Goal: Task Accomplishment & Management: Manage account settings

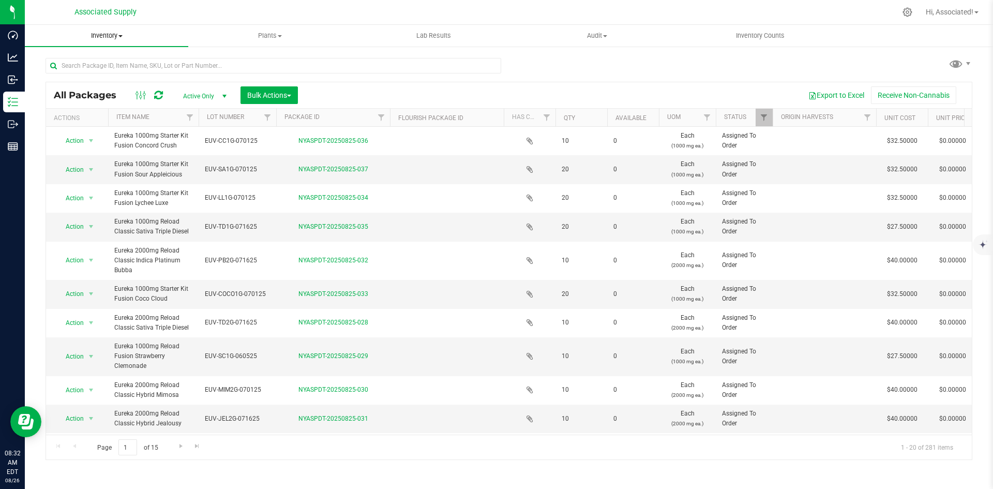
click at [116, 35] on span "Inventory" at bounding box center [106, 35] width 163 height 9
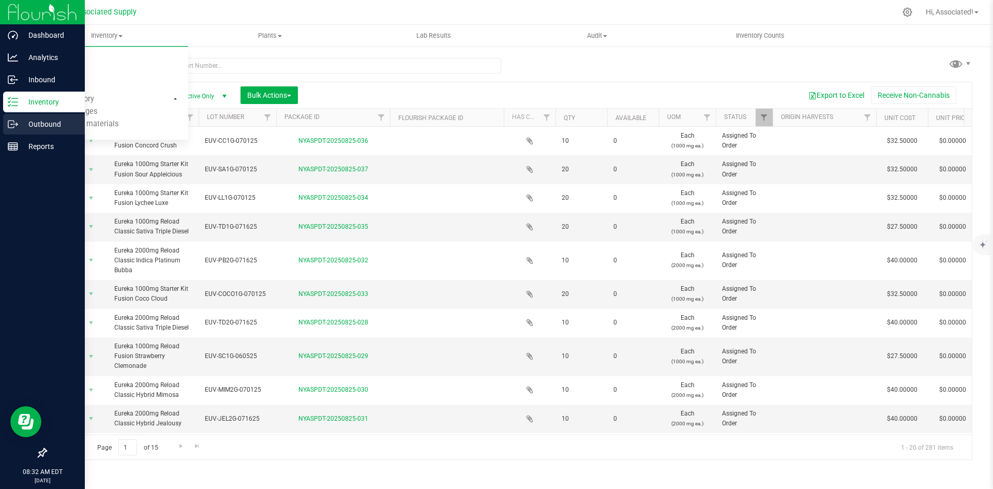
click at [26, 124] on p "Outbound" at bounding box center [49, 124] width 62 height 12
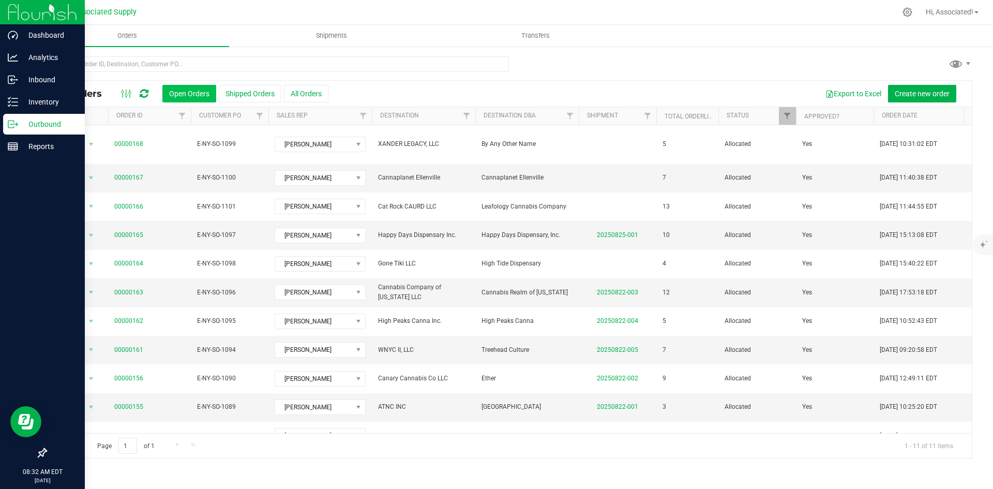
click at [196, 88] on button "Open Orders" at bounding box center [189, 94] width 54 height 18
click at [308, 90] on button "All Orders" at bounding box center [306, 94] width 44 height 18
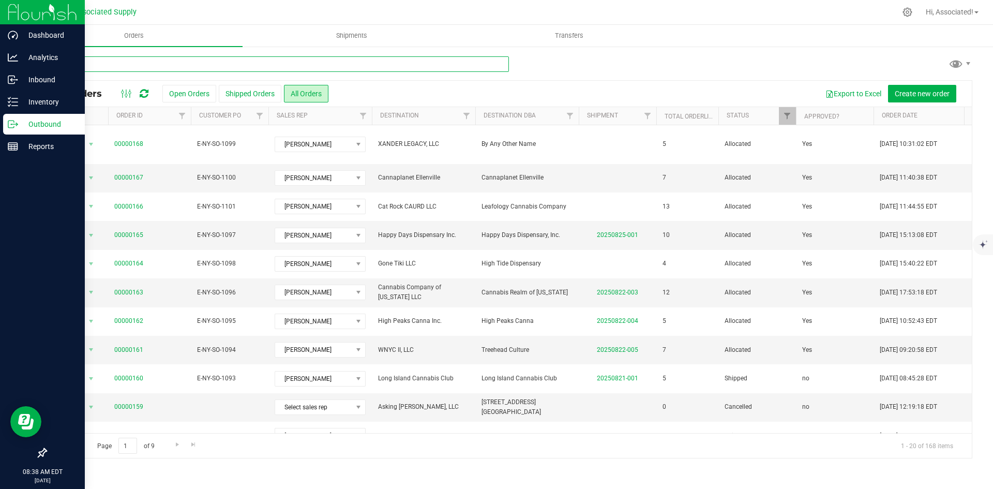
click at [404, 69] on input "text" at bounding box center [278, 64] width 464 height 16
click at [559, 78] on div at bounding box center [509, 68] width 927 height 24
click at [14, 127] on icon at bounding box center [11, 124] width 6 height 7
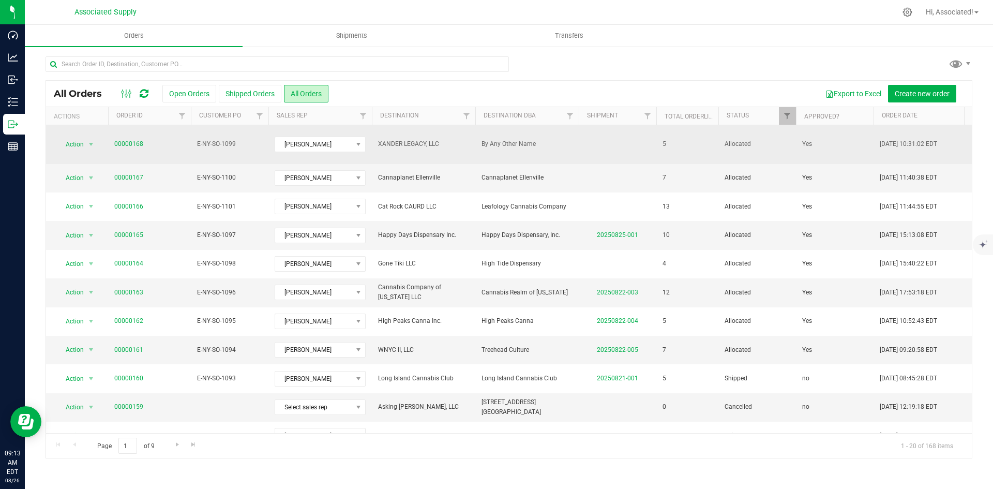
click at [549, 141] on span "By Any Other Name" at bounding box center [527, 144] width 91 height 10
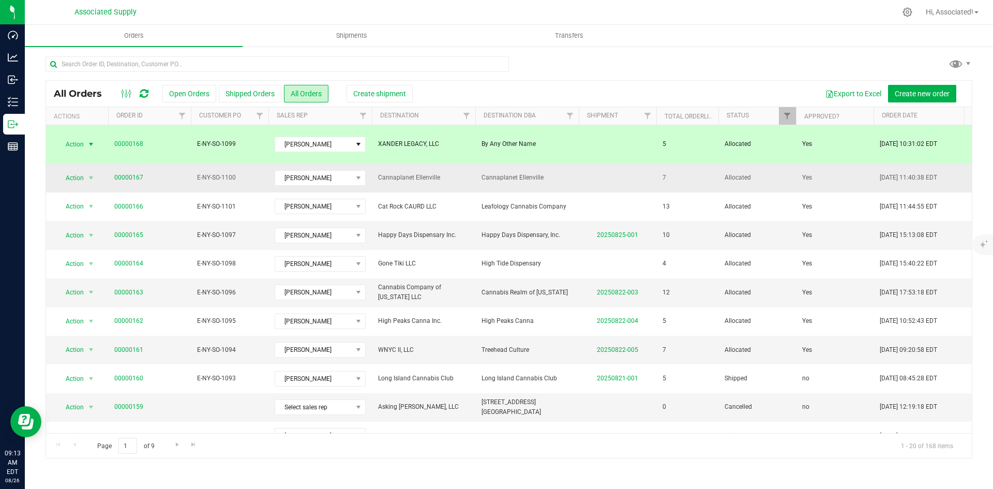
click at [532, 173] on span "Cannaplanet Ellenville" at bounding box center [527, 178] width 91 height 10
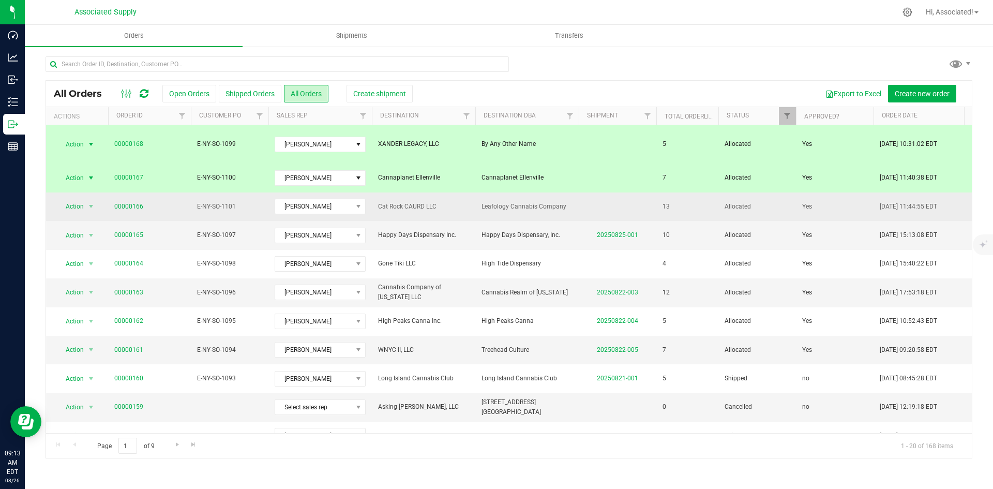
click at [479, 200] on td "Leafology Cannabis Company" at bounding box center [526, 206] width 103 height 28
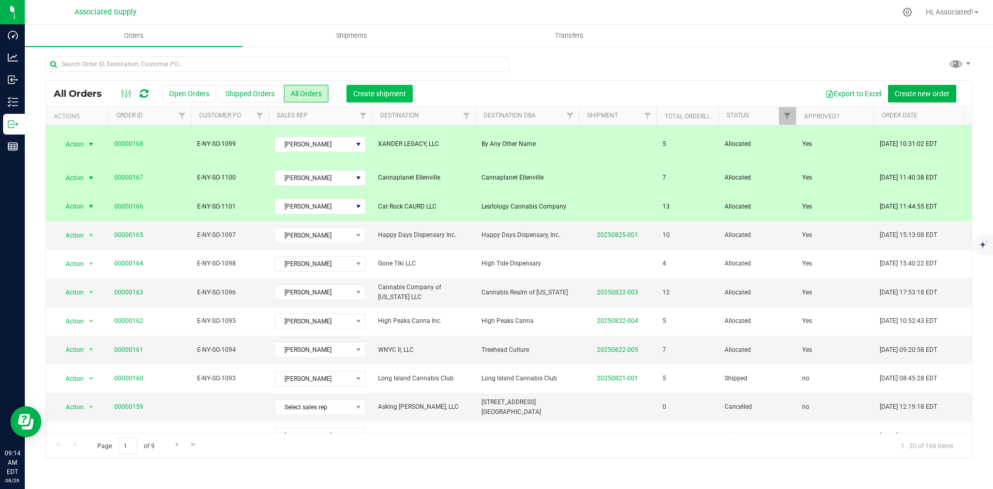
click at [398, 90] on span "Create shipment" at bounding box center [379, 94] width 53 height 8
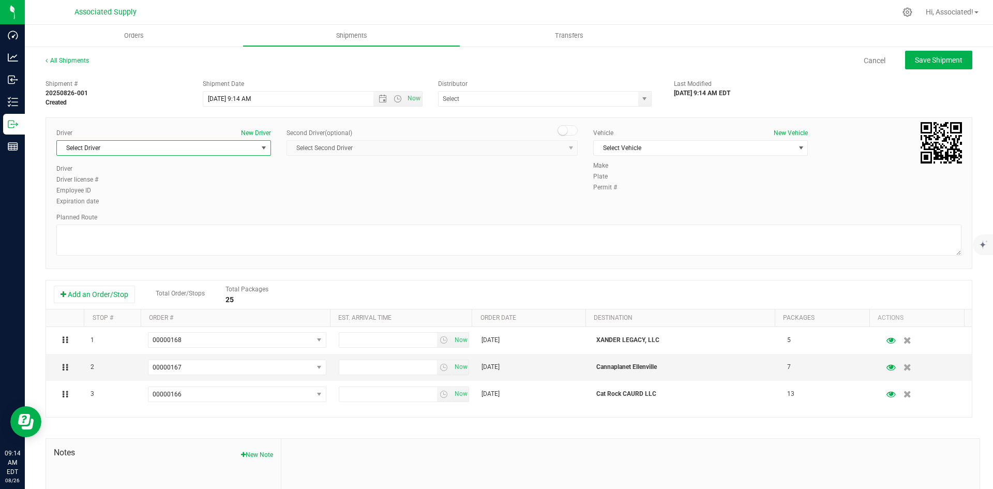
click at [255, 150] on span "Select Driver" at bounding box center [157, 148] width 201 height 14
drag, startPoint x: 150, startPoint y: 308, endPoint x: 568, endPoint y: 223, distance: 426.4
click at [150, 308] on li "[PERSON_NAME]" at bounding box center [163, 307] width 212 height 16
click at [723, 144] on span "Select Vehicle" at bounding box center [694, 148] width 201 height 14
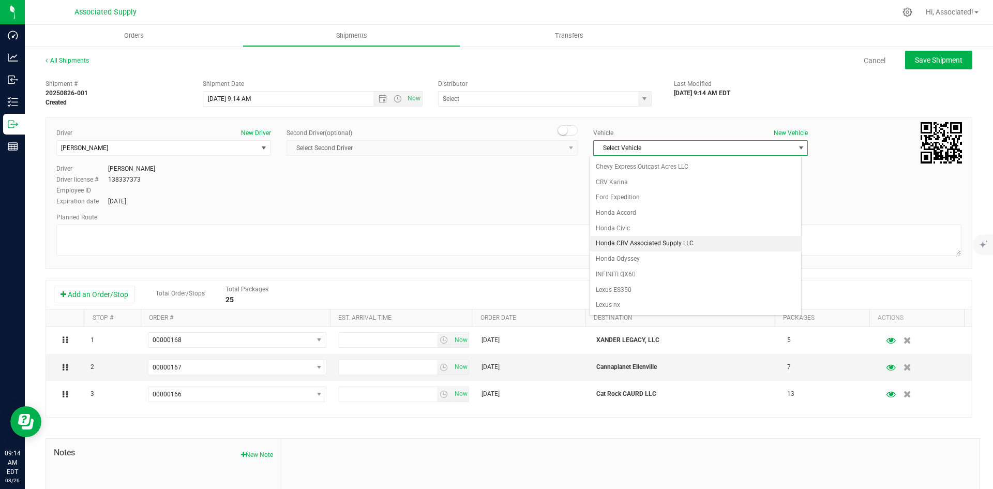
click at [658, 247] on li "Honda CRV Associated Supply LLC" at bounding box center [696, 244] width 212 height 16
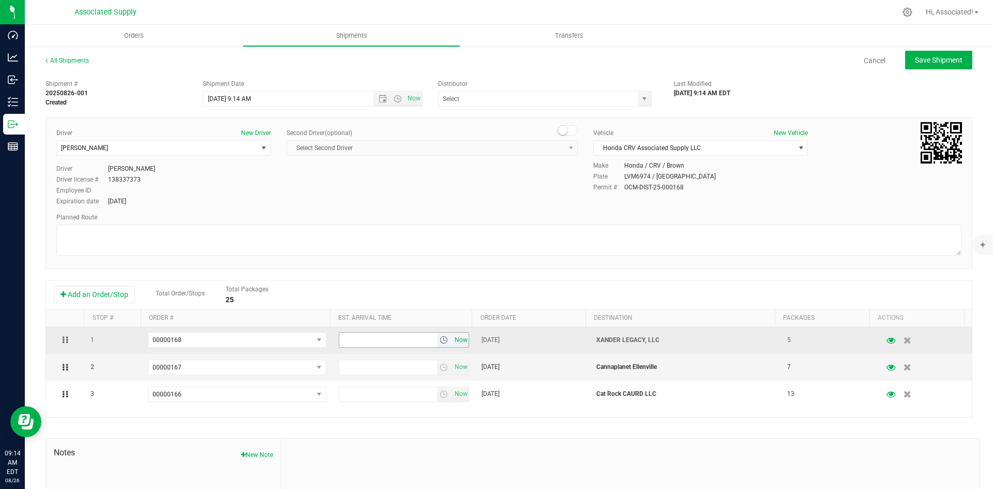
click at [453, 340] on span "Now" at bounding box center [461, 340] width 18 height 15
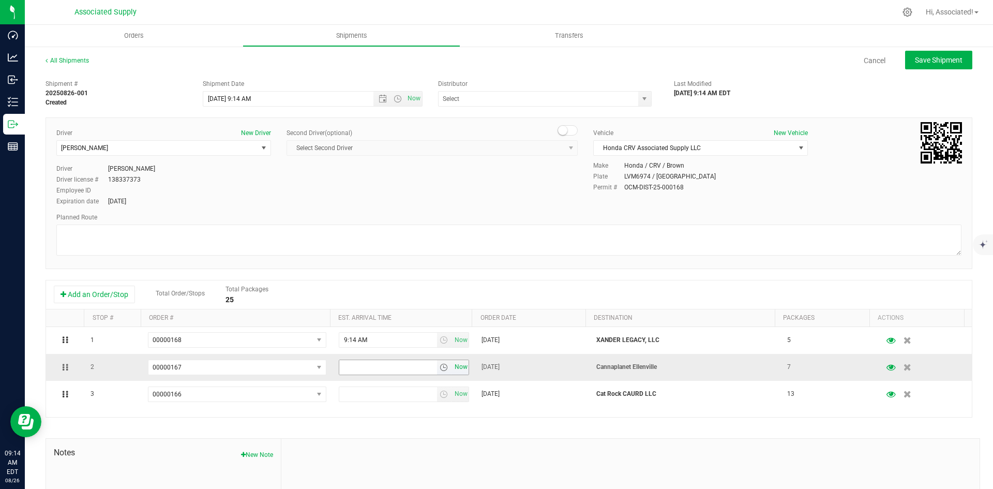
click at [456, 367] on span "Now" at bounding box center [461, 367] width 18 height 15
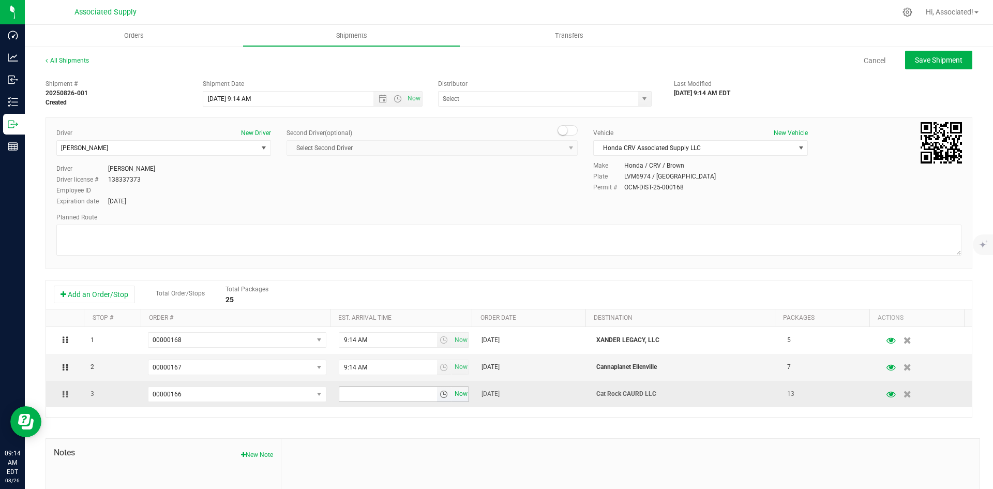
click at [456, 398] on span "Now" at bounding box center [461, 393] width 18 height 15
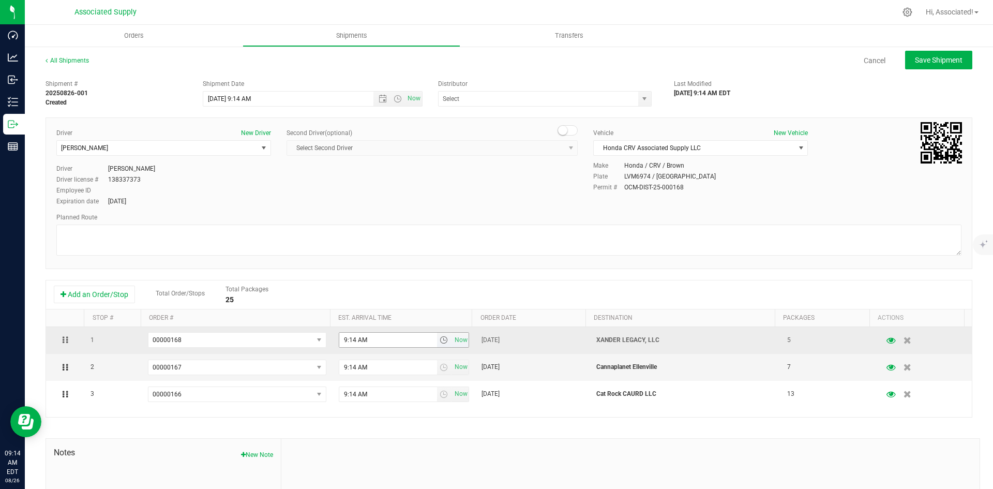
click at [344, 337] on input "9:14 AM" at bounding box center [388, 340] width 98 height 14
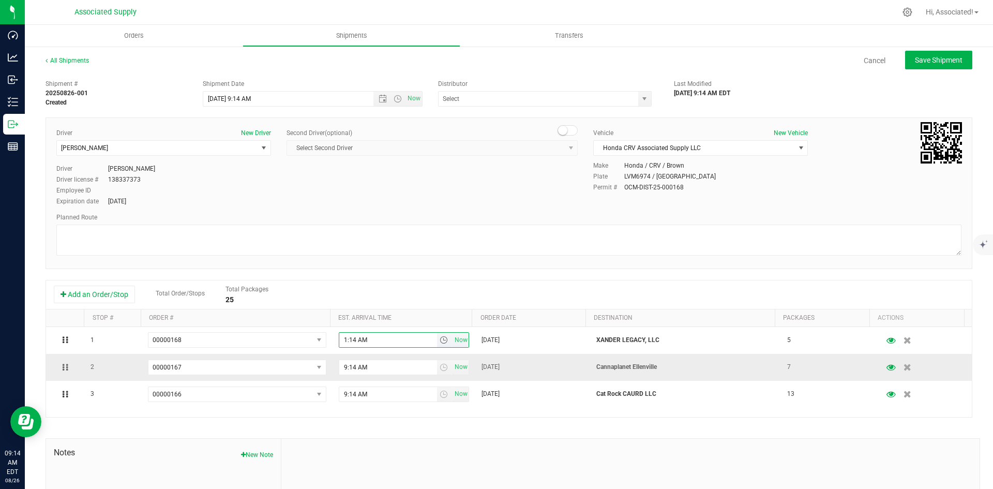
type input "10:14 AM"
click at [341, 369] on input "9:14 AM" at bounding box center [388, 367] width 98 height 14
type input "11:14 AM"
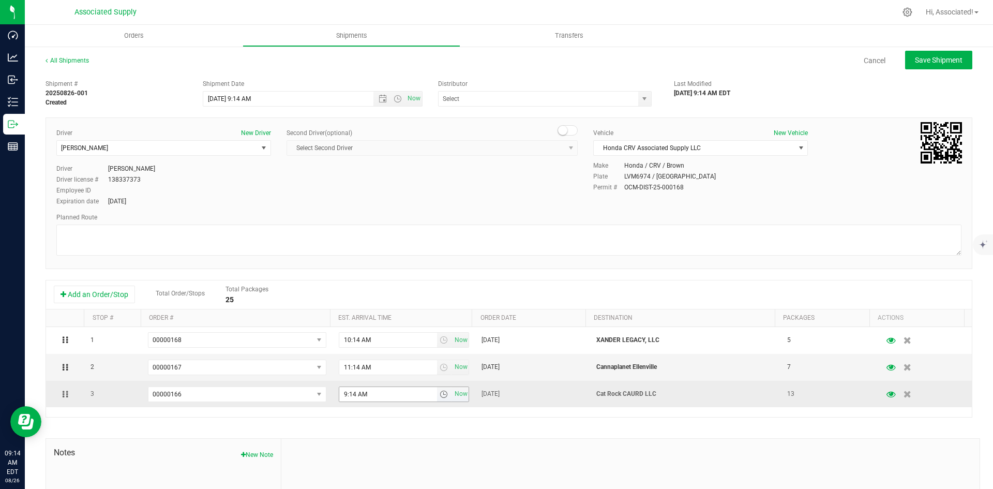
click at [342, 395] on input "9:14 AM" at bounding box center [388, 394] width 98 height 14
click at [356, 396] on input "11:14 AM" at bounding box center [388, 394] width 98 height 14
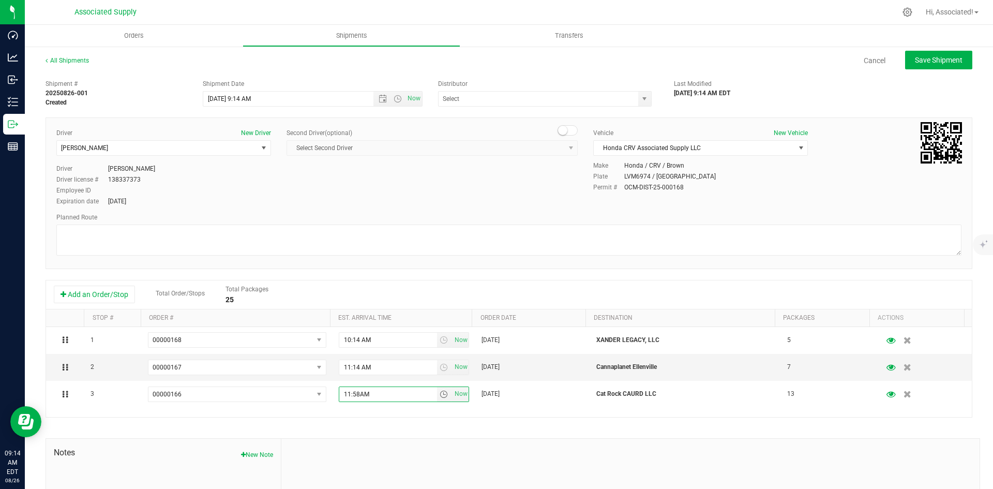
type input "11:58 AM"
click at [915, 58] on span "Save Shipment" at bounding box center [939, 60] width 48 height 8
type input "8/26/2025 1:14 PM"
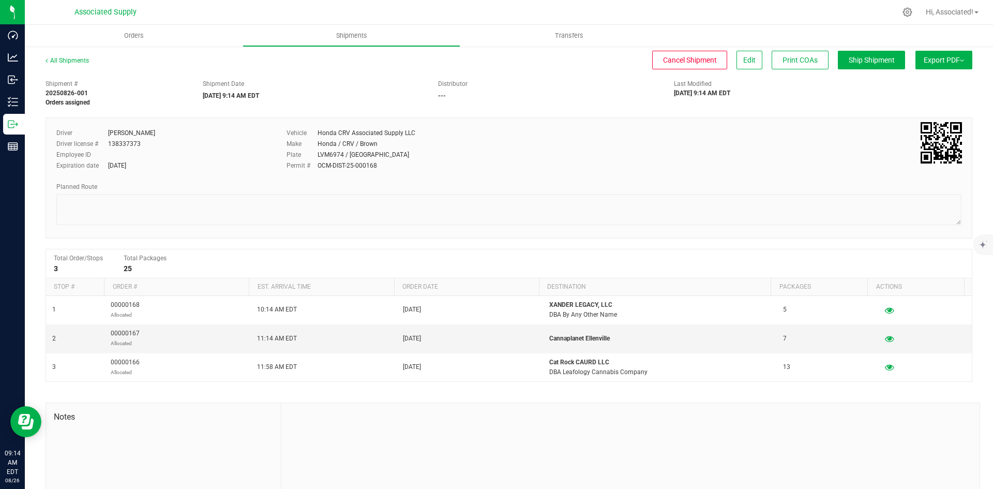
click at [935, 59] on span "Export PDF" at bounding box center [944, 60] width 40 height 8
click at [907, 100] on span "Manifest by Lot" at bounding box center [917, 98] width 43 height 7
click at [939, 60] on span "Export PDF" at bounding box center [944, 60] width 40 height 8
click at [914, 78] on li "Manifest by Package ID" at bounding box center [941, 83] width 105 height 16
click at [65, 58] on link "All Shipments" at bounding box center [67, 60] width 43 height 7
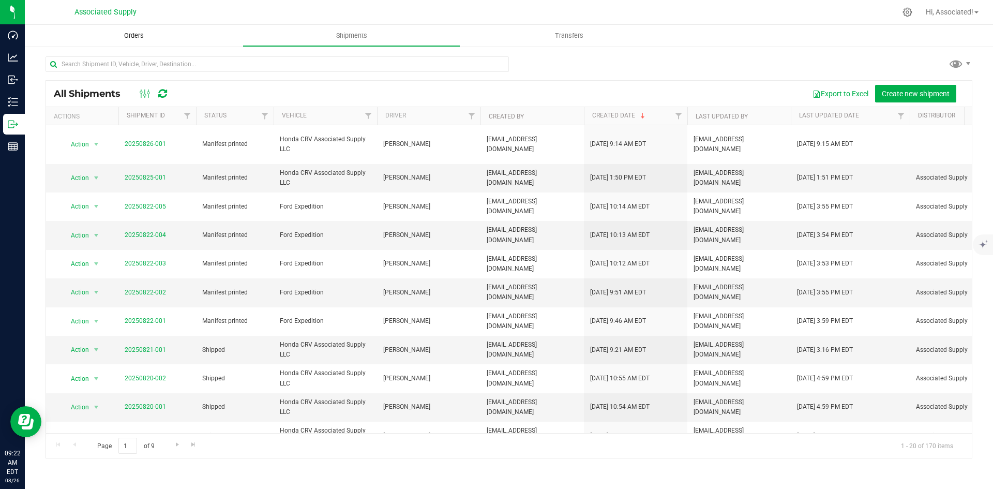
click at [131, 35] on span "Orders" at bounding box center [134, 35] width 48 height 9
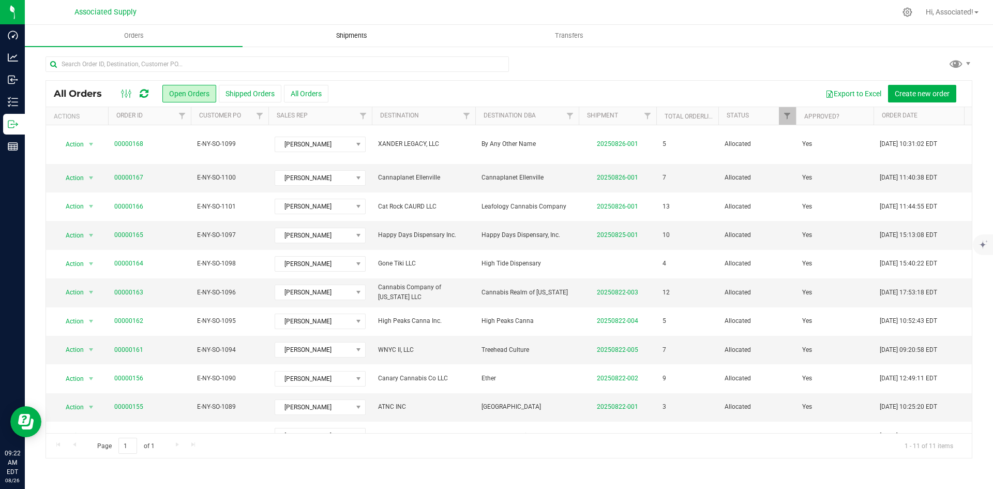
click at [350, 33] on span "Shipments" at bounding box center [351, 35] width 59 height 9
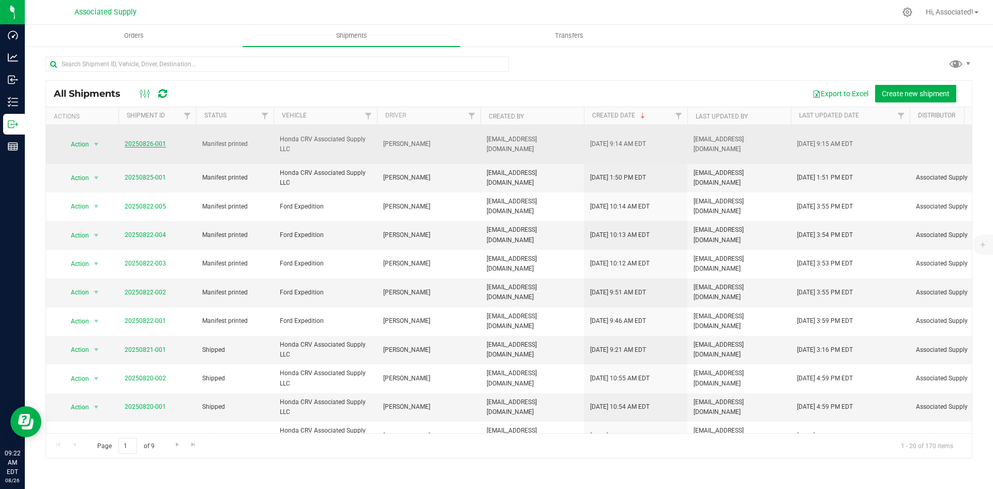
click at [142, 140] on link "20250826-001" at bounding box center [145, 143] width 41 height 7
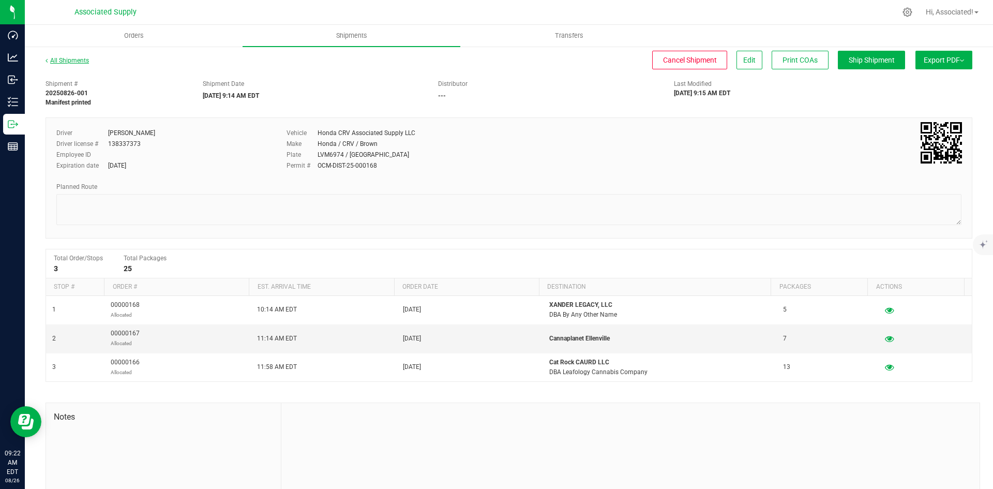
click at [57, 58] on link "All Shipments" at bounding box center [67, 60] width 43 height 7
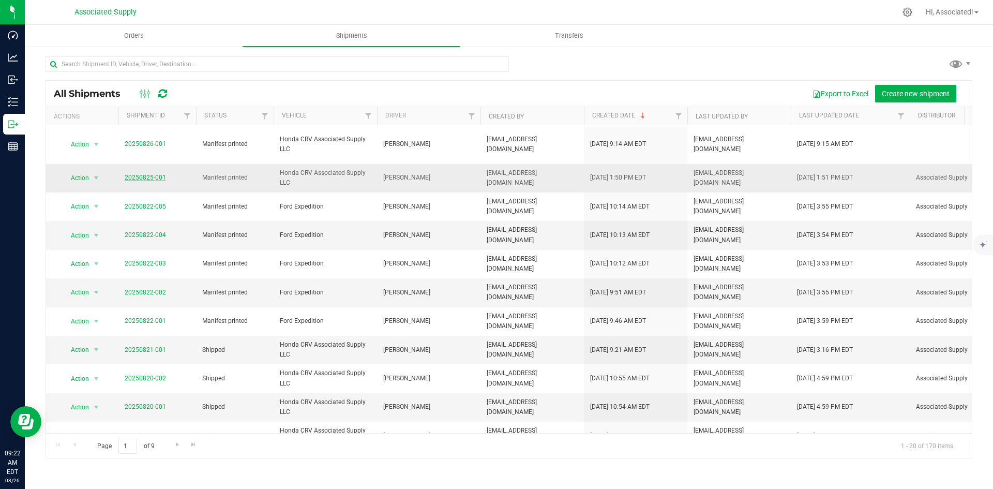
click at [135, 181] on link "20250825-001" at bounding box center [145, 177] width 41 height 7
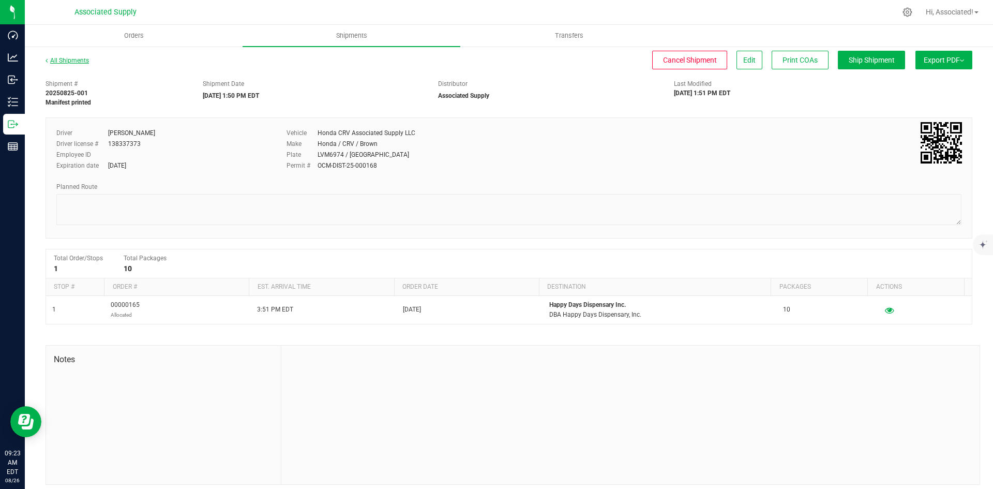
click at [54, 60] on link "All Shipments" at bounding box center [67, 60] width 43 height 7
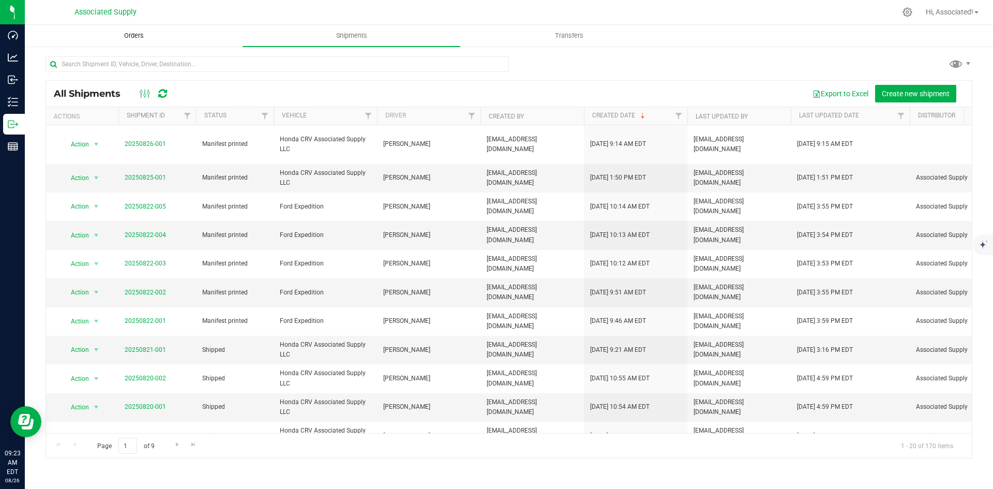
click at [139, 35] on span "Orders" at bounding box center [134, 35] width 48 height 9
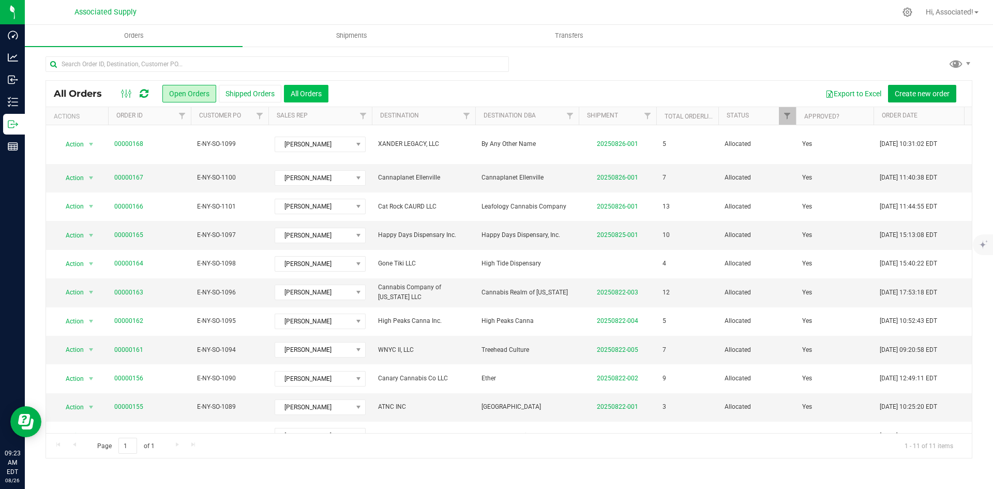
click at [307, 90] on button "All Orders" at bounding box center [306, 94] width 44 height 18
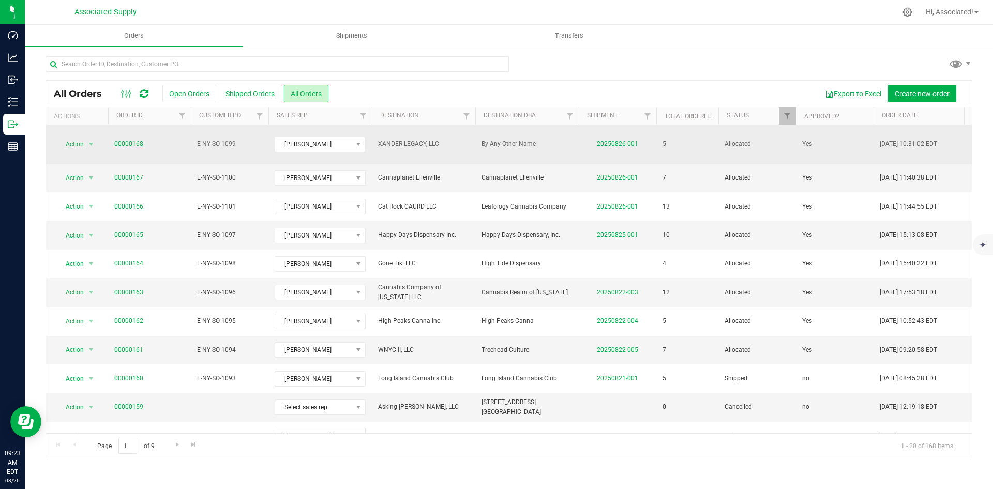
click at [128, 139] on link "00000168" at bounding box center [128, 144] width 29 height 10
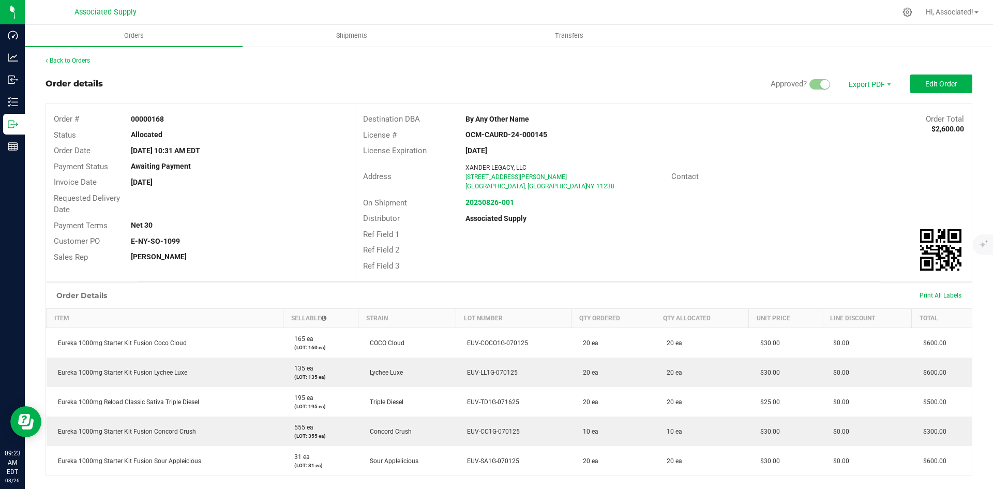
drag, startPoint x: 539, startPoint y: 118, endPoint x: 445, endPoint y: 118, distance: 93.1
click at [445, 118] on div "Destination DBA By Any Other Name Order Total $2,600.00" at bounding box center [663, 119] width 617 height 16
copy div "By Any Other Name"
click at [904, 12] on icon at bounding box center [908, 12] width 10 height 10
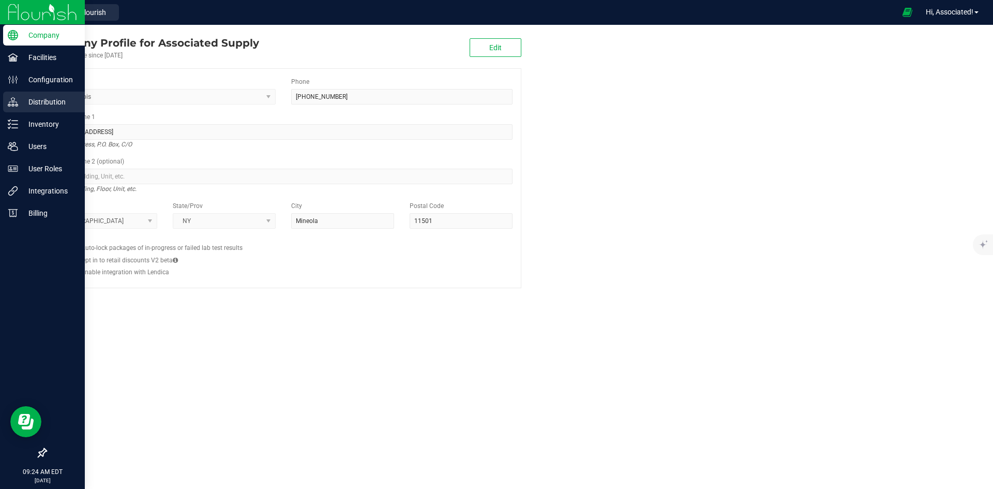
click at [23, 108] on p "Distribution" at bounding box center [49, 102] width 62 height 12
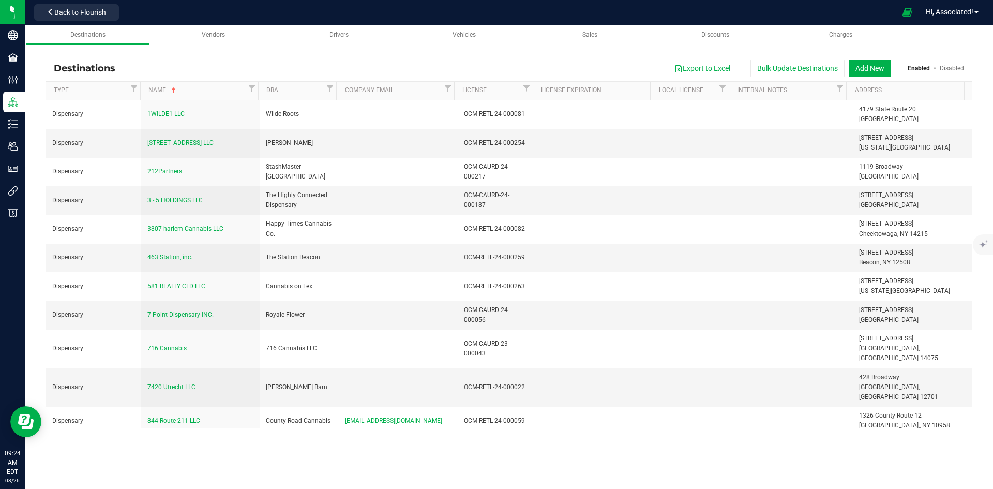
scroll to position [9911, 0]
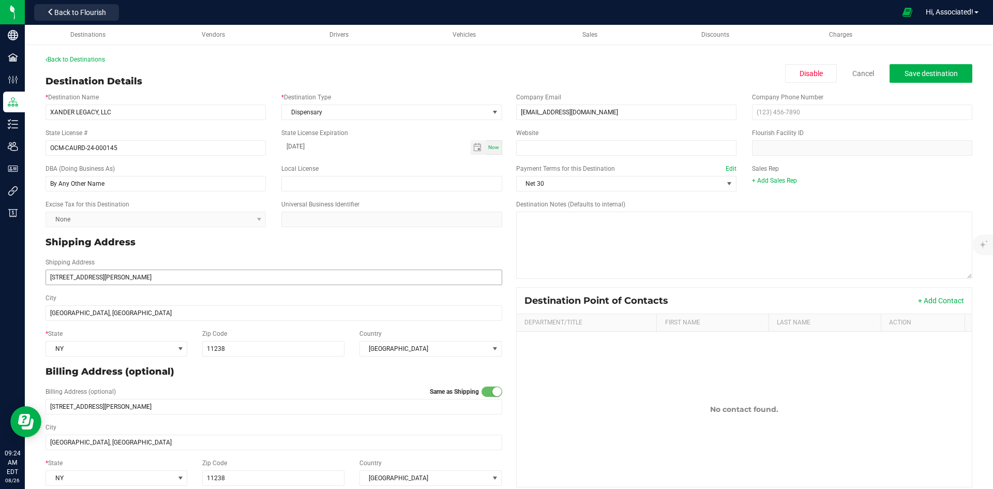
scroll to position [13, 0]
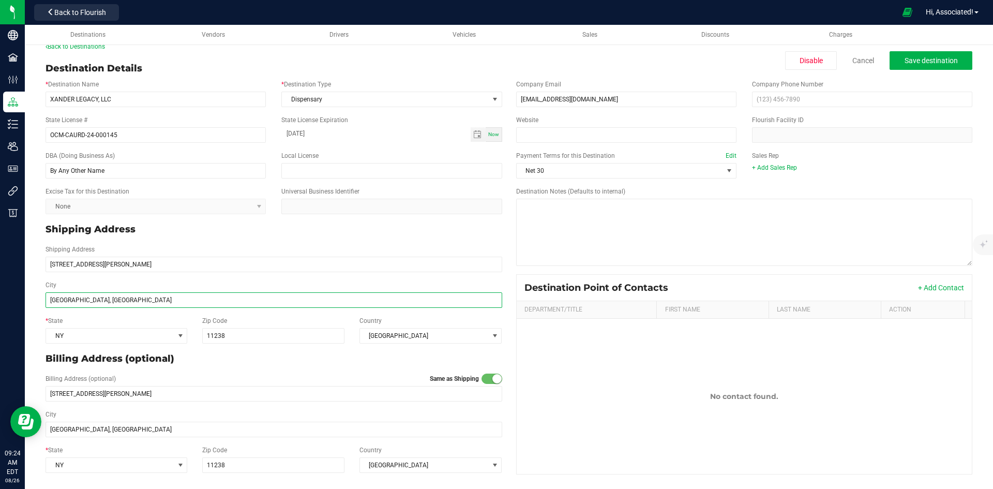
click at [99, 301] on input "BROOKLYN, NY" at bounding box center [274, 300] width 457 height 16
type input "[GEOGRAPHIC_DATA]"
click at [178, 277] on div "City BROOKLYN" at bounding box center [274, 294] width 472 height 36
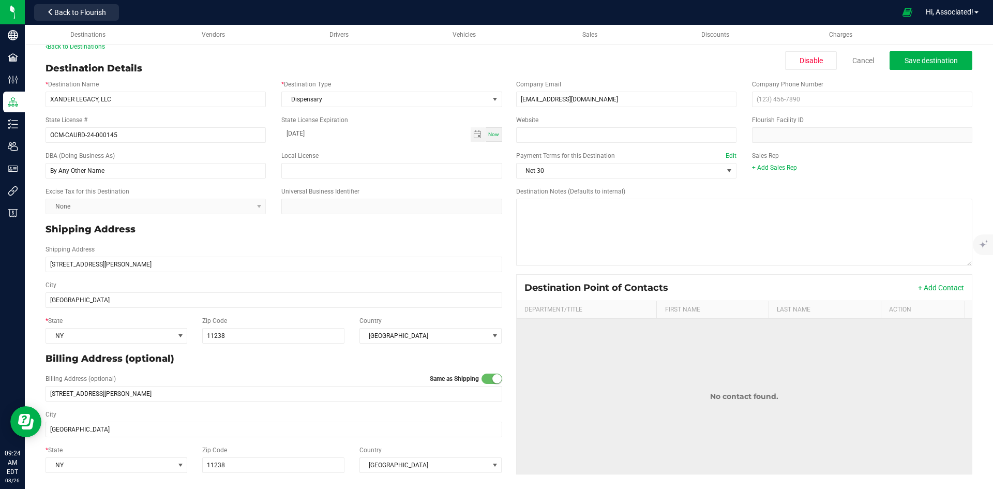
click at [638, 403] on td "No contact found." at bounding box center [745, 396] width 456 height 155
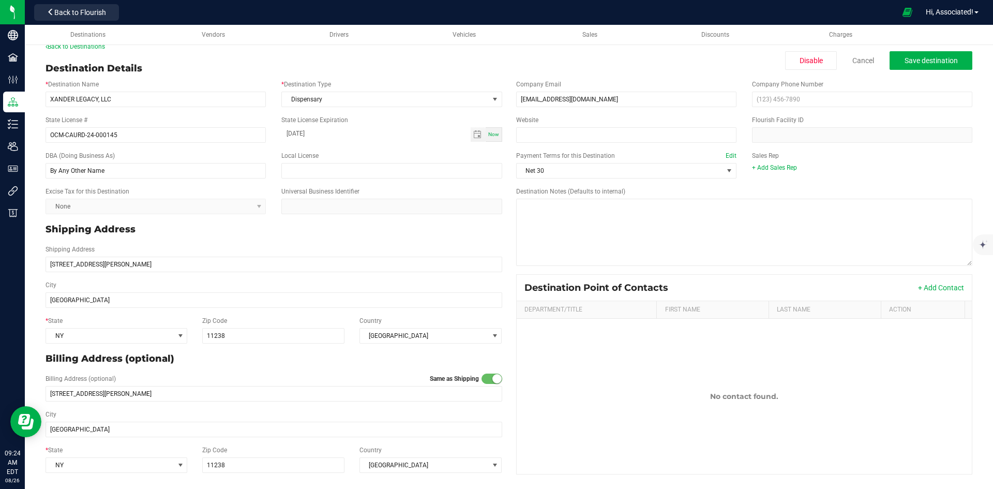
click at [275, 238] on div "Shipping Address" at bounding box center [274, 229] width 472 height 22
click at [917, 58] on span "Save destination" at bounding box center [931, 60] width 53 height 8
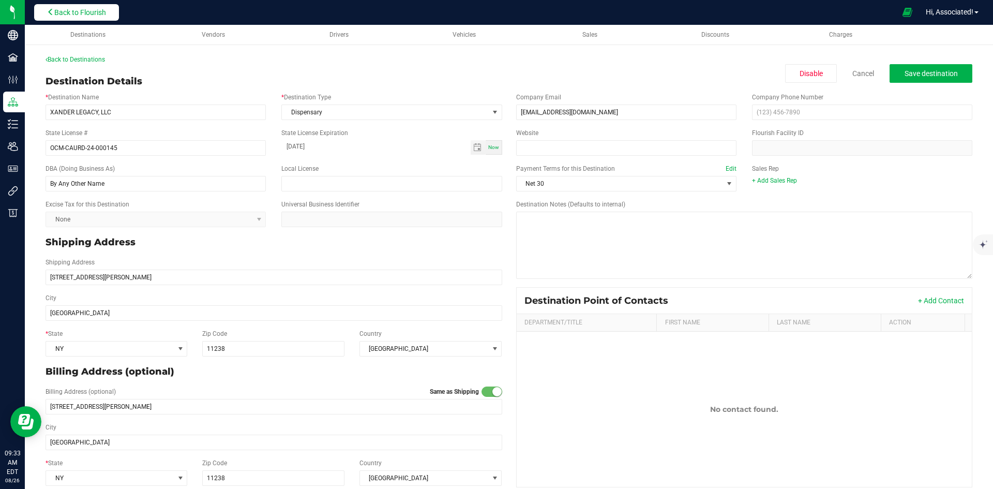
click at [88, 11] on span "Back to Flourish" at bounding box center [80, 12] width 52 height 8
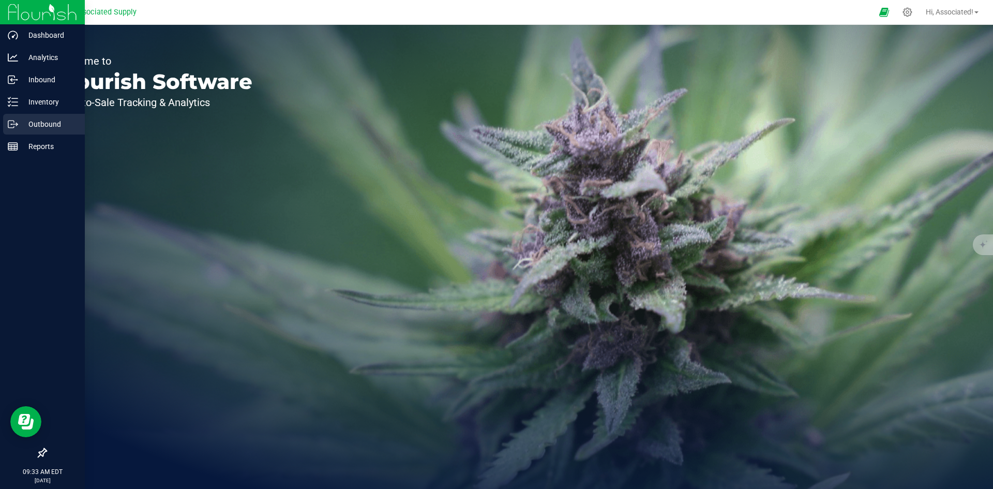
click at [22, 124] on p "Outbound" at bounding box center [49, 124] width 62 height 12
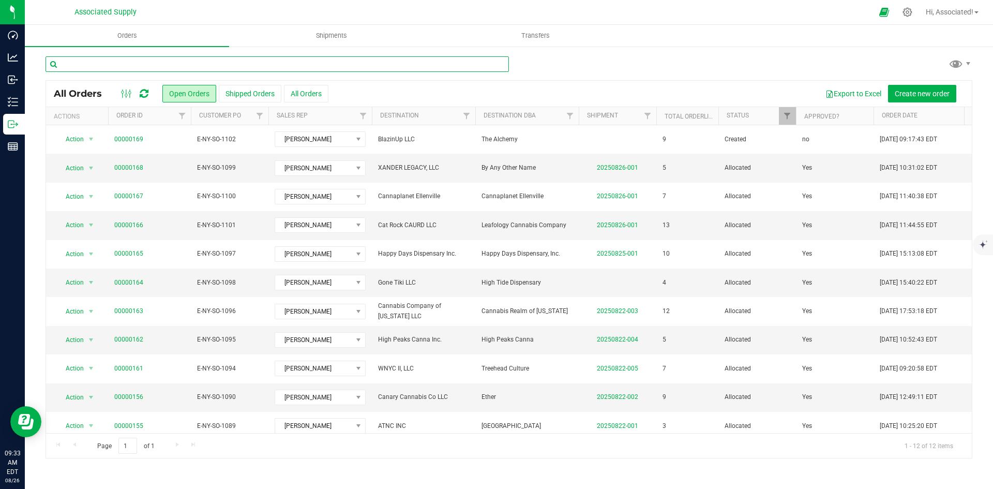
click at [123, 63] on input "text" at bounding box center [278, 64] width 464 height 16
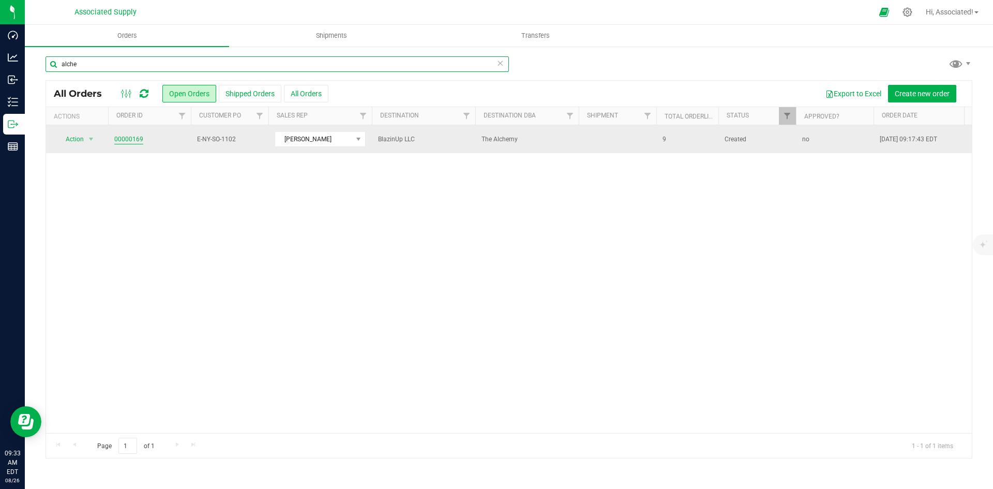
type input "alche"
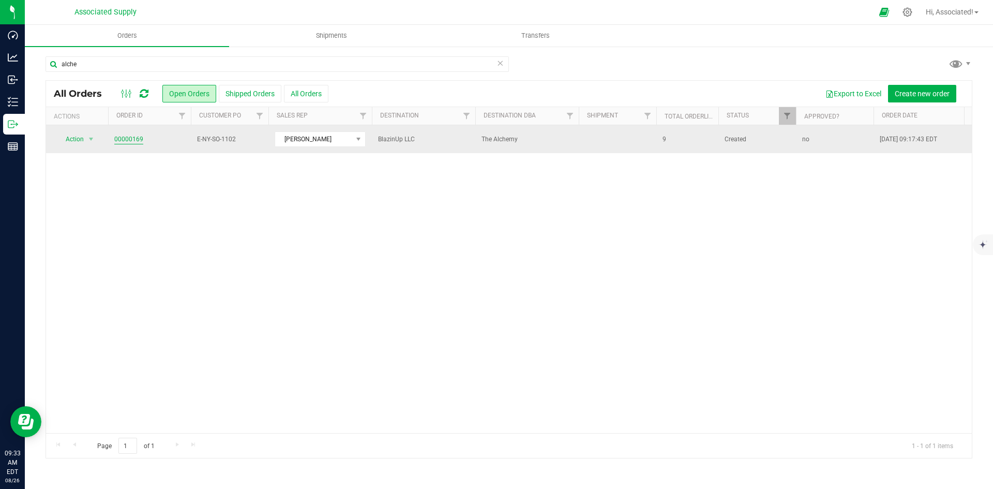
click at [136, 139] on link "00000169" at bounding box center [128, 140] width 29 height 10
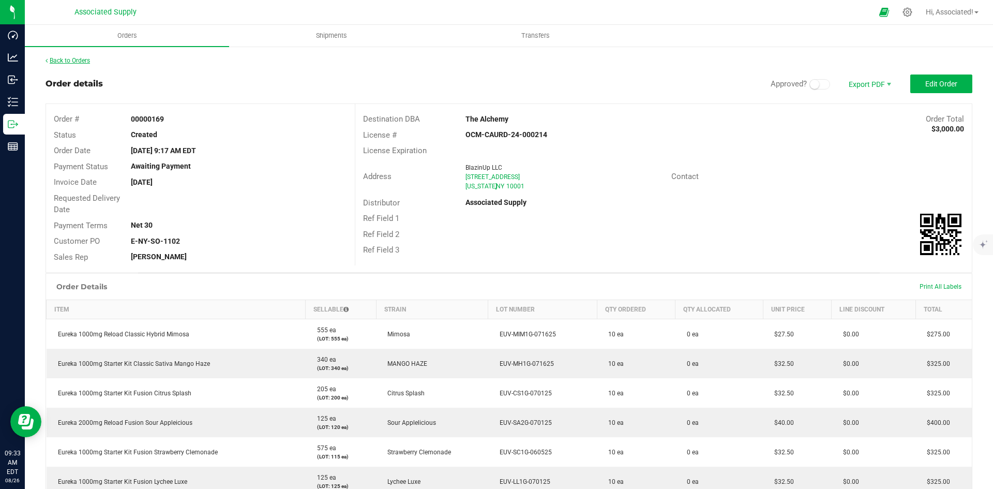
click at [74, 59] on link "Back to Orders" at bounding box center [68, 60] width 44 height 7
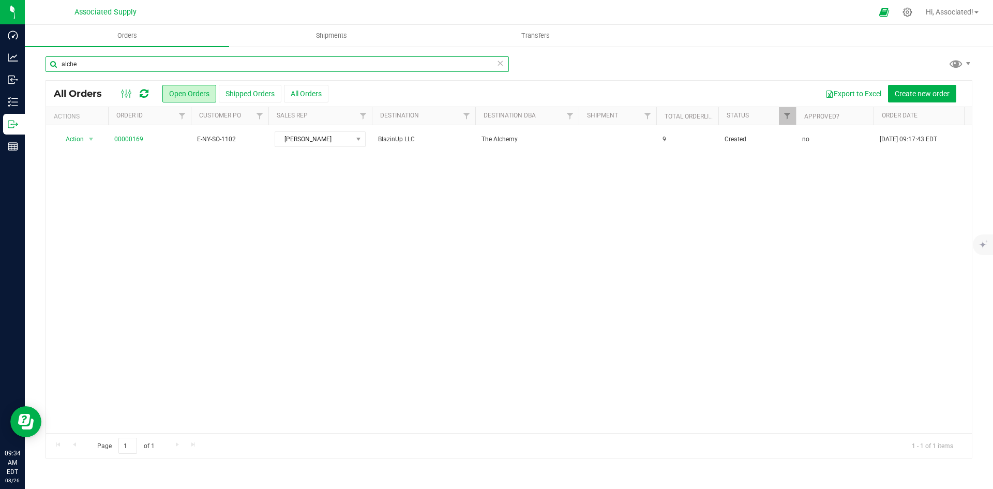
click at [93, 63] on input "alche" at bounding box center [278, 64] width 464 height 16
paste input "00000169"
type input "00000169"
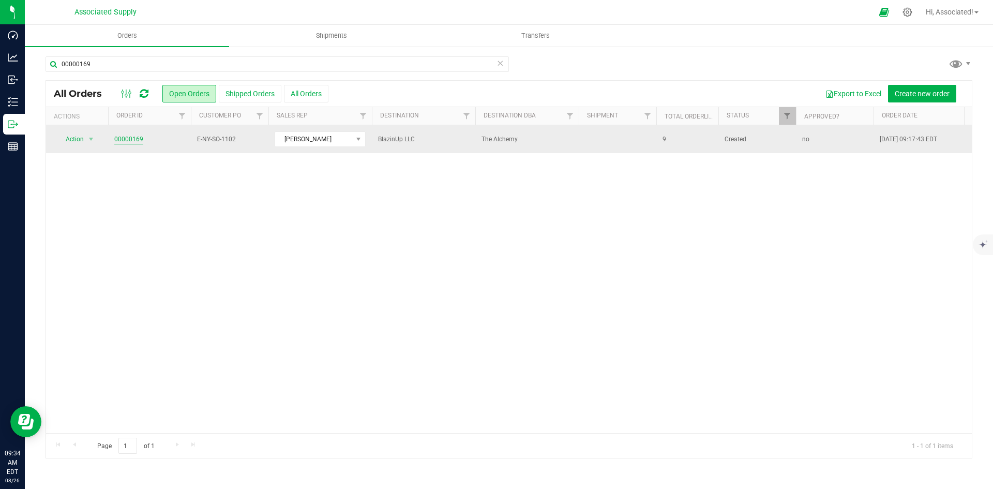
click at [130, 138] on link "00000169" at bounding box center [128, 140] width 29 height 10
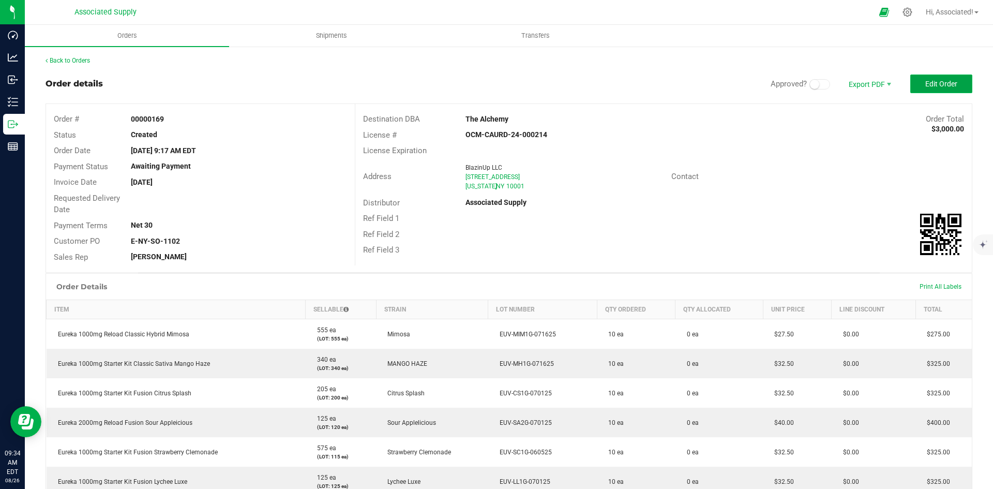
click at [930, 86] on span "Edit Order" at bounding box center [942, 84] width 32 height 8
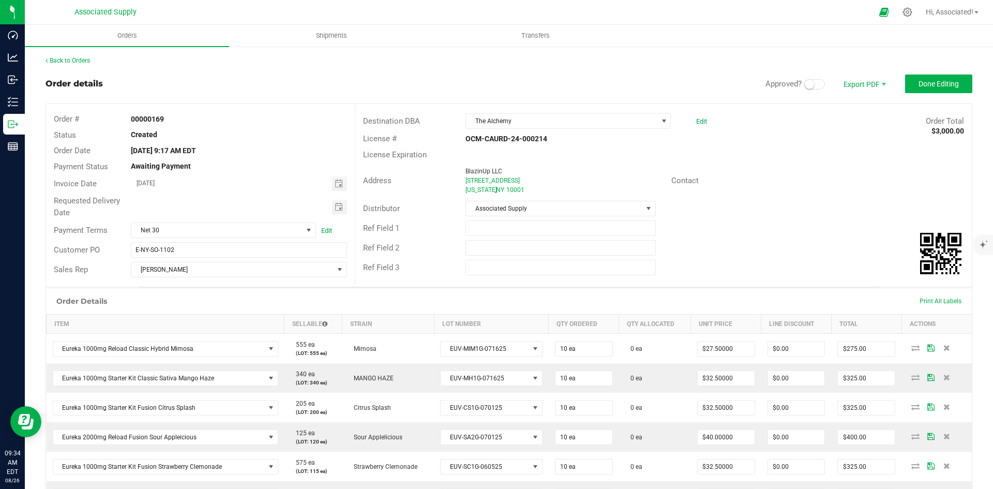
click at [806, 84] on small at bounding box center [809, 84] width 9 height 9
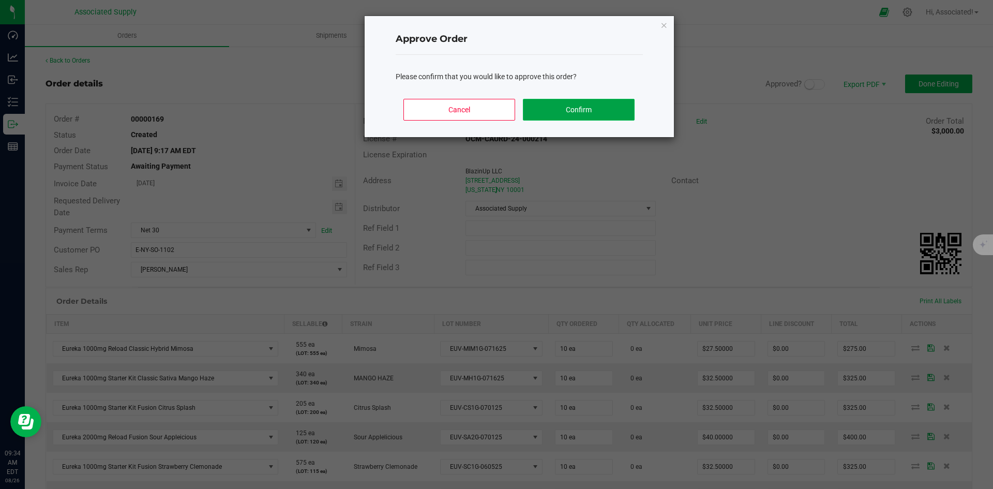
click at [567, 110] on button "Confirm" at bounding box center [578, 110] width 111 height 22
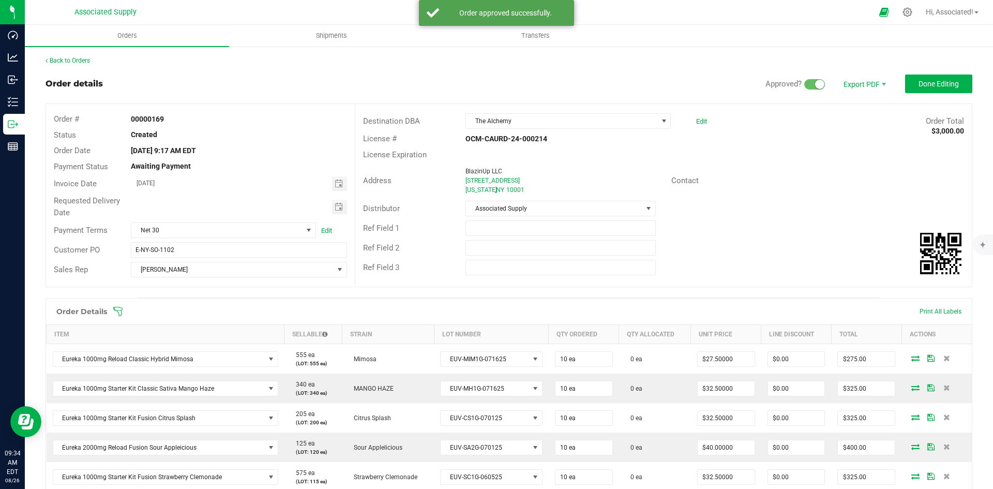
click at [744, 210] on div "Distributor Associated Supply" at bounding box center [663, 209] width 617 height 20
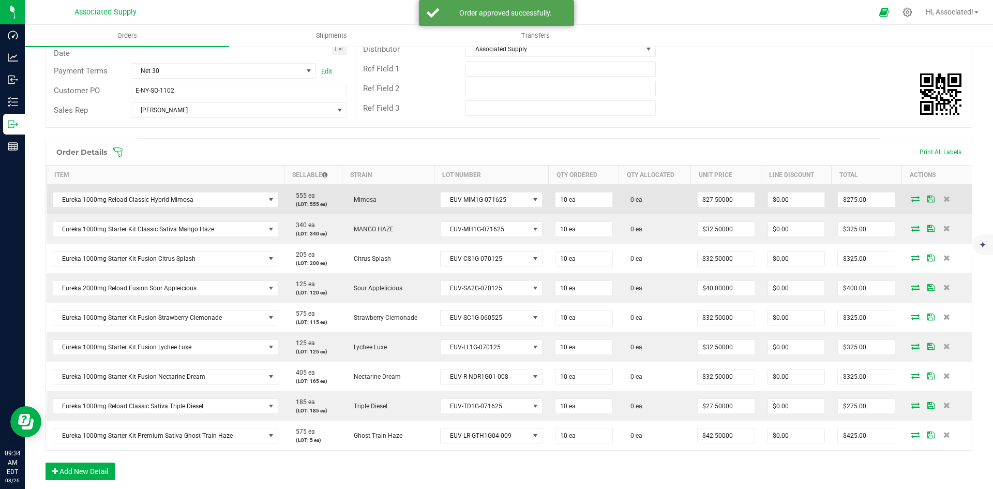
scroll to position [155, 0]
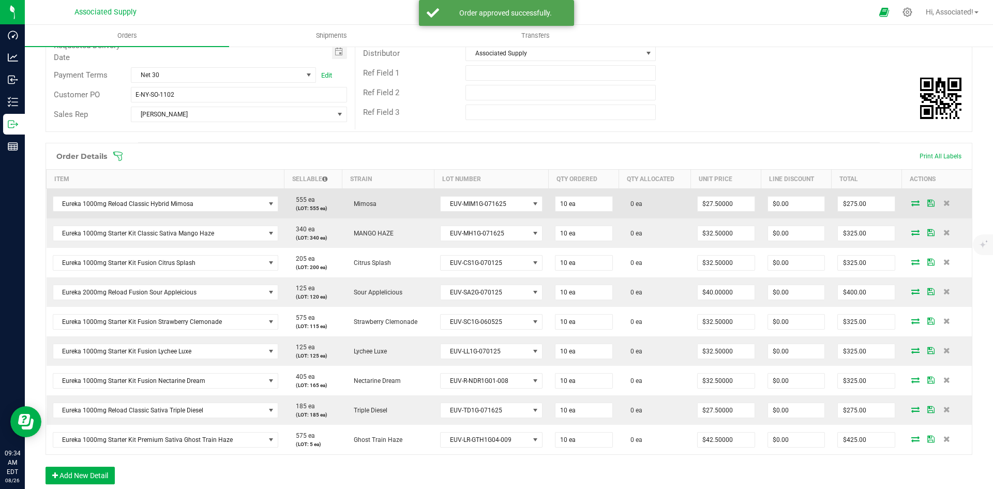
click at [912, 201] on icon at bounding box center [916, 203] width 8 height 6
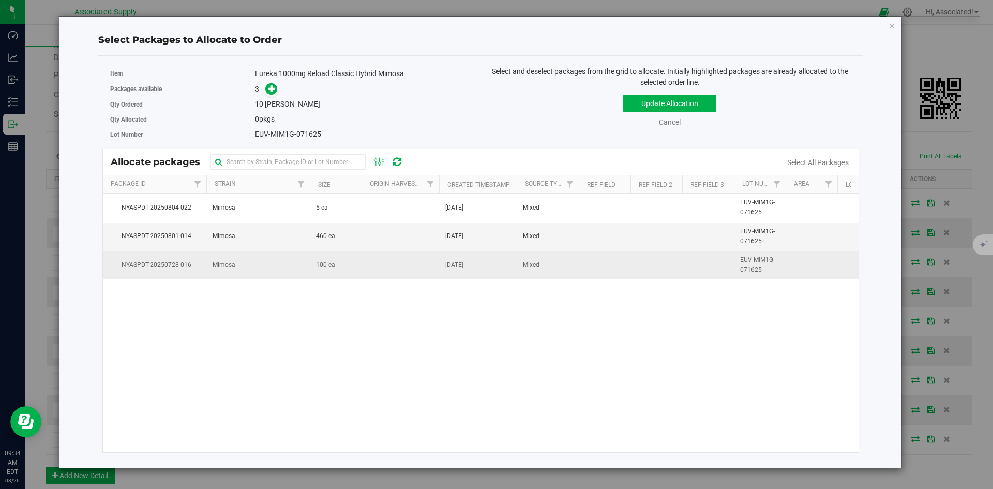
click at [359, 261] on td "100 ea" at bounding box center [336, 265] width 52 height 28
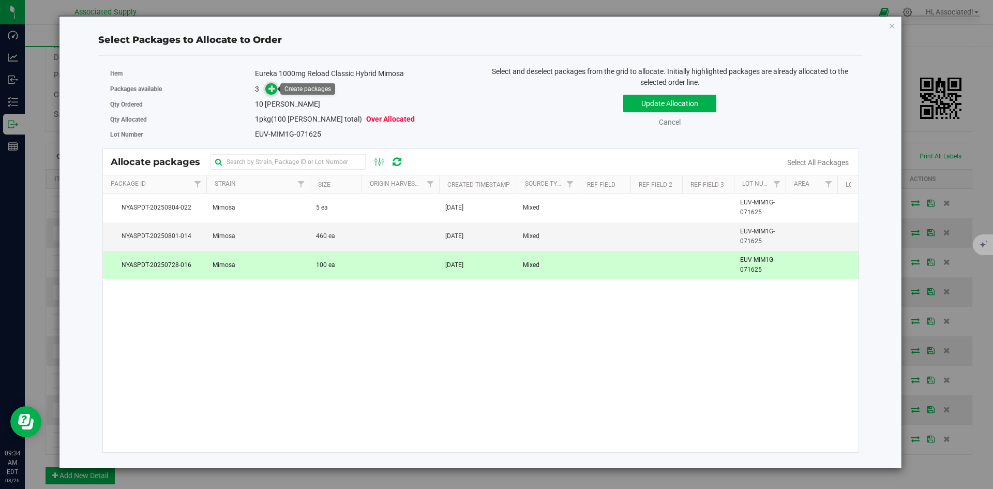
click at [274, 88] on icon at bounding box center [272, 88] width 7 height 7
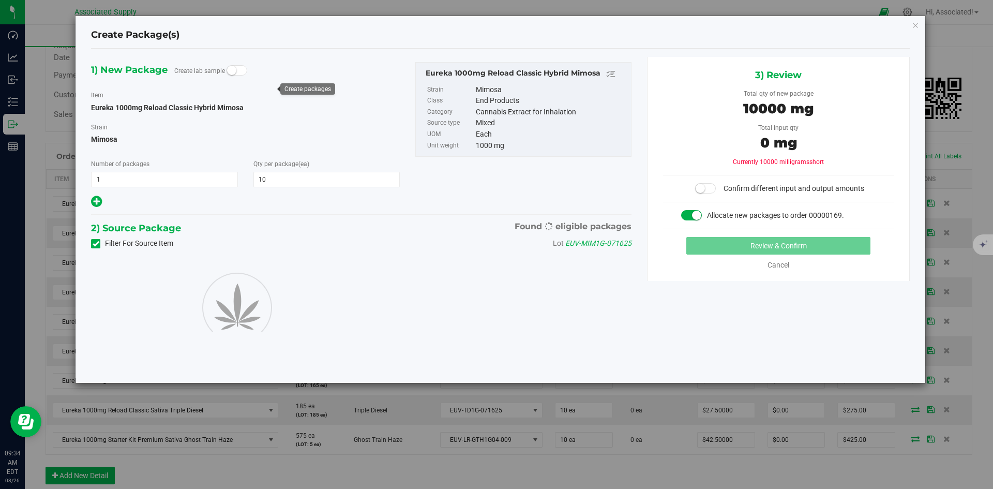
type input "10"
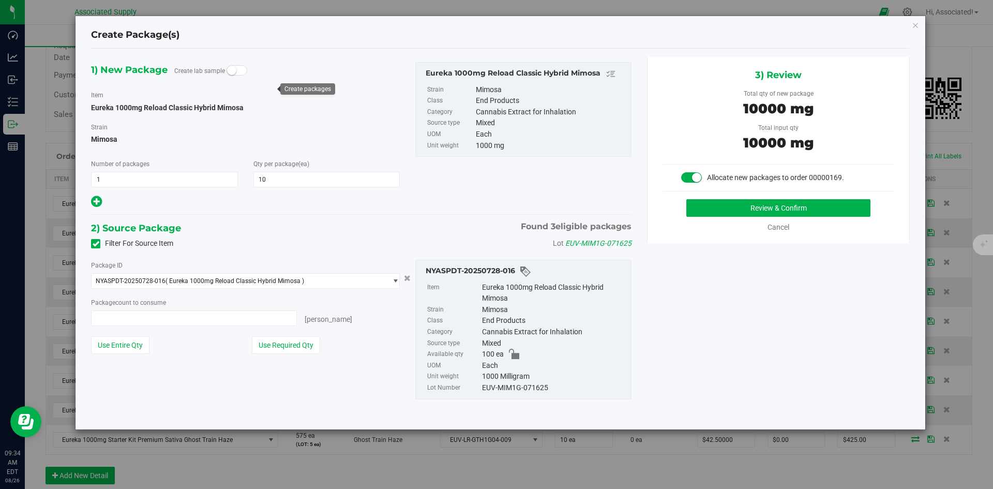
type input "10 ea"
click at [304, 341] on button "Use Required Qty" at bounding box center [286, 345] width 68 height 18
click at [783, 214] on button "Review & Confirm" at bounding box center [779, 208] width 184 height 18
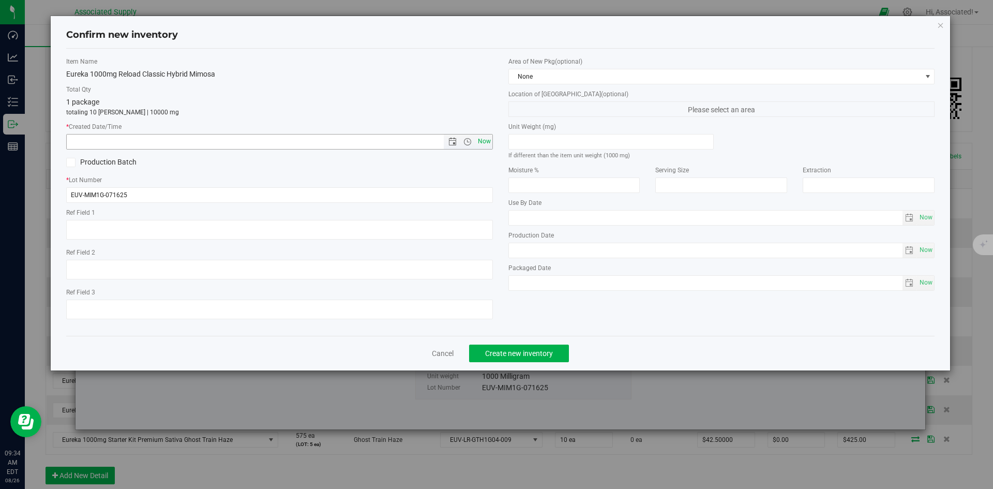
click at [486, 137] on span "Now" at bounding box center [484, 141] width 18 height 15
type input "8/26/2025 9:34 AM"
click at [541, 352] on span "Create new inventory" at bounding box center [519, 353] width 68 height 8
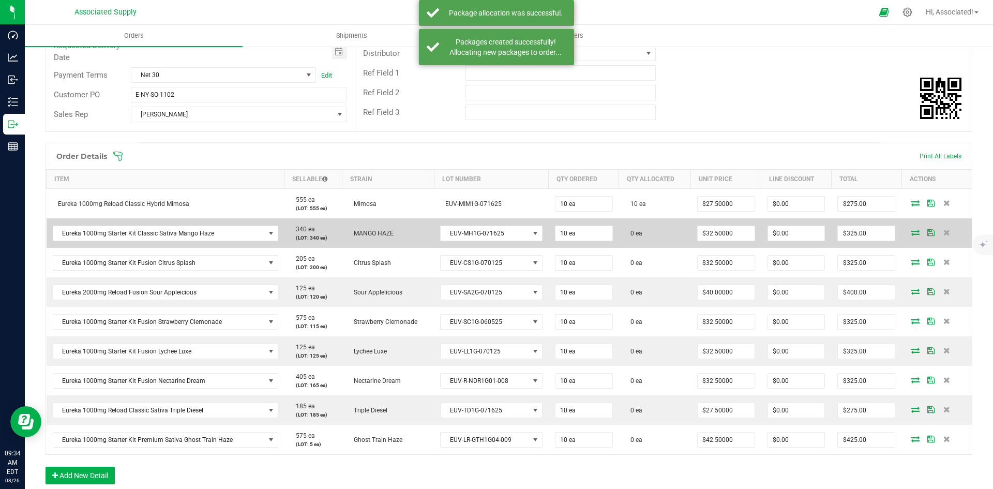
click at [912, 229] on icon at bounding box center [916, 232] width 8 height 6
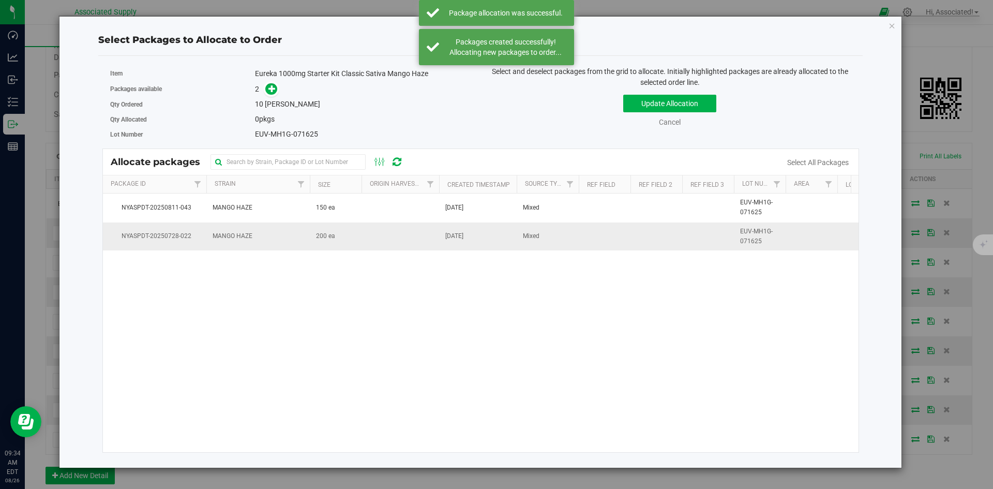
click at [348, 233] on td "200 ea" at bounding box center [336, 236] width 52 height 28
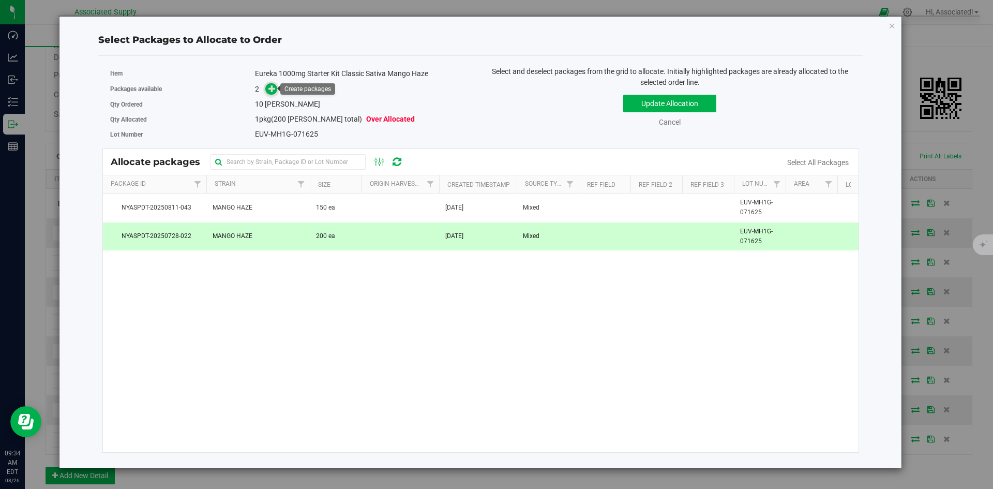
click at [272, 86] on icon at bounding box center [273, 88] width 8 height 8
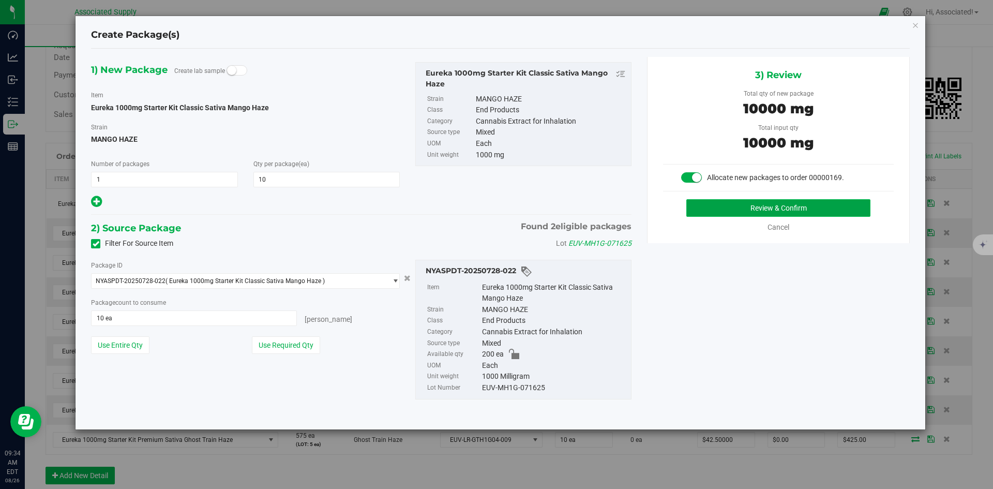
click at [793, 208] on button "Review & Confirm" at bounding box center [779, 208] width 184 height 18
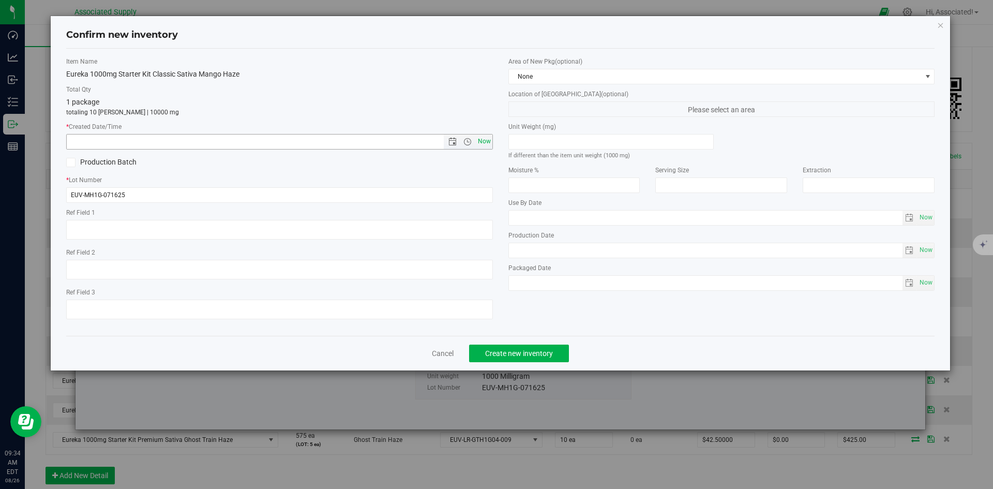
click at [480, 137] on span "Now" at bounding box center [484, 141] width 18 height 15
type input "8/26/2025 9:34 AM"
click at [522, 354] on span "Create new inventory" at bounding box center [519, 353] width 68 height 8
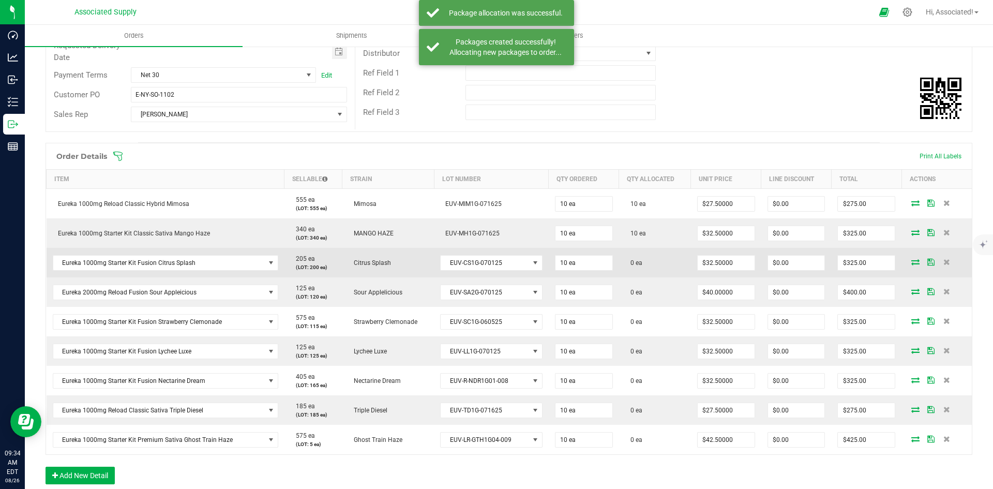
click at [912, 262] on icon at bounding box center [916, 262] width 8 height 6
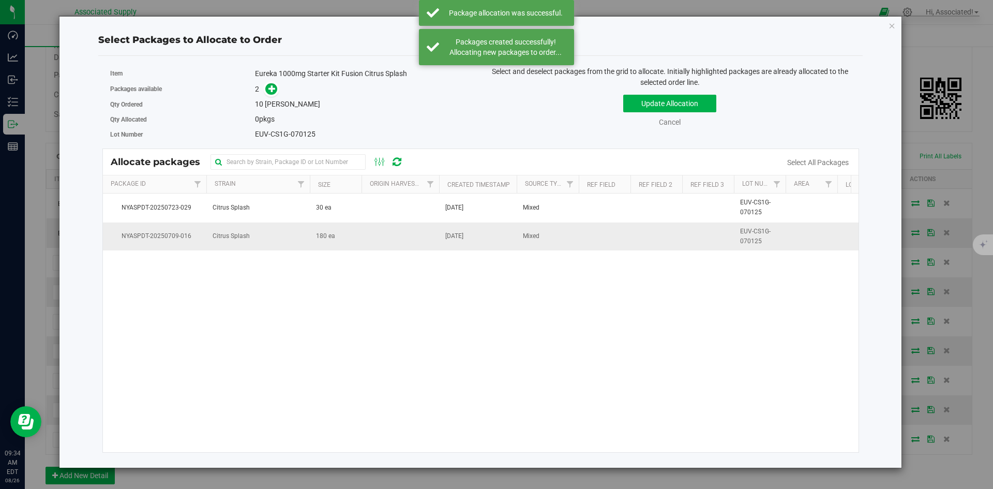
click at [384, 238] on td at bounding box center [401, 236] width 78 height 28
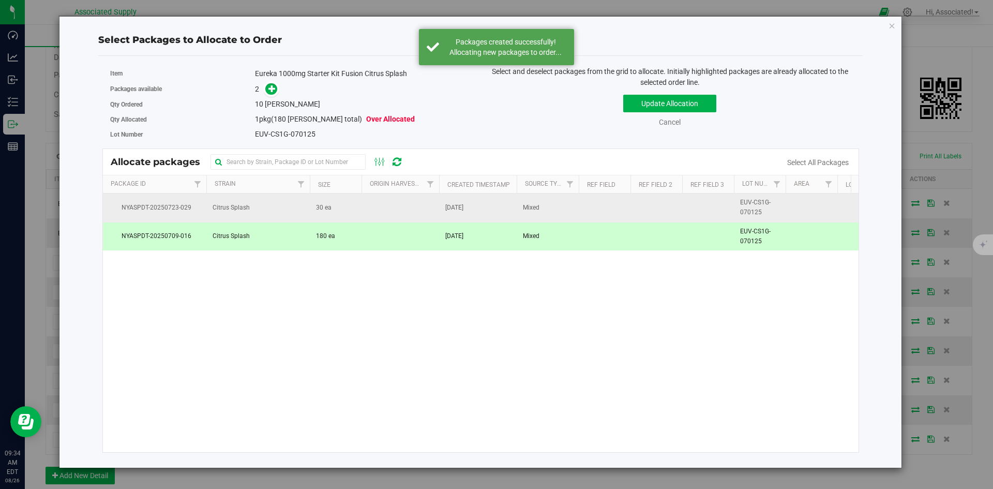
click at [383, 205] on td at bounding box center [401, 207] width 78 height 28
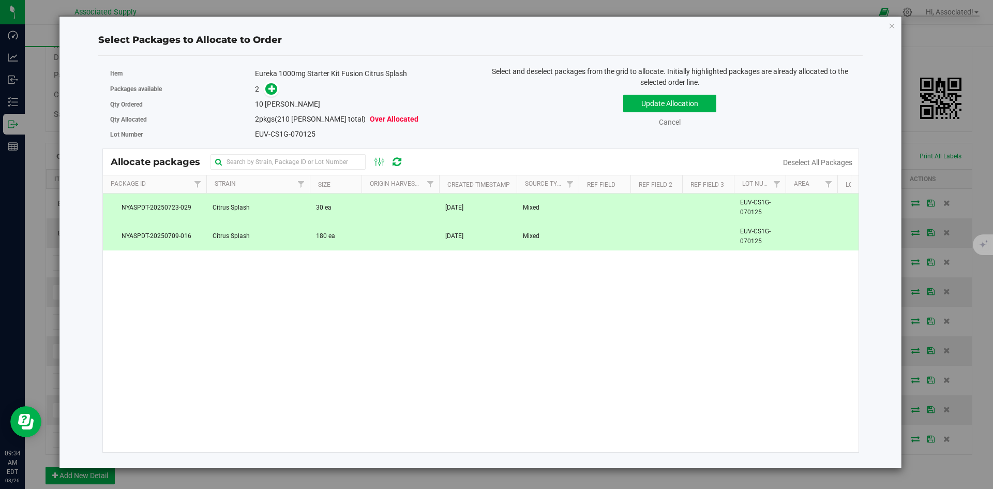
click at [359, 239] on td "180 ea" at bounding box center [336, 236] width 52 height 28
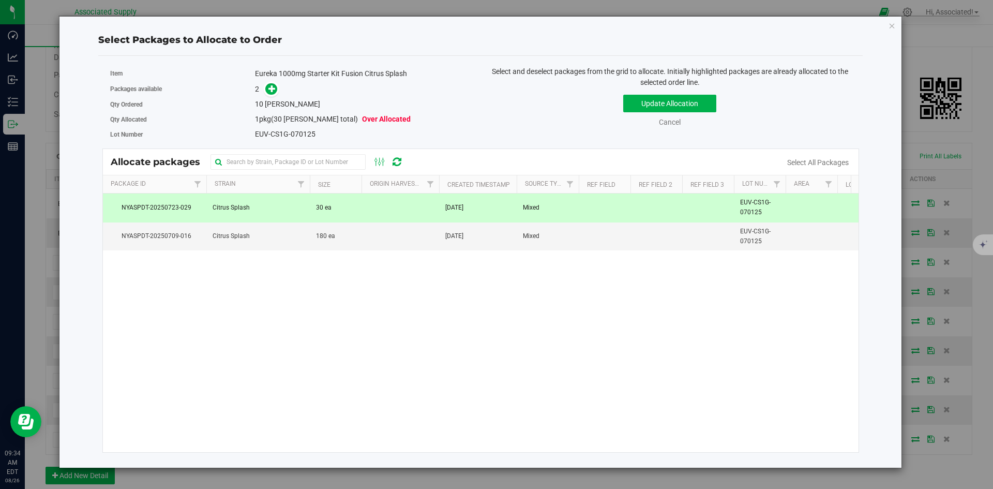
click at [347, 206] on td "30 ea" at bounding box center [336, 207] width 52 height 28
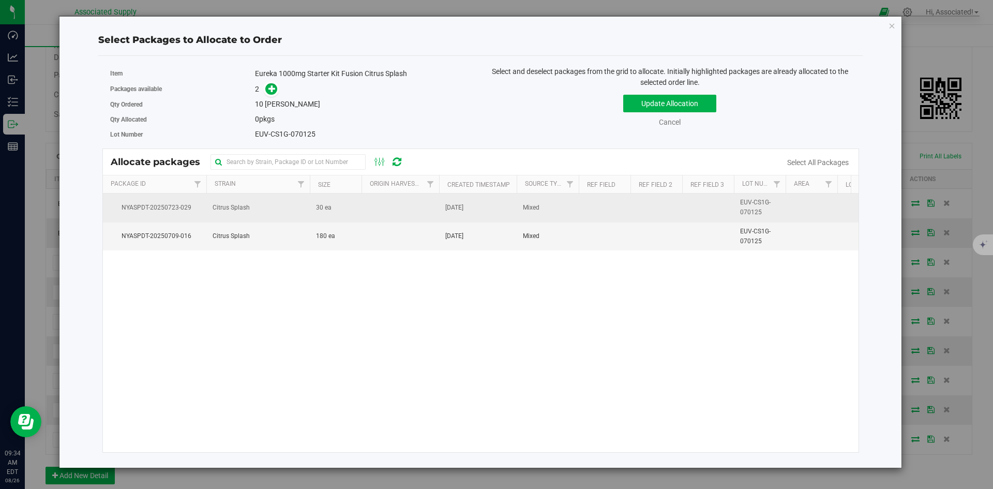
click at [347, 205] on td "30 ea" at bounding box center [336, 207] width 52 height 28
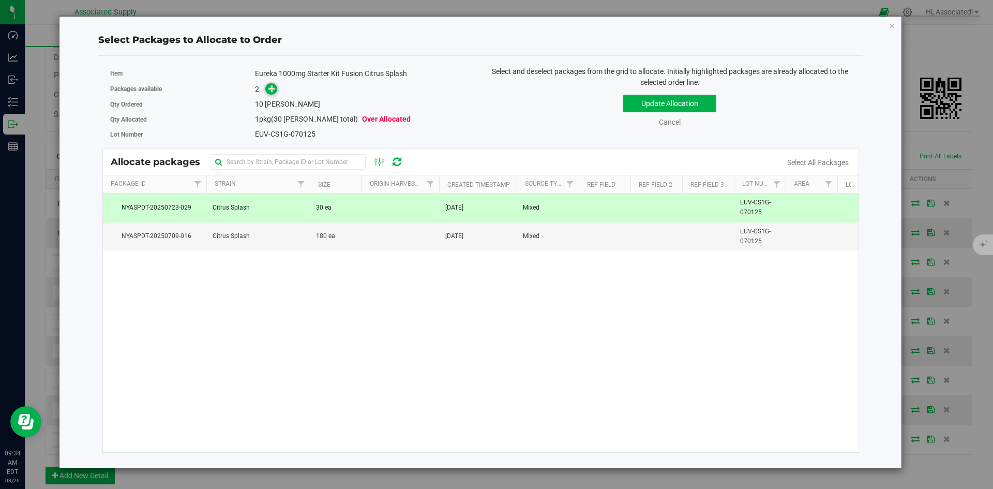
click at [271, 89] on icon at bounding box center [273, 88] width 8 height 8
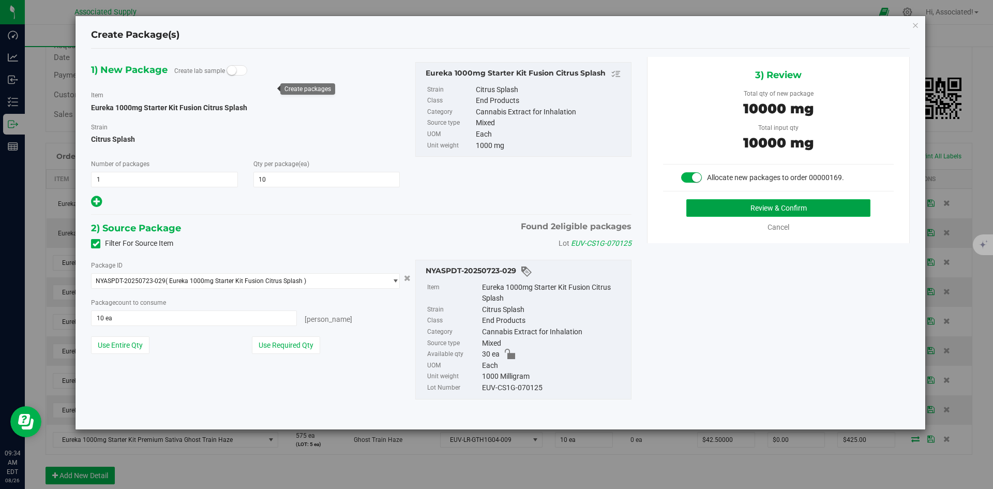
click at [729, 203] on button "Review & Confirm" at bounding box center [779, 208] width 184 height 18
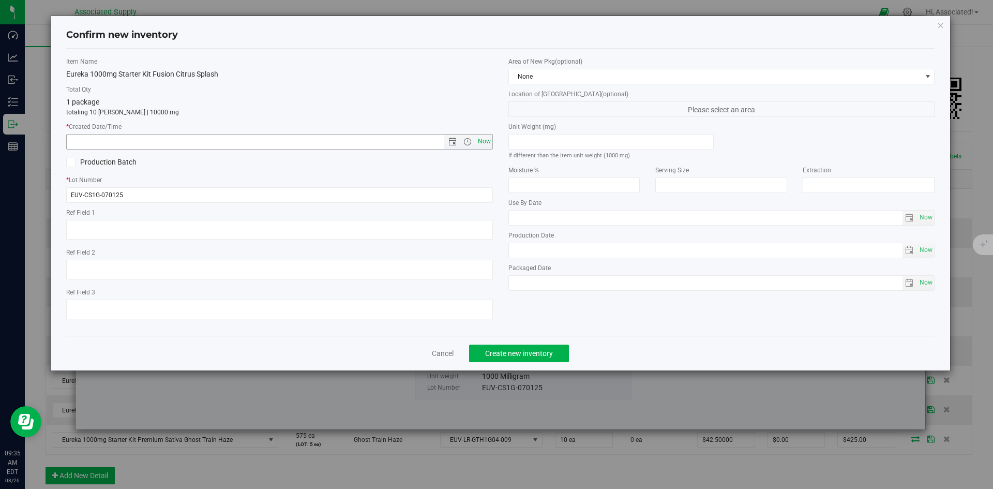
click at [487, 143] on span "Now" at bounding box center [484, 141] width 18 height 15
type input "8/26/2025 9:35 AM"
click at [532, 354] on span "Create new inventory" at bounding box center [519, 353] width 68 height 8
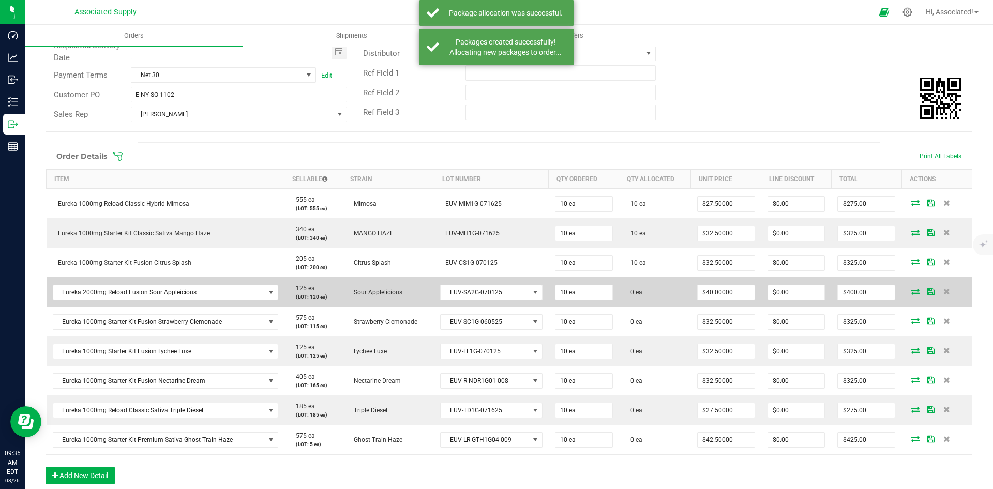
click at [912, 292] on icon at bounding box center [916, 291] width 8 height 6
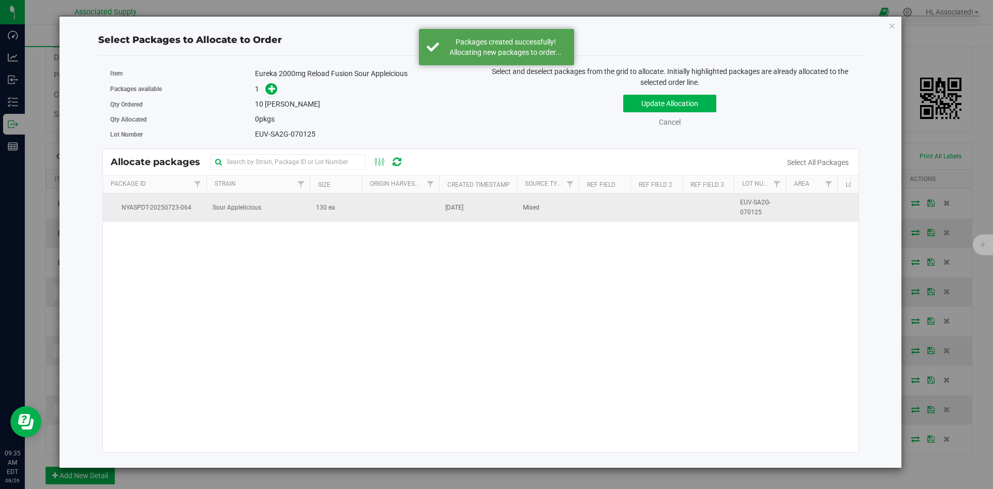
click at [308, 219] on td "Sour Applelicious" at bounding box center [257, 207] width 103 height 28
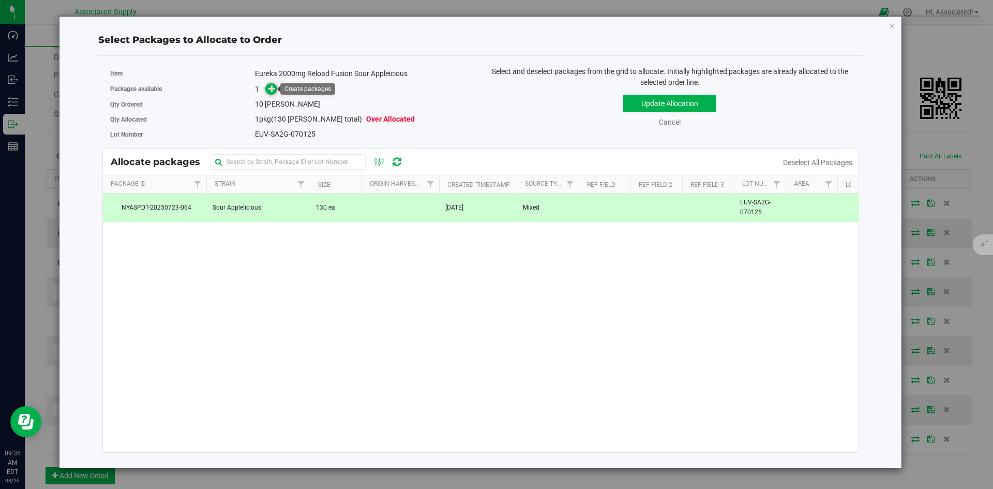
click at [267, 93] on span at bounding box center [271, 89] width 12 height 12
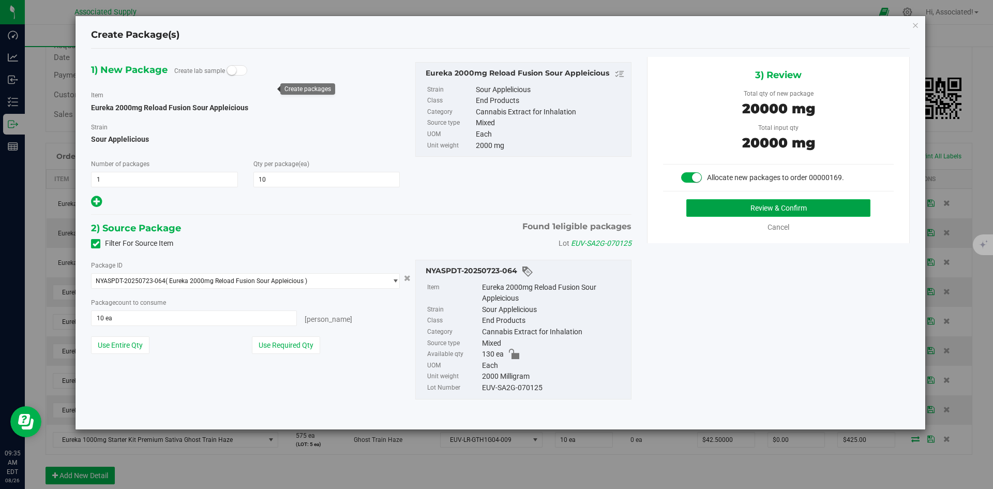
click at [720, 208] on button "Review & Confirm" at bounding box center [779, 208] width 184 height 18
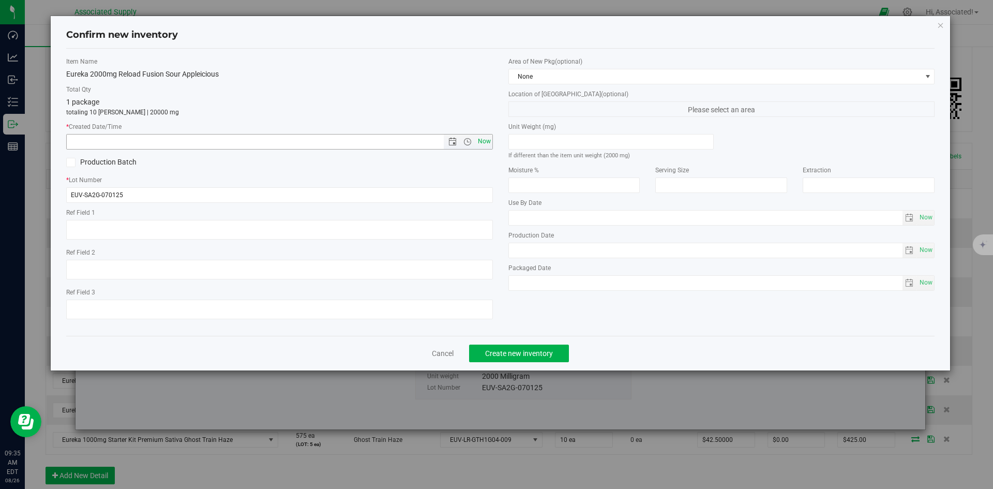
click at [487, 144] on span "Now" at bounding box center [484, 141] width 18 height 15
type input "8/26/2025 9:35 AM"
click at [544, 352] on span "Create new inventory" at bounding box center [519, 353] width 68 height 8
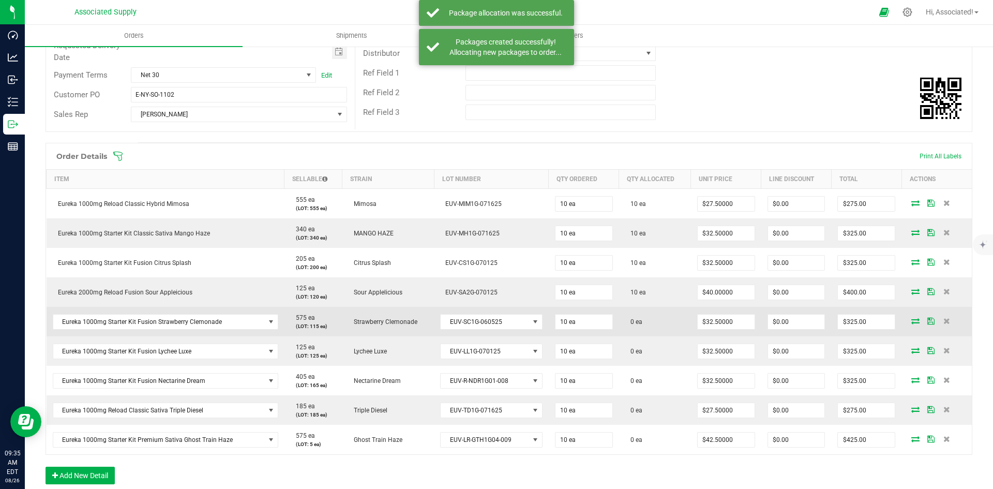
click at [912, 322] on icon at bounding box center [916, 321] width 8 height 6
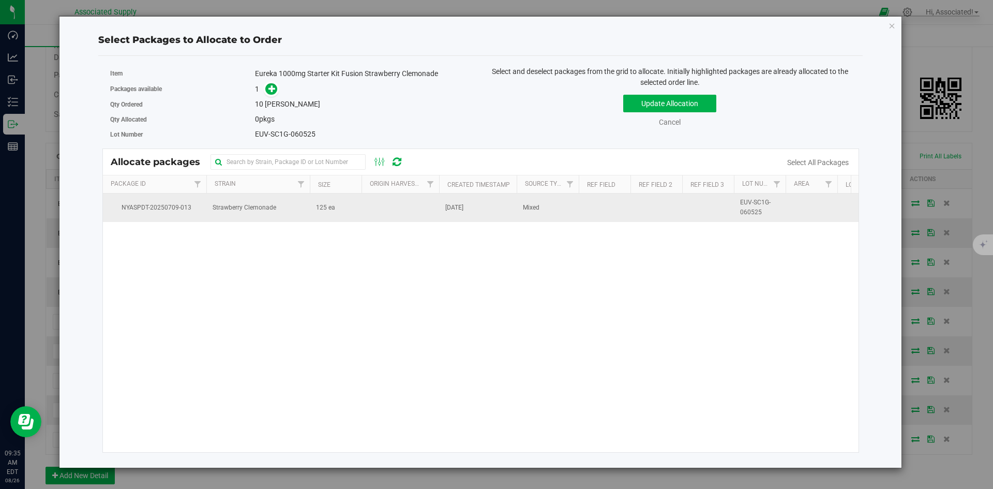
click at [339, 206] on td "125 ea" at bounding box center [336, 207] width 52 height 28
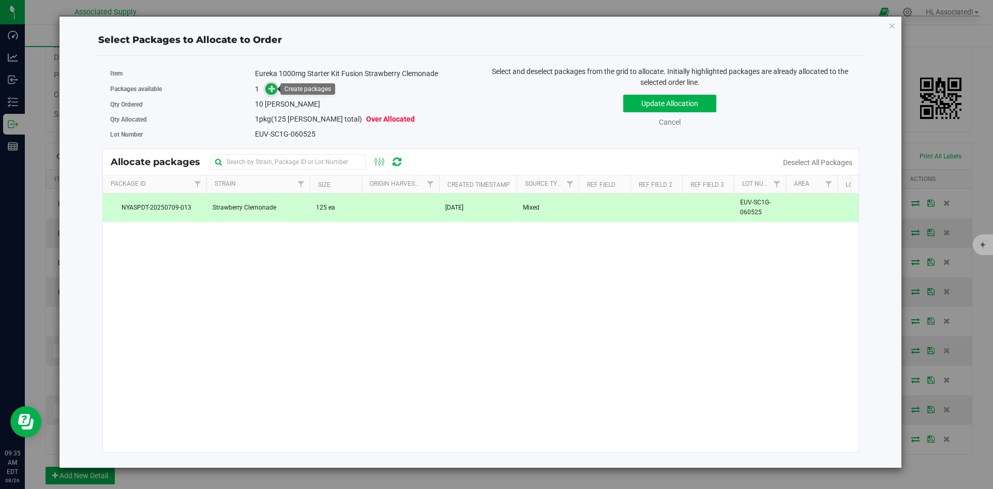
click at [270, 90] on icon at bounding box center [272, 88] width 7 height 7
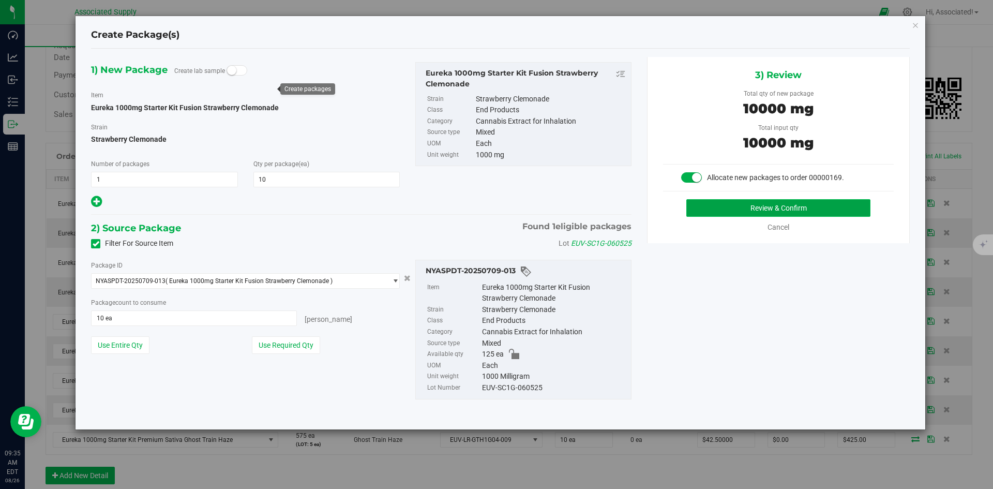
click at [779, 204] on button "Review & Confirm" at bounding box center [779, 208] width 184 height 18
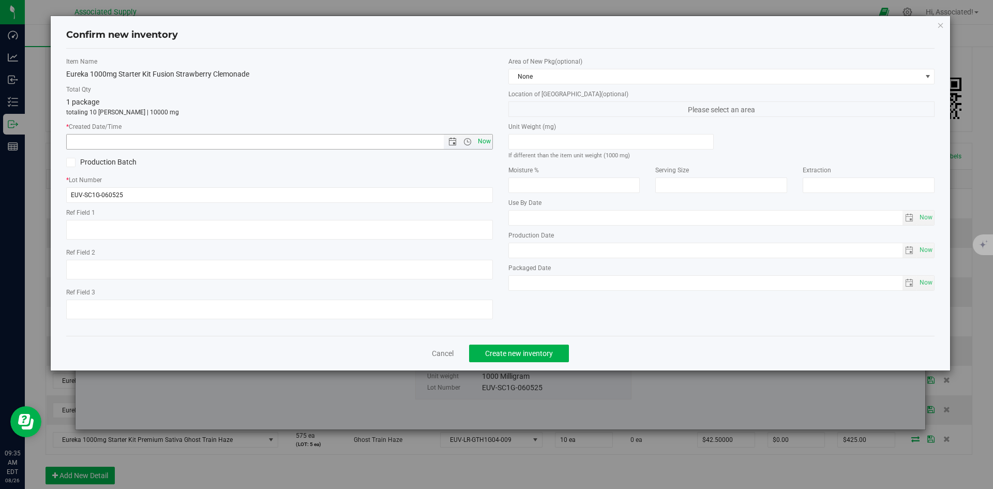
click at [485, 145] on span "Now" at bounding box center [484, 141] width 18 height 15
type input "8/26/2025 9:35 AM"
click at [525, 353] on span "Create new inventory" at bounding box center [519, 353] width 68 height 8
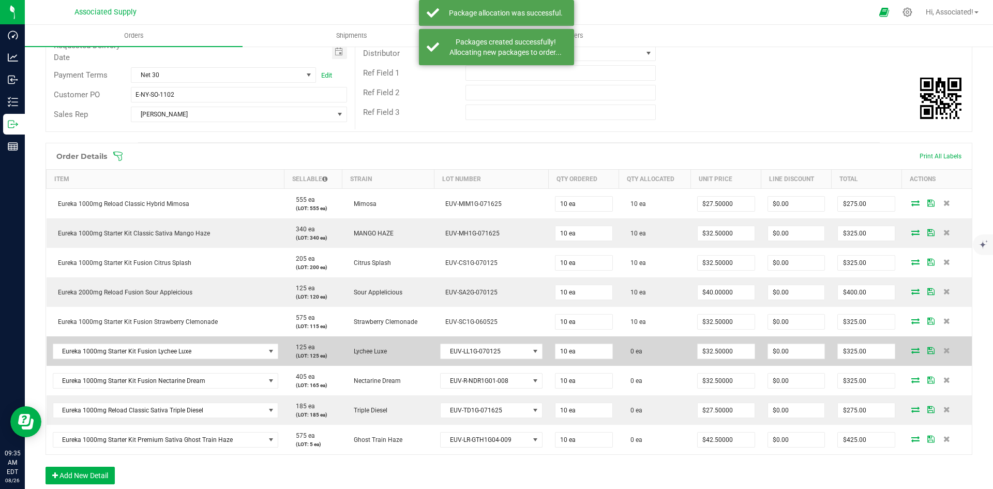
click at [912, 349] on icon at bounding box center [916, 350] width 8 height 6
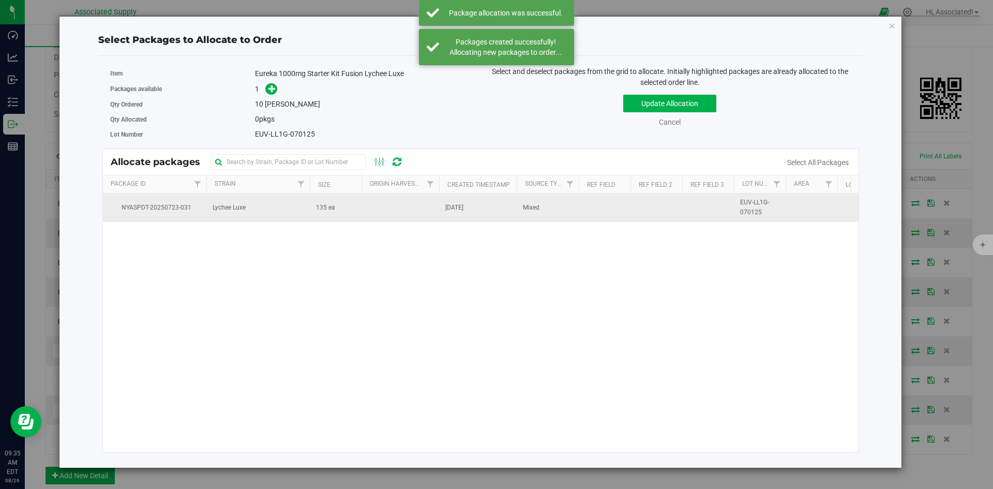
click at [338, 210] on td "135 ea" at bounding box center [336, 207] width 52 height 28
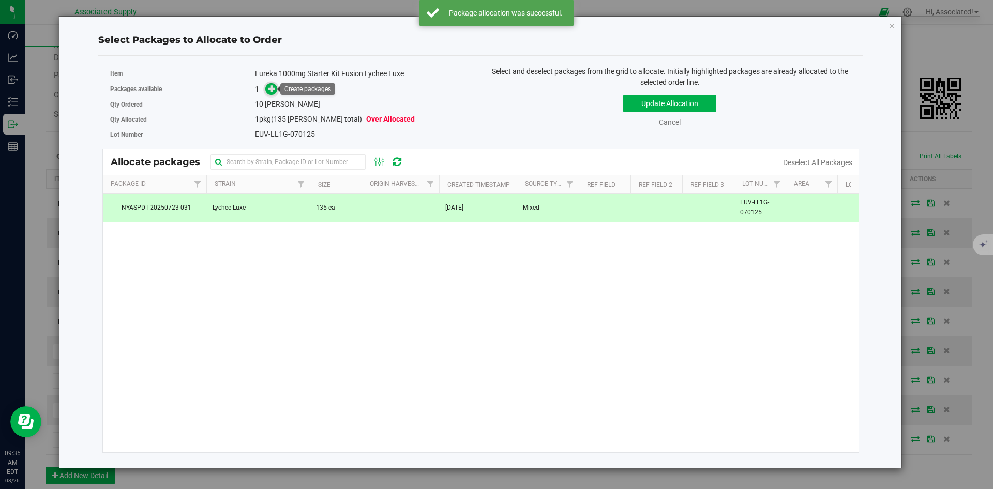
click at [272, 92] on icon at bounding box center [272, 88] width 7 height 7
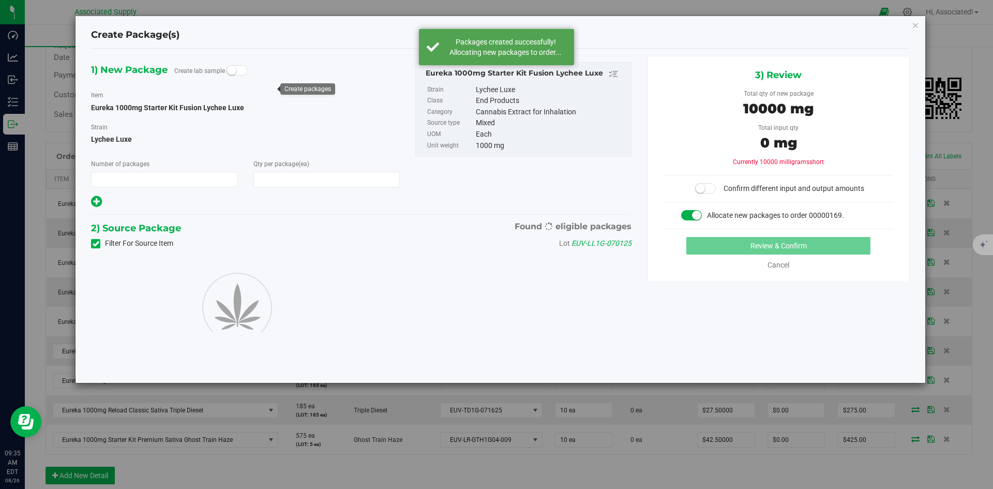
type input "1"
type input "10"
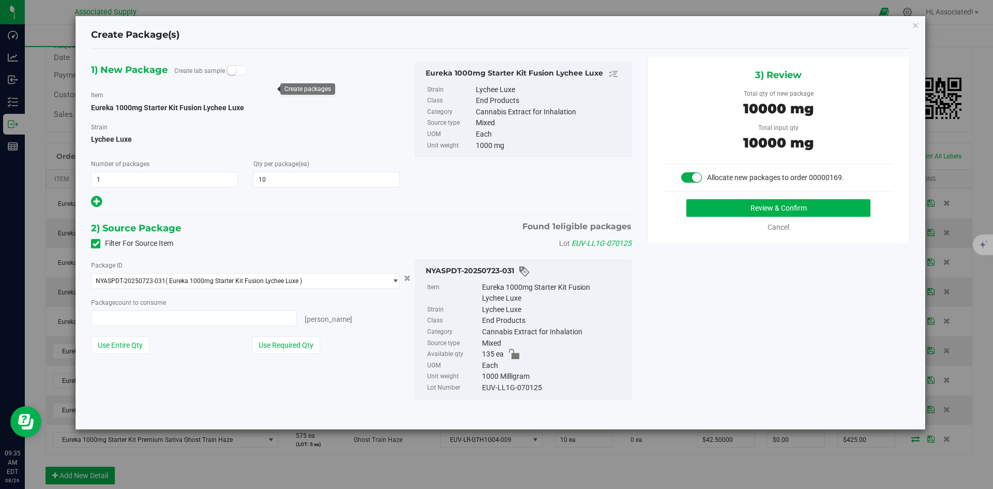
type input "10 ea"
click at [732, 208] on button "Review & Confirm" at bounding box center [779, 208] width 184 height 18
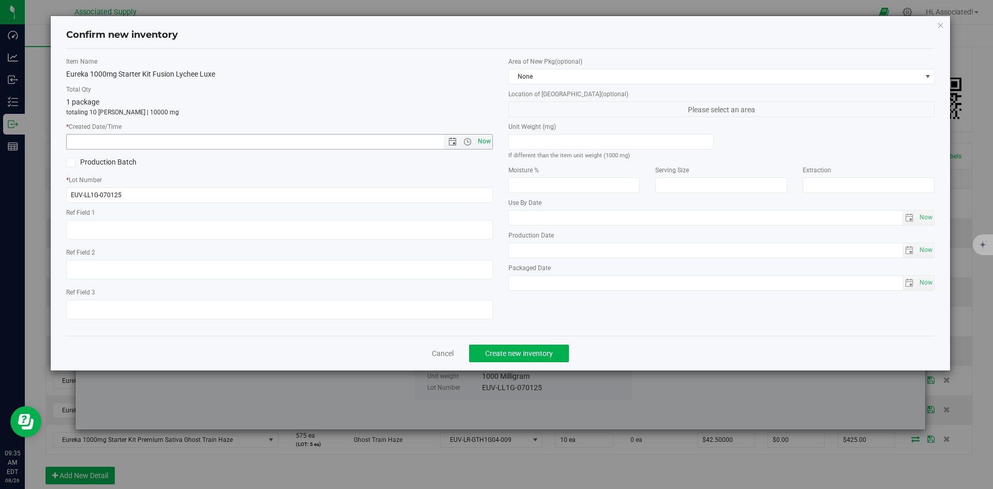
click at [489, 144] on span "Now" at bounding box center [484, 141] width 18 height 15
type input "8/26/2025 9:35 AM"
click at [536, 353] on span "Create new inventory" at bounding box center [519, 353] width 68 height 8
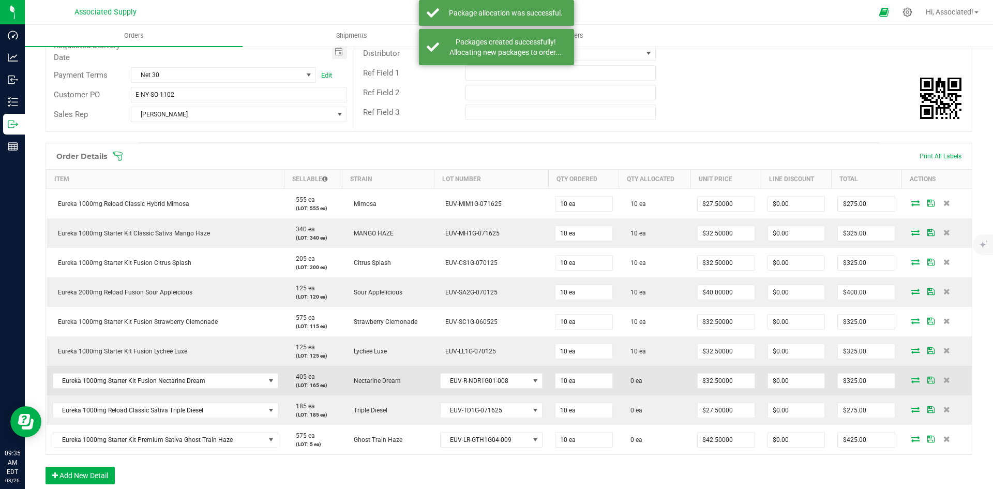
click at [905, 384] on td at bounding box center [937, 380] width 70 height 29
click at [912, 380] on icon at bounding box center [916, 380] width 8 height 6
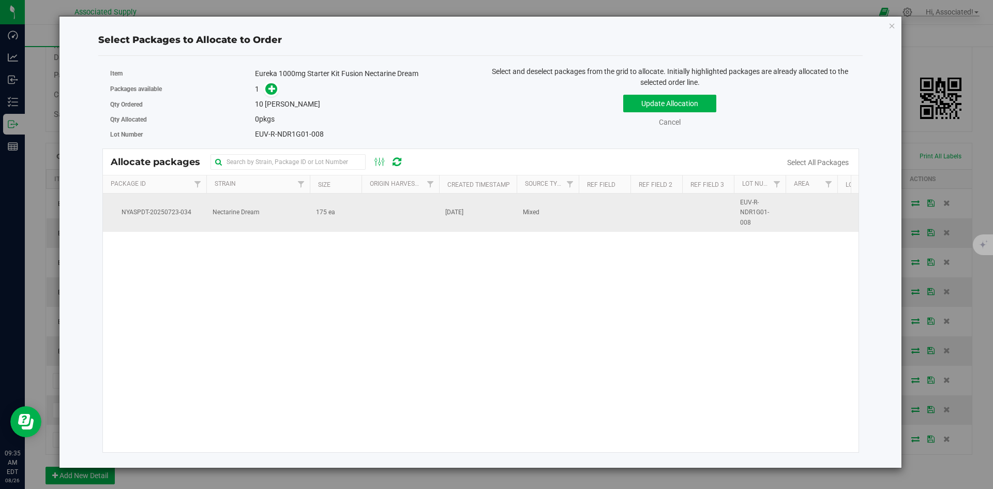
click at [316, 211] on span "175 ea" at bounding box center [325, 212] width 19 height 10
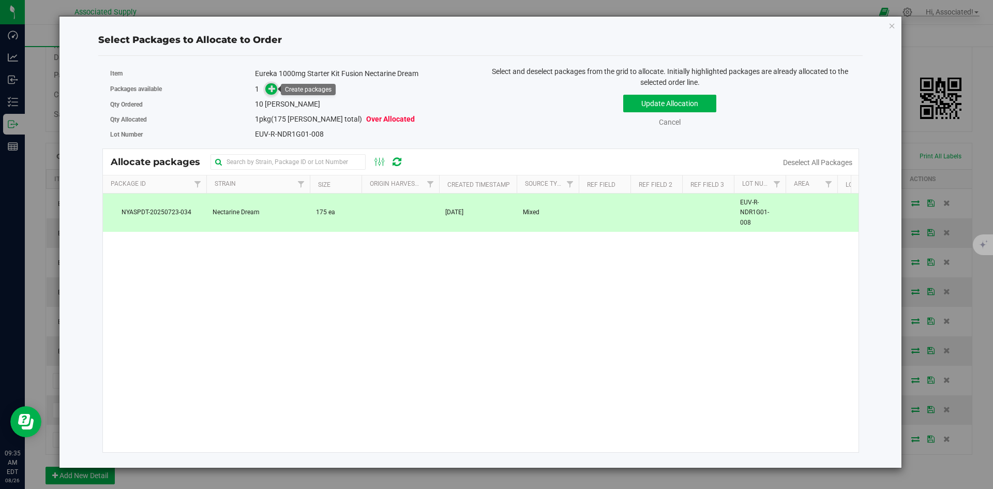
click at [267, 87] on span at bounding box center [271, 89] width 12 height 12
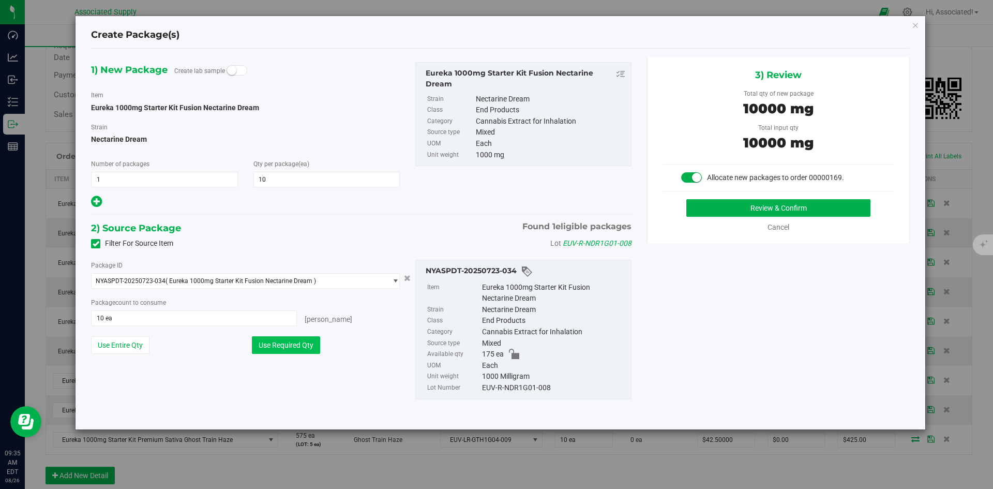
click at [291, 347] on button "Use Required Qty" at bounding box center [286, 345] width 68 height 18
click at [788, 210] on button "Review & Confirm" at bounding box center [779, 208] width 184 height 18
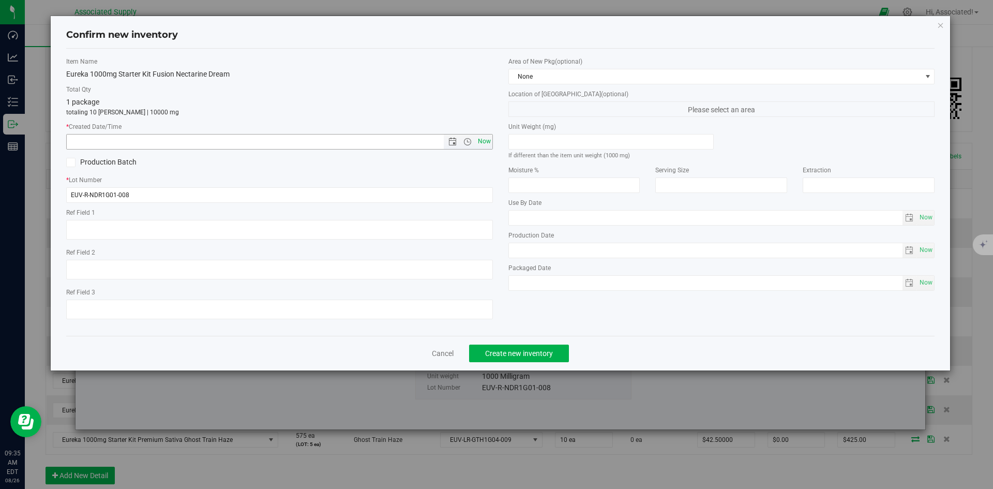
click at [477, 141] on span "Now" at bounding box center [484, 141] width 18 height 15
type input "8/26/2025 9:35 AM"
click at [554, 350] on button "Create new inventory" at bounding box center [519, 354] width 100 height 18
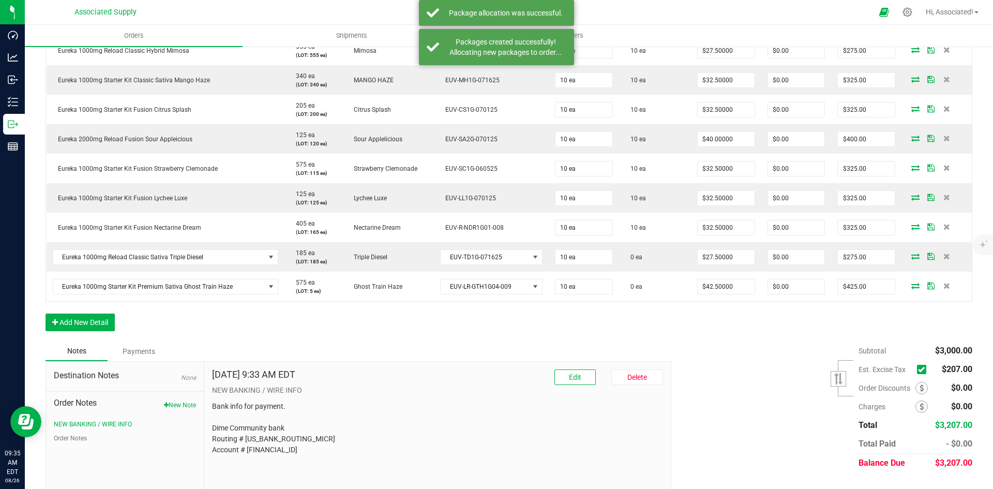
scroll to position [331, 0]
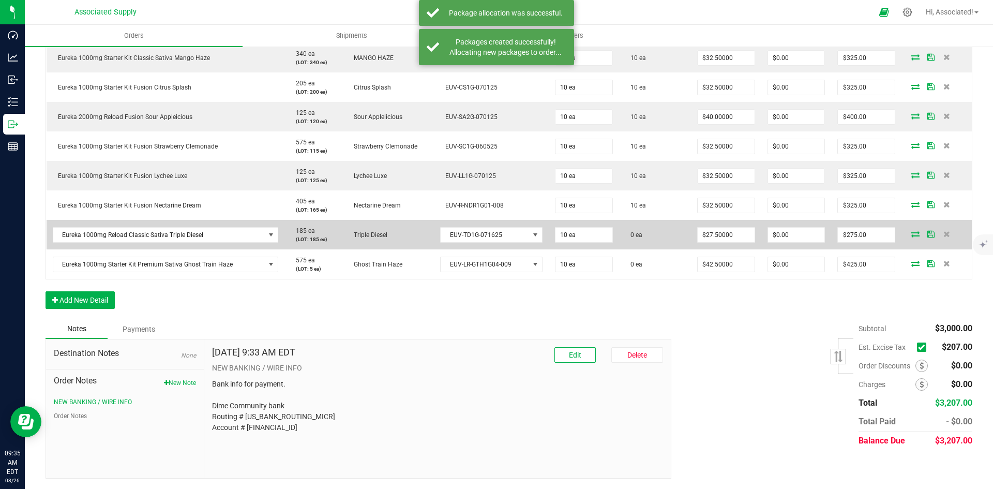
click at [912, 234] on icon at bounding box center [916, 234] width 8 height 6
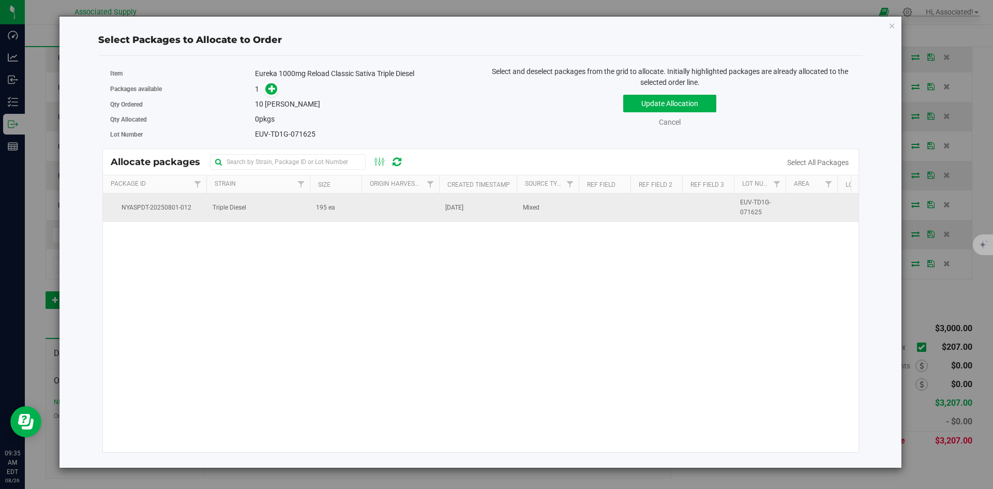
click at [329, 210] on span "195 ea" at bounding box center [325, 208] width 19 height 10
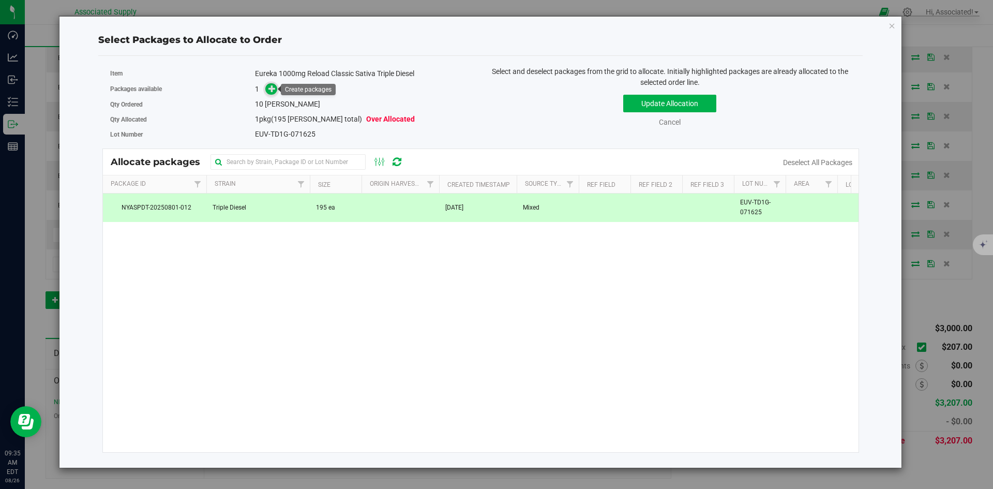
click at [272, 85] on icon at bounding box center [272, 88] width 7 height 7
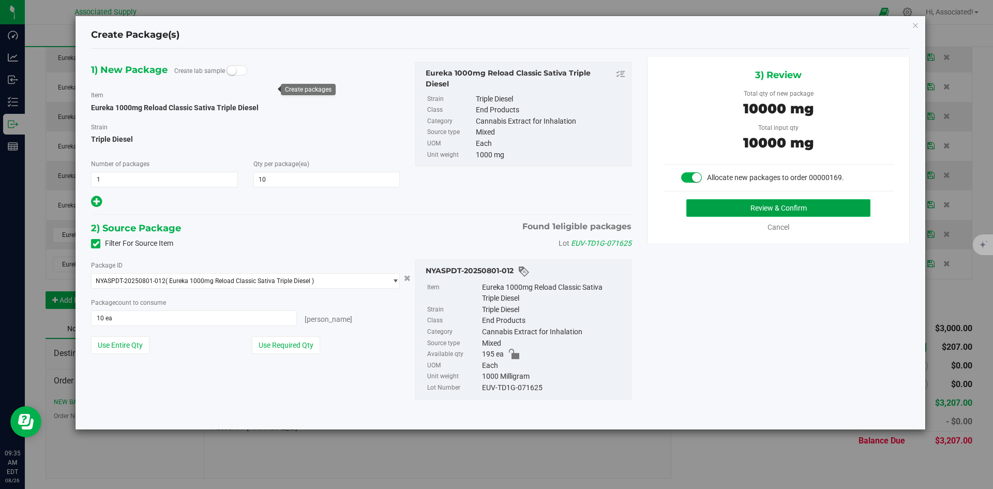
click at [759, 216] on button "Review & Confirm" at bounding box center [779, 208] width 184 height 18
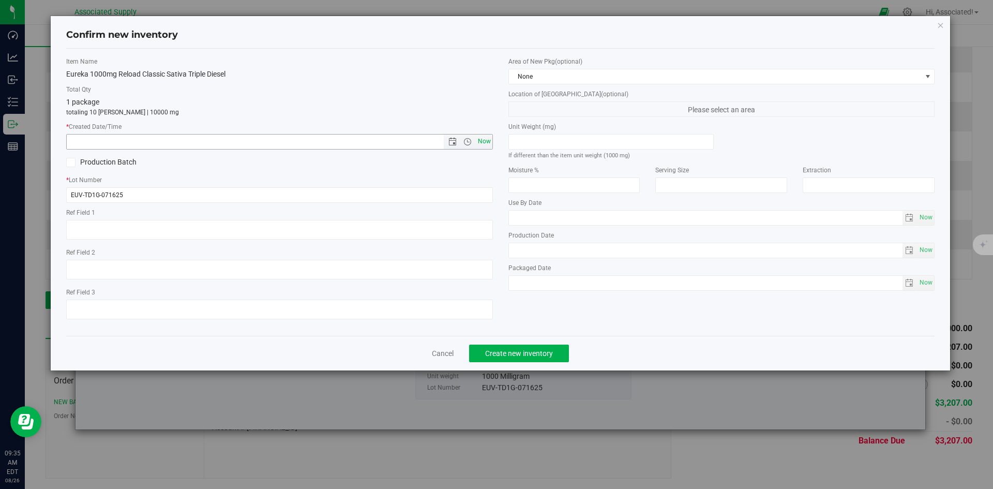
click at [484, 144] on span "Now" at bounding box center [484, 141] width 18 height 15
type input "8/26/2025 9:35 AM"
click at [510, 349] on span "Create new inventory" at bounding box center [519, 353] width 68 height 8
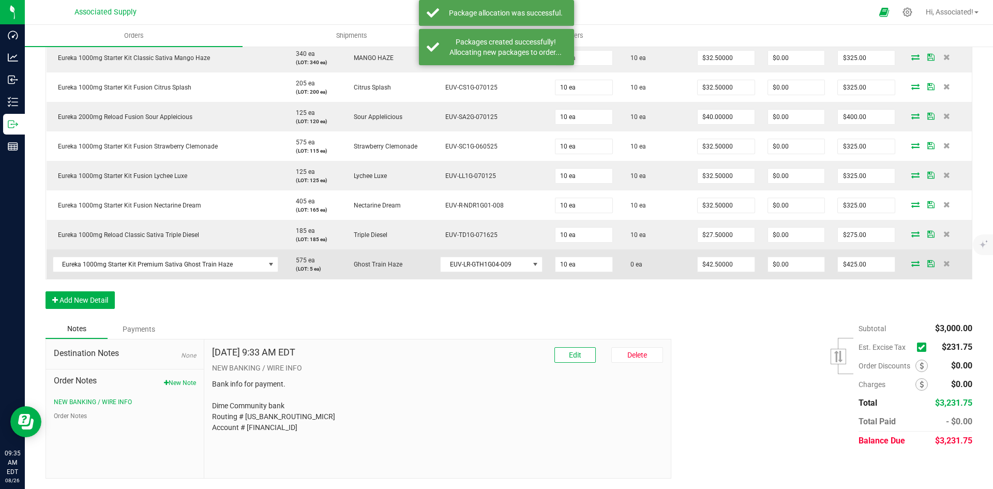
click at [912, 263] on icon at bounding box center [916, 263] width 8 height 6
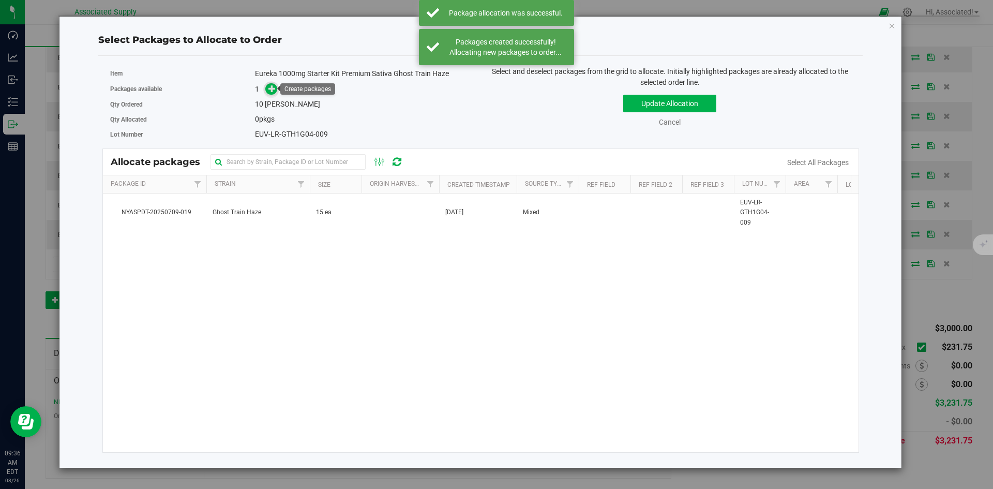
click at [273, 88] on icon at bounding box center [272, 88] width 7 height 7
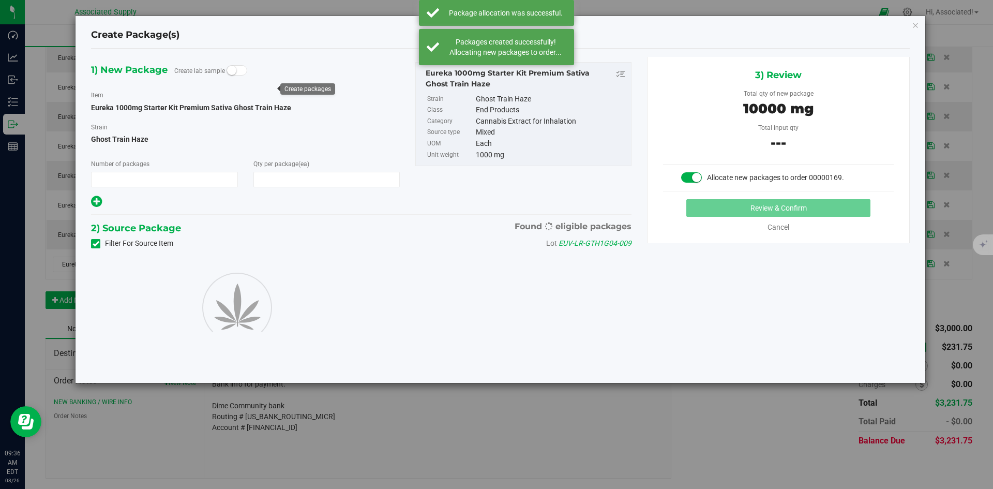
type input "1"
type input "10"
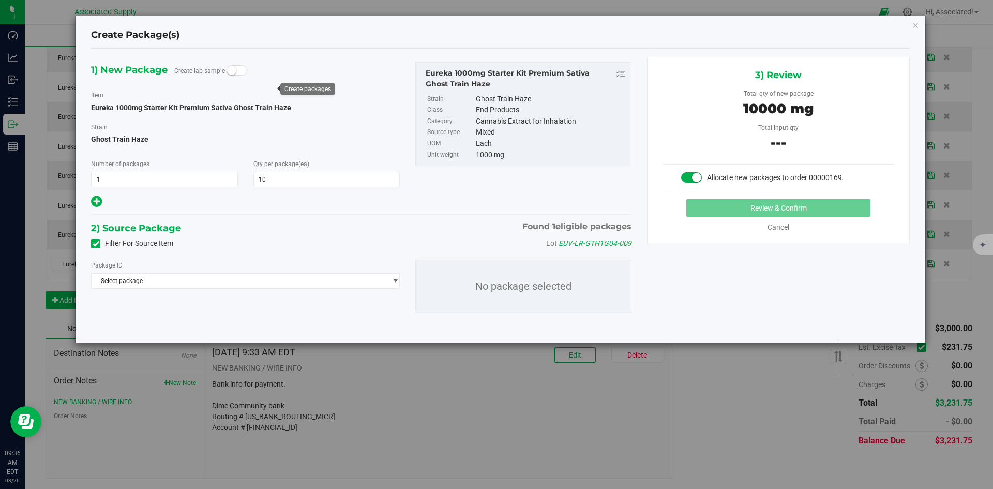
drag, startPoint x: 309, startPoint y: 225, endPoint x: 759, endPoint y: 81, distance: 472.7
click at [348, 215] on div "1) New Package Create lab sample Item Eureka 1000mg Starter Kit Premium Sativa …" at bounding box center [361, 195] width 556 height 277
click at [915, 23] on icon "button" at bounding box center [915, 25] width 7 height 12
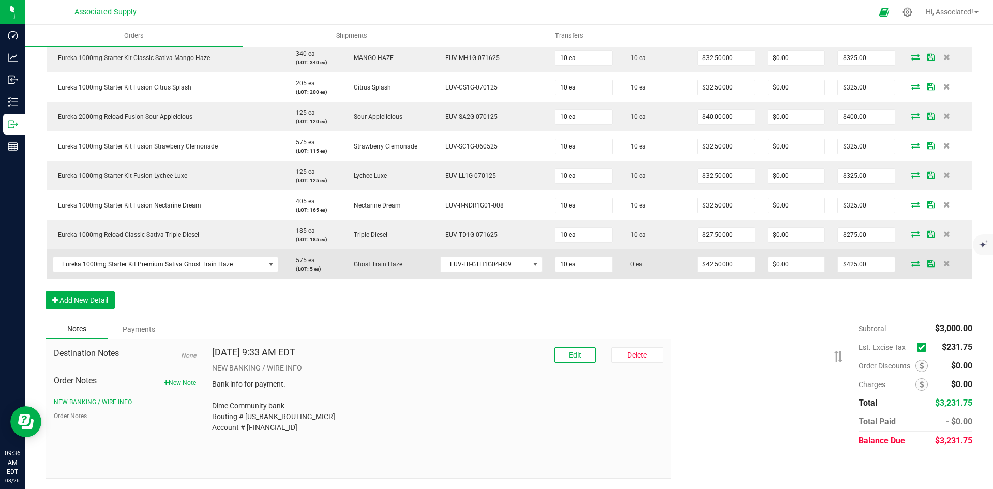
click at [634, 261] on span "0 ea" at bounding box center [633, 264] width 17 height 7
click at [912, 265] on icon at bounding box center [916, 263] width 8 height 6
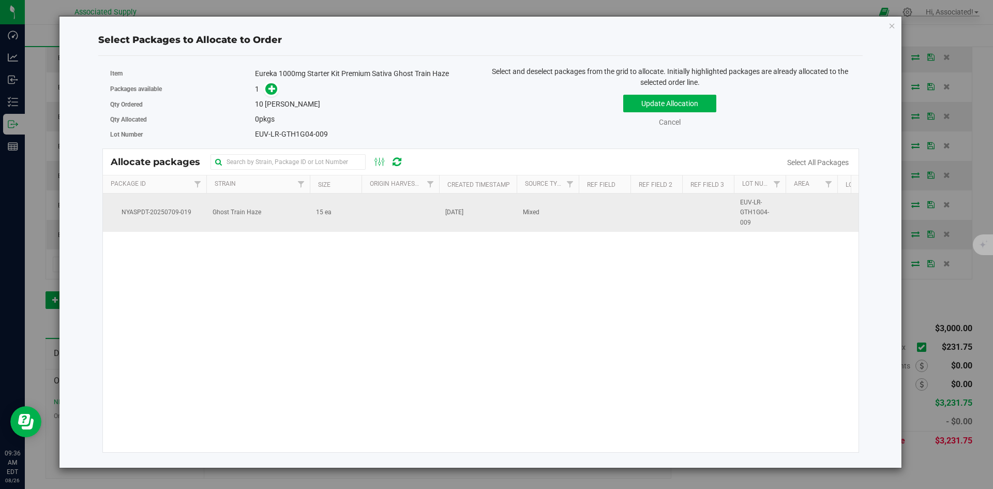
click at [308, 215] on td "Ghost Train Haze" at bounding box center [257, 212] width 103 height 38
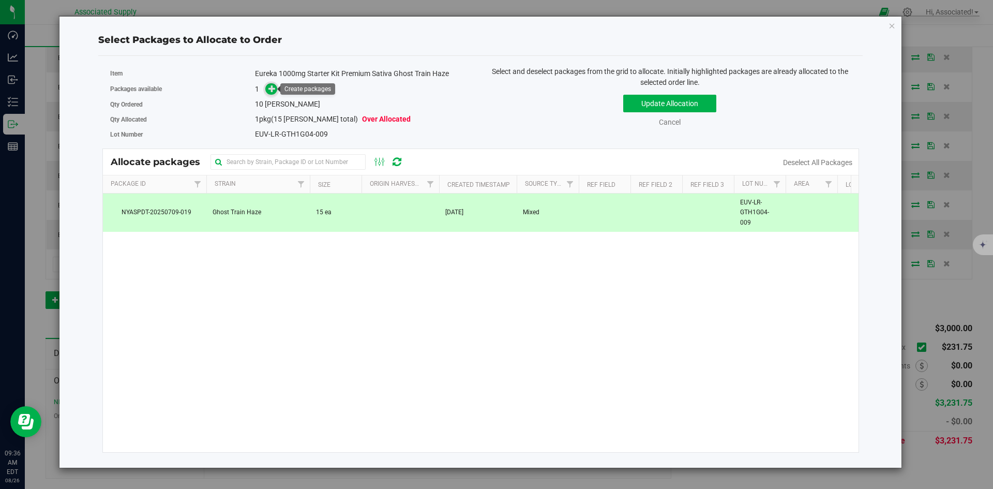
click at [266, 90] on span at bounding box center [271, 89] width 12 height 12
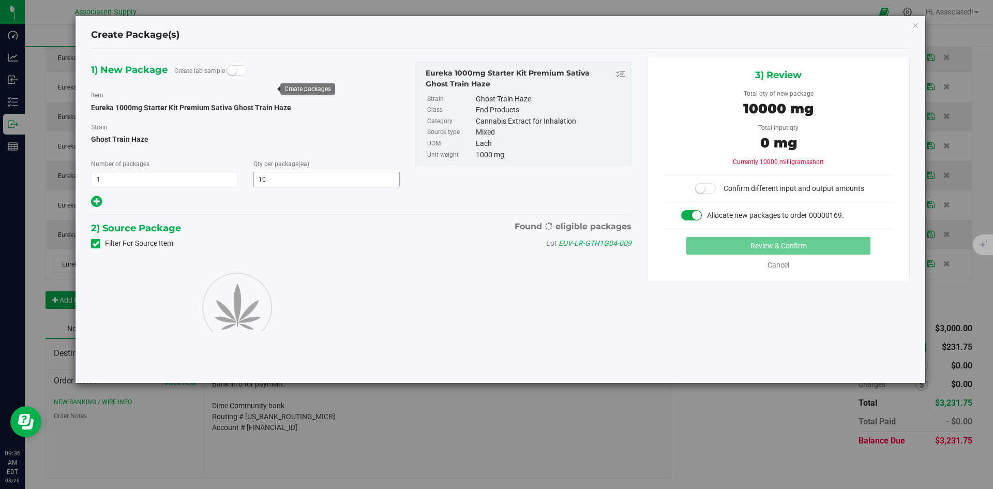
type input "10"
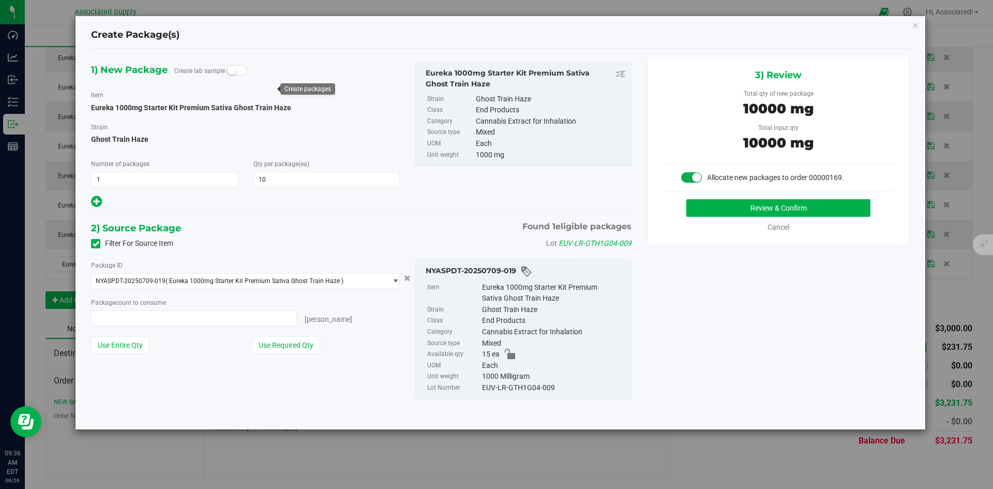
type input "10 ea"
click at [755, 216] on button "Review & Confirm" at bounding box center [779, 208] width 184 height 18
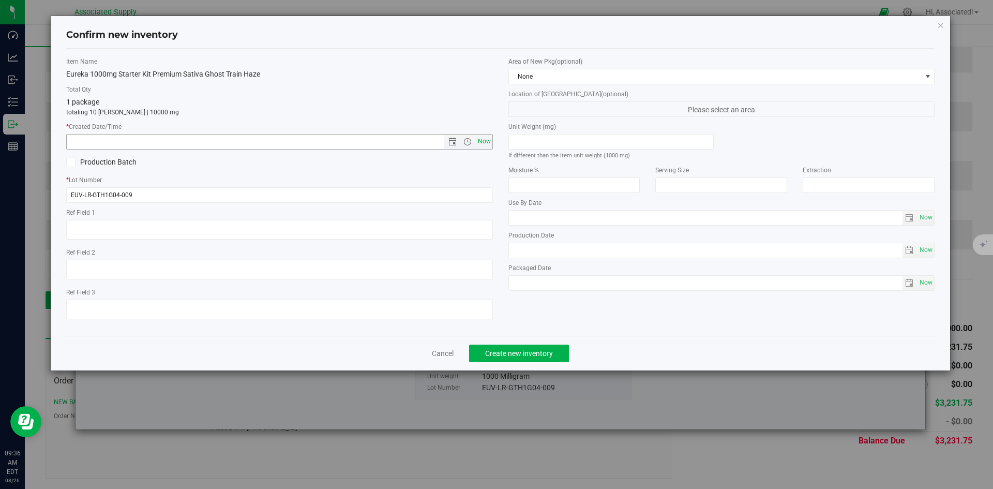
click at [485, 141] on span "Now" at bounding box center [484, 141] width 18 height 15
type input "8/26/2025 9:36 AM"
click at [526, 350] on span "Create new inventory" at bounding box center [519, 353] width 68 height 8
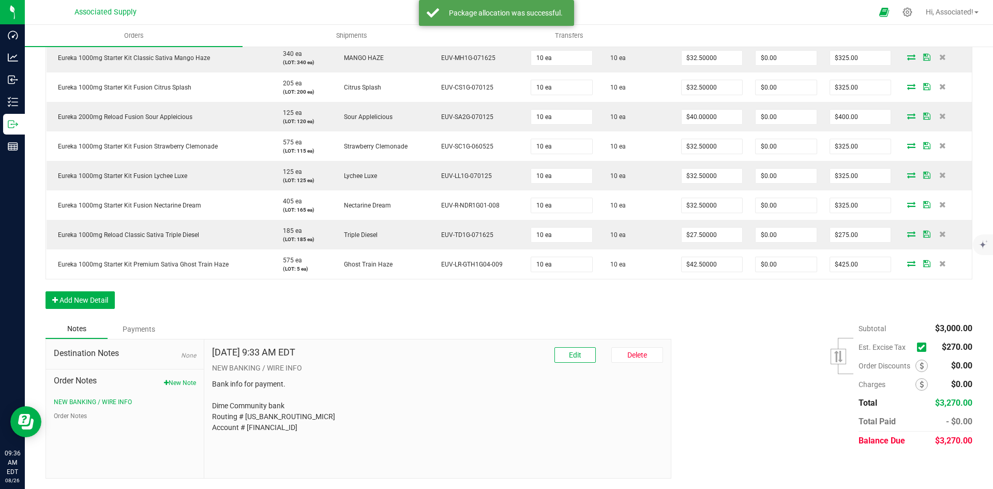
click at [918, 347] on icon at bounding box center [921, 347] width 7 height 0
click at [0, 0] on input "checkbox" at bounding box center [0, 0] width 0 height 0
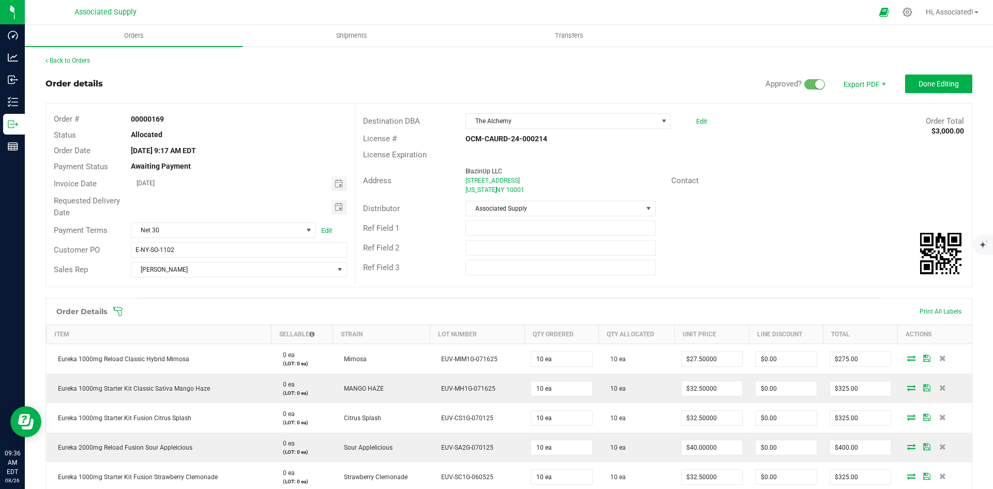
click at [790, 178] on div "Contact" at bounding box center [818, 181] width 308 height 16
click at [935, 84] on span "Done Editing" at bounding box center [939, 84] width 40 height 8
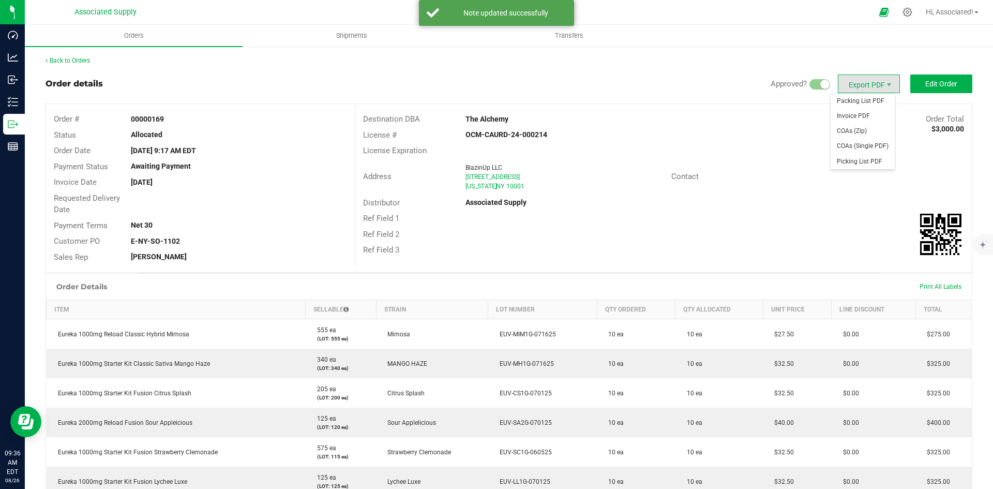
click at [862, 84] on span "Export PDF" at bounding box center [869, 83] width 62 height 19
click at [858, 115] on span "Invoice PDF" at bounding box center [863, 116] width 64 height 15
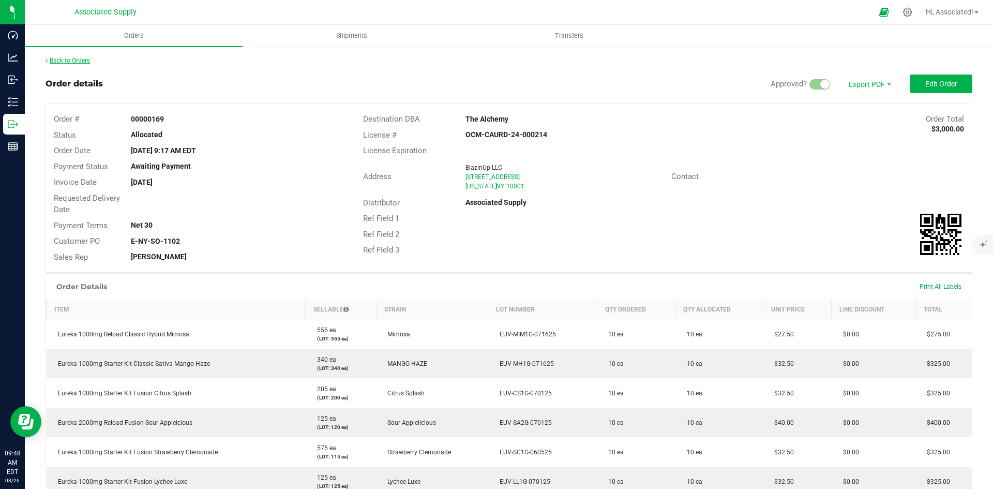
click at [77, 58] on link "Back to Orders" at bounding box center [68, 60] width 44 height 7
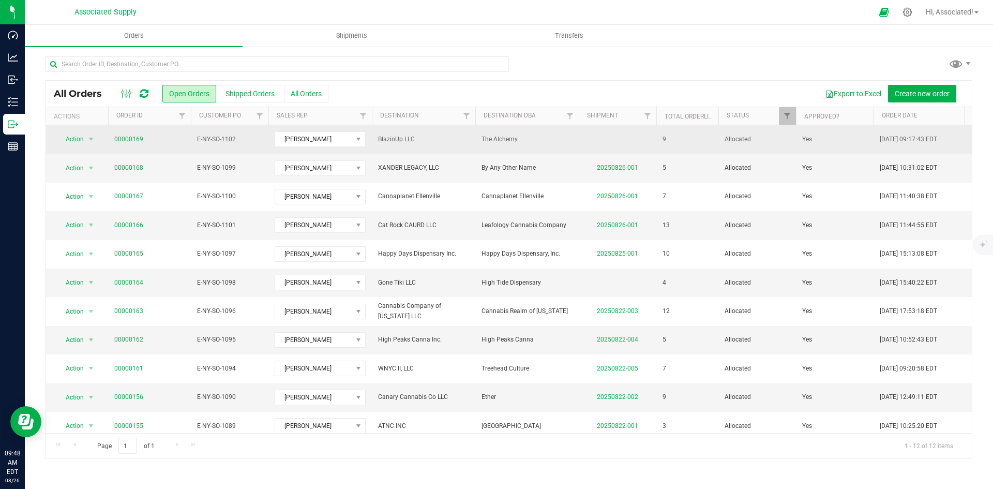
click at [529, 135] on span "The Alchemy" at bounding box center [527, 140] width 91 height 10
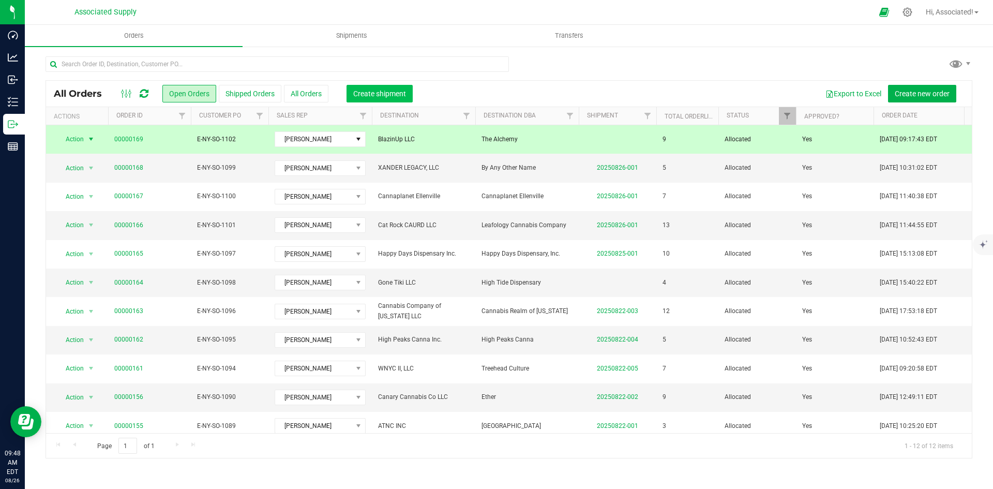
click at [383, 96] on span "Create shipment" at bounding box center [379, 94] width 53 height 8
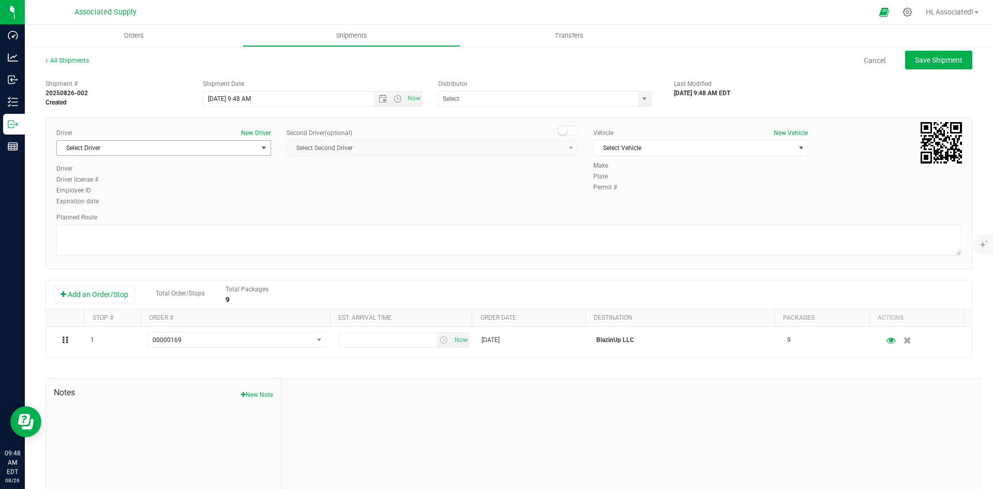
click at [196, 150] on span "Select Driver" at bounding box center [157, 148] width 201 height 14
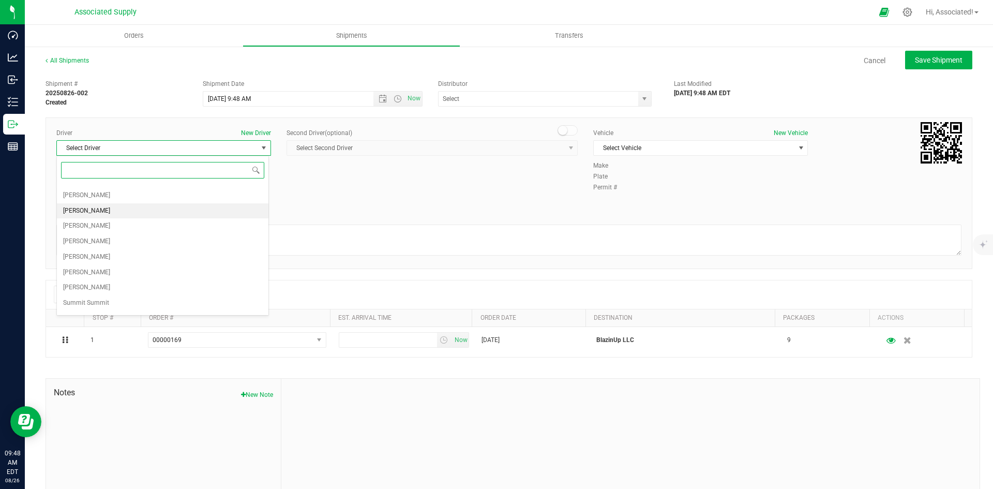
scroll to position [39, 0]
click at [136, 301] on li "[PERSON_NAME]" at bounding box center [163, 307] width 212 height 16
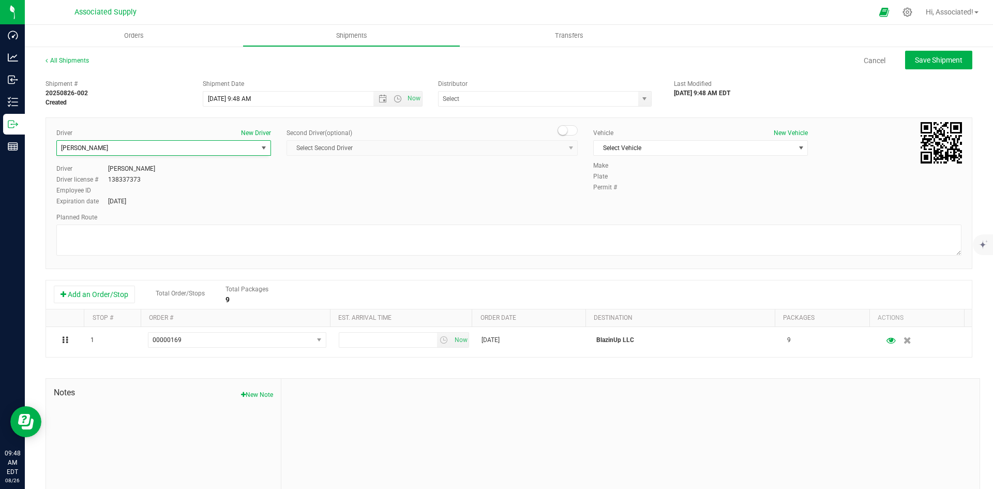
scroll to position [0, 0]
click at [778, 151] on span "Select Vehicle" at bounding box center [694, 148] width 201 height 14
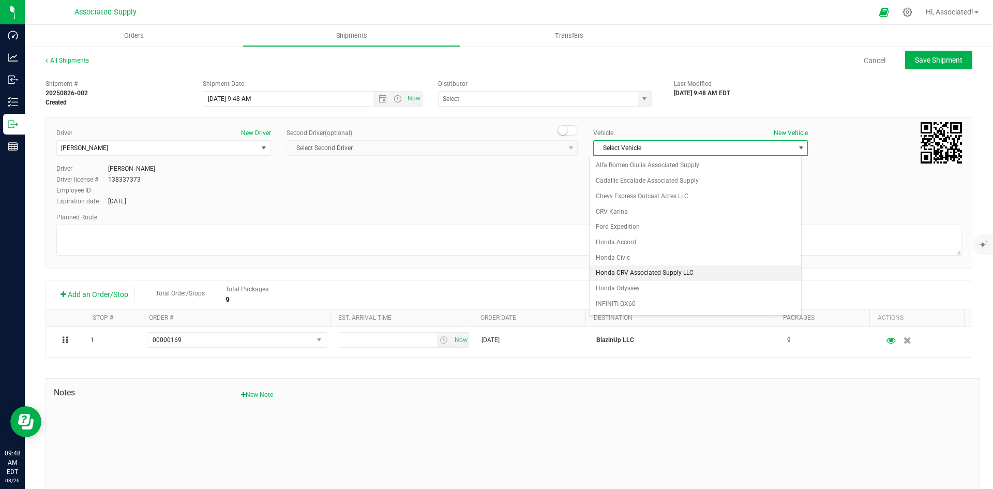
click at [660, 272] on li "Honda CRV Associated Supply LLC" at bounding box center [696, 273] width 212 height 16
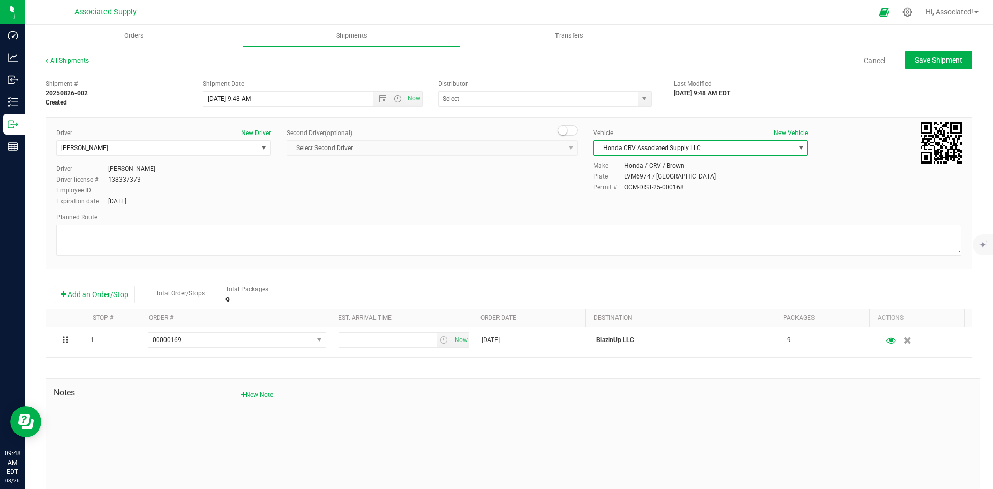
click at [415, 198] on div "Driver New Driver Anthony Velez Select Driver MICHAEL CALLARI Manuel Cortez Kar…" at bounding box center [509, 167] width 921 height 79
click at [645, 96] on span "select" at bounding box center [644, 99] width 13 height 14
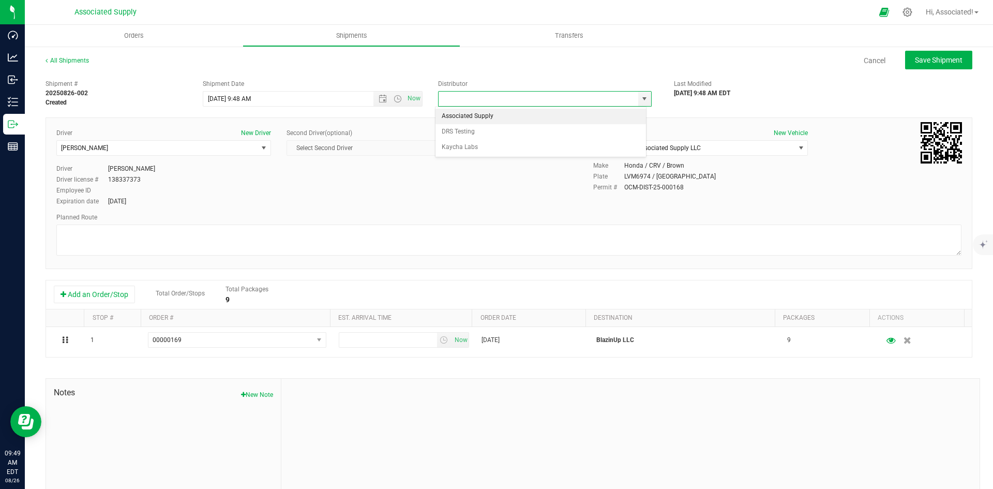
click at [464, 120] on li "Associated Supply" at bounding box center [541, 117] width 211 height 16
type input "Associated Supply"
click at [429, 185] on div "Driver New Driver Anthony Velez Select Driver MICHAEL CALLARI Manuel Cortez Kar…" at bounding box center [509, 167] width 921 height 79
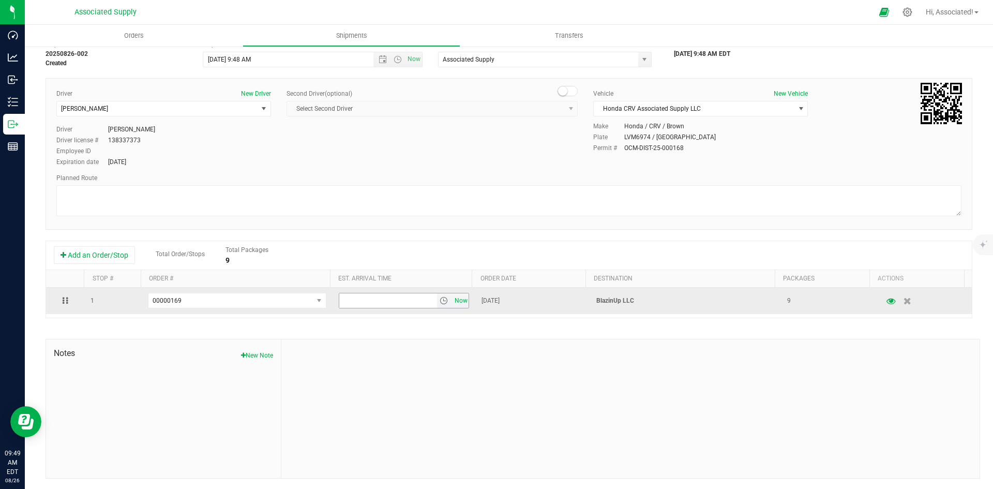
click at [453, 305] on span "Now" at bounding box center [461, 300] width 18 height 15
drag, startPoint x: 342, startPoint y: 300, endPoint x: 335, endPoint y: 299, distance: 7.3
click at [339, 299] on input "9:49 AM" at bounding box center [388, 300] width 98 height 14
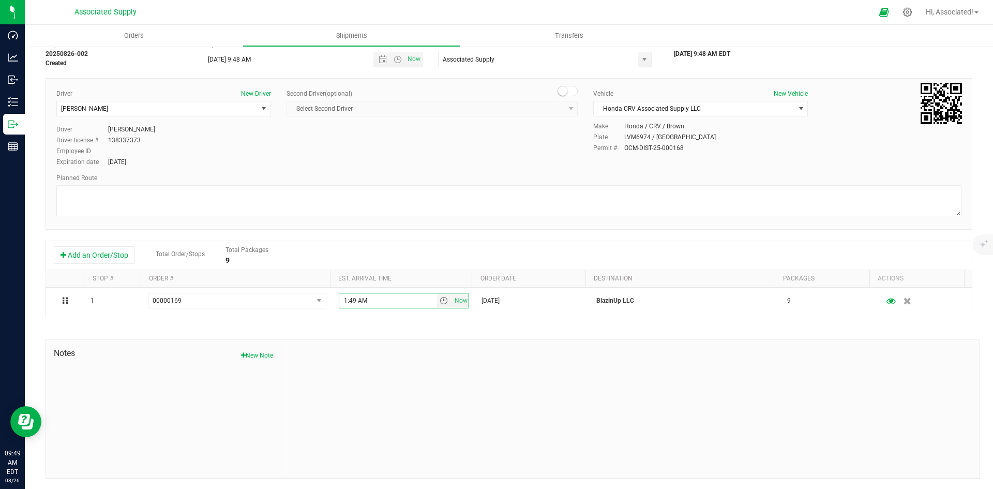
type input "10:49 AM"
click at [406, 256] on div "Add an Order/Stop Total Order/Stops Total Packages 9" at bounding box center [509, 255] width 911 height 18
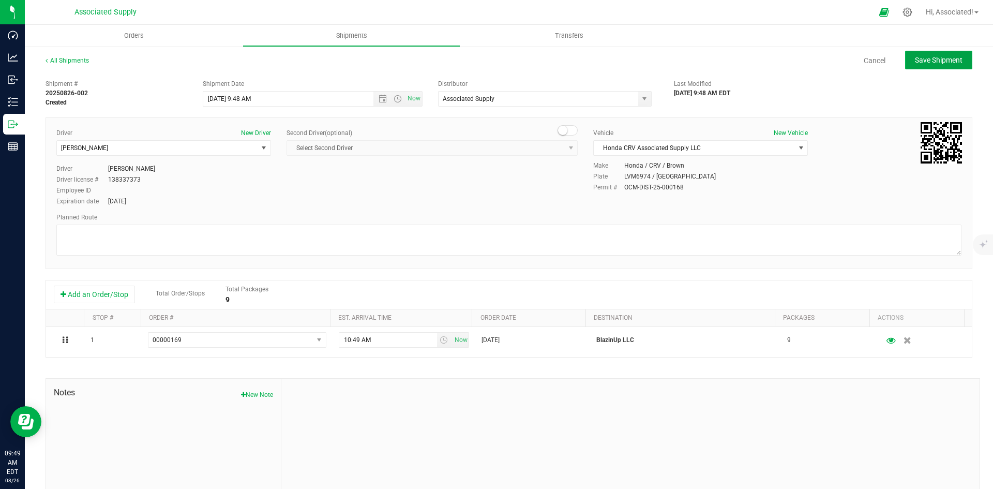
click at [929, 56] on span "Save Shipment" at bounding box center [939, 60] width 48 height 8
type input "8/26/2025 1:48 PM"
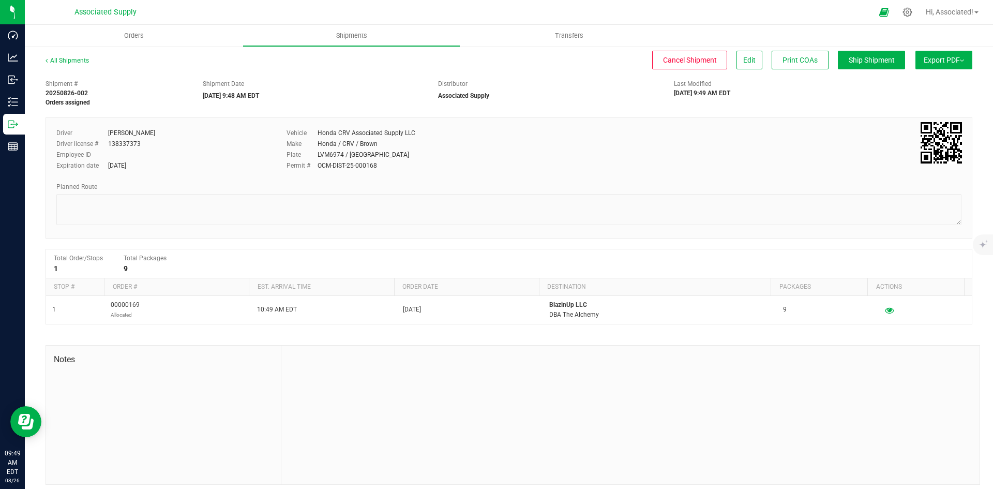
click at [935, 62] on span "Export PDF" at bounding box center [944, 60] width 40 height 8
click at [835, 96] on div "Shipment # 20250826-002 Orders assigned Shipment Date [DATE] 9:48 AM EDT Distri…" at bounding box center [509, 90] width 943 height 33
click at [566, 64] on div "Cancel Shipment Edit Print COAs Ship Shipment" at bounding box center [507, 60] width 798 height 19
click at [583, 86] on div "Distributor" at bounding box center [548, 83] width 220 height 9
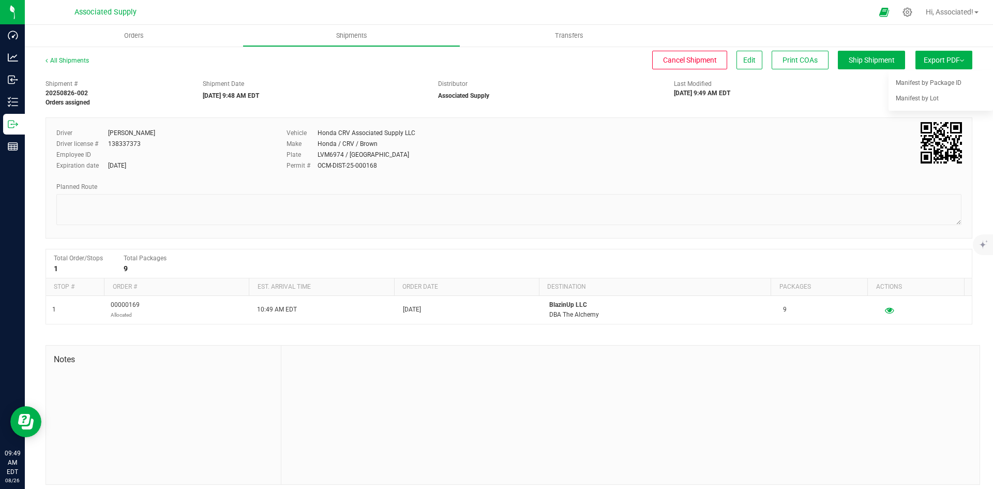
click at [557, 76] on div "Shipment # 20250826-002 Orders assigned Shipment Date [DATE] 9:48 AM EDT Distri…" at bounding box center [509, 90] width 943 height 33
click at [793, 111] on div "Shipment # 20250826-002 Orders assigned Shipment Date 08/26/2025 9:48 AM EDT Di…" at bounding box center [509, 279] width 927 height 410
click at [929, 57] on span "Export PDF" at bounding box center [944, 60] width 40 height 8
click at [775, 102] on div "Shipment # 20250826-002 Orders assigned Shipment Date [DATE] 9:48 AM EDT Distri…" at bounding box center [509, 90] width 943 height 33
click at [59, 62] on link "All Shipments" at bounding box center [67, 60] width 43 height 7
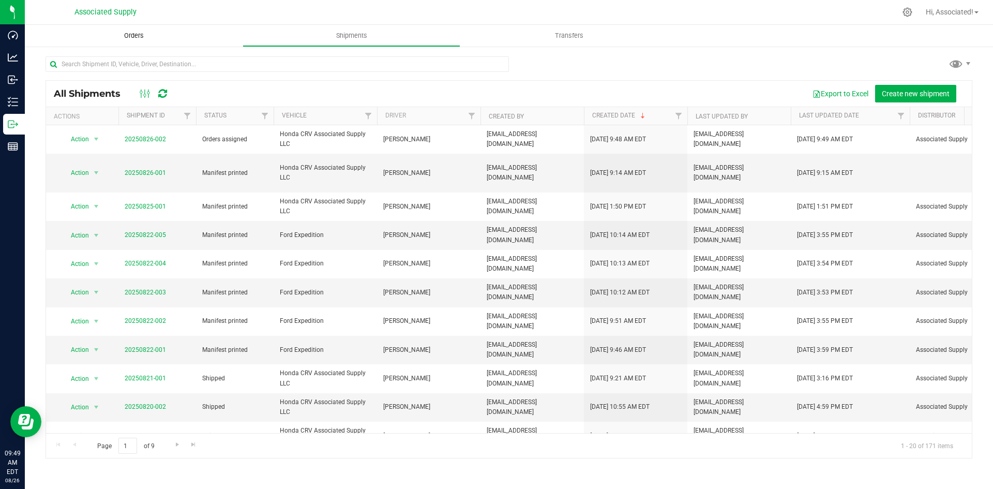
click at [139, 33] on span "Orders" at bounding box center [134, 35] width 48 height 9
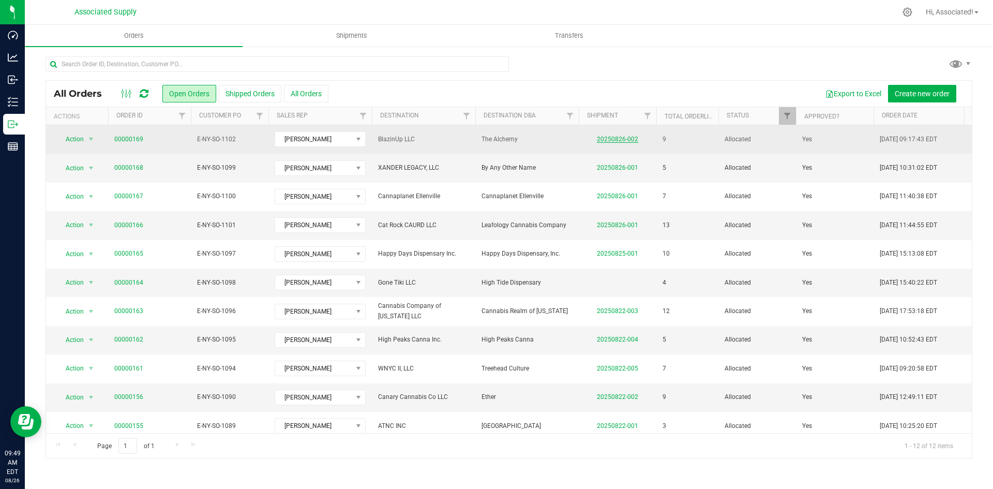
click at [625, 140] on link "20250826-002" at bounding box center [617, 139] width 41 height 7
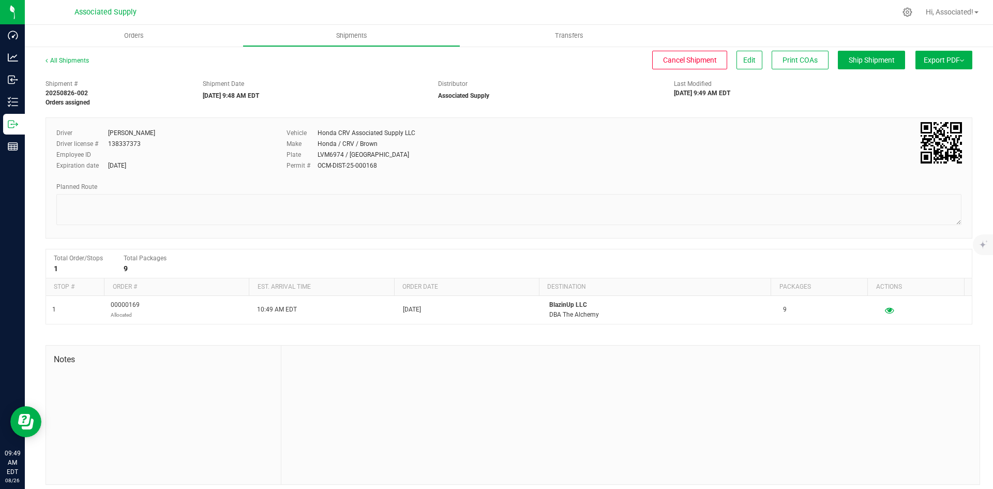
click at [937, 60] on span "Export PDF" at bounding box center [944, 60] width 40 height 8
click at [819, 94] on div "Shipment # 20250826-002 Orders assigned Shipment Date [DATE] 9:48 AM EDT Distri…" at bounding box center [509, 90] width 943 height 33
click at [534, 73] on div "All Shipments Cancel Shipment Edit Print COAs Ship Shipment Export PDF Manifest…" at bounding box center [509, 65] width 927 height 19
click at [61, 56] on div "All Shipments" at bounding box center [77, 64] width 62 height 16
click at [60, 58] on link "All Shipments" at bounding box center [67, 60] width 43 height 7
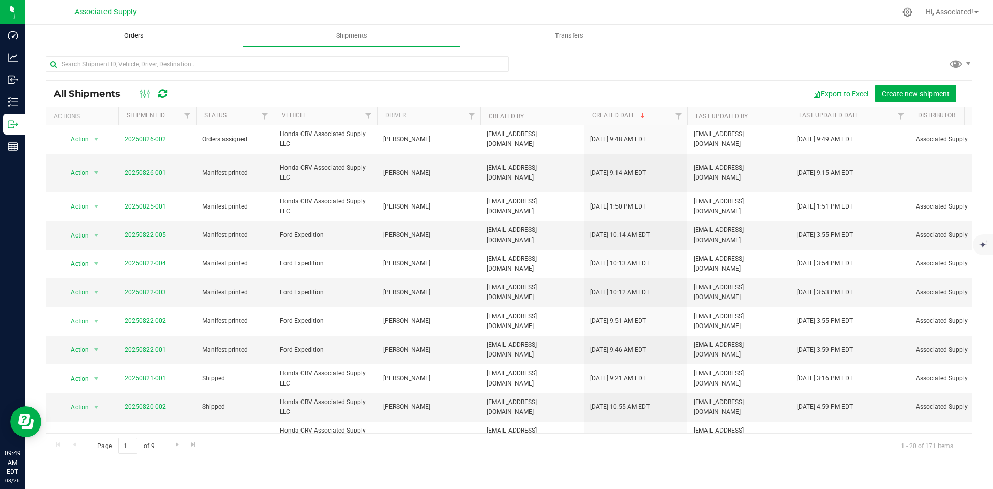
click at [131, 37] on span "Orders" at bounding box center [134, 35] width 48 height 9
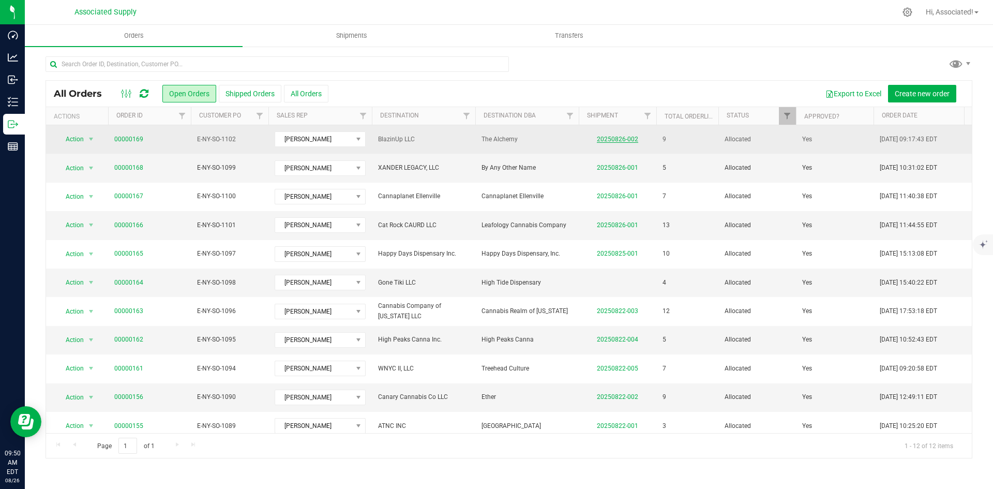
click at [618, 139] on link "20250826-002" at bounding box center [617, 139] width 41 height 7
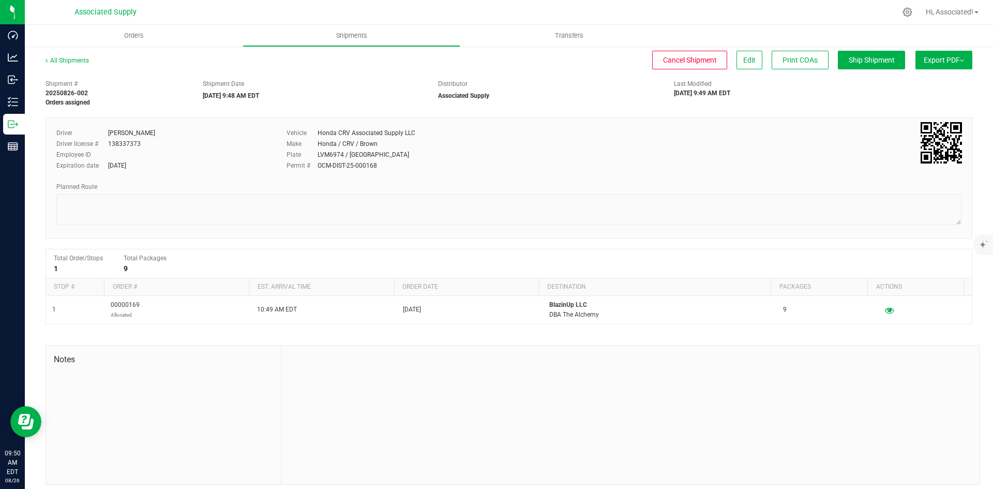
click at [960, 60] on img at bounding box center [962, 60] width 4 height 2
click at [783, 90] on div "[DATE] 9:49 AM EDT" at bounding box center [745, 92] width 142 height 9
drag, startPoint x: 765, startPoint y: 91, endPoint x: 554, endPoint y: 96, distance: 211.1
click at [747, 92] on div "[DATE] 9:49 AM EDT" at bounding box center [745, 92] width 142 height 9
click at [64, 61] on link "All Shipments" at bounding box center [67, 60] width 43 height 7
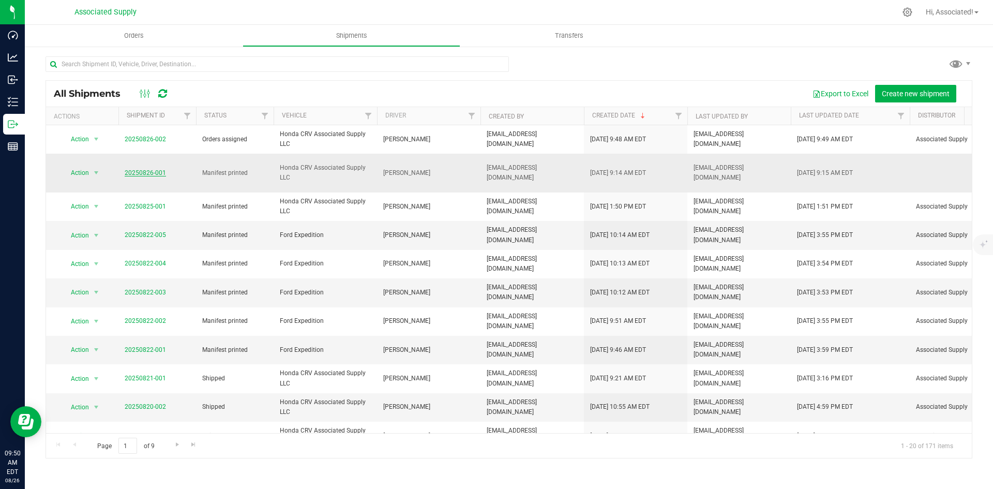
click at [152, 175] on link "20250826-001" at bounding box center [145, 172] width 41 height 7
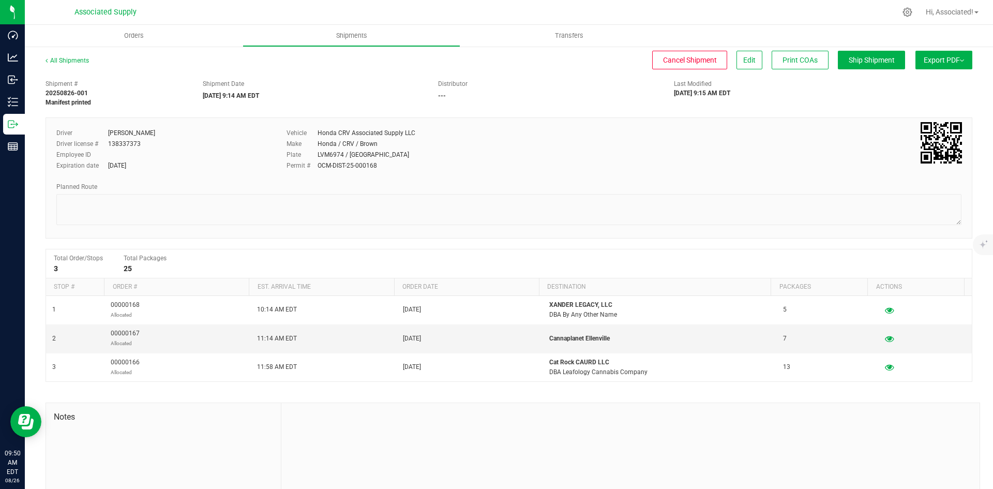
click at [937, 59] on span "Export PDF" at bounding box center [944, 60] width 40 height 8
click at [810, 91] on div "Last Modified 08/26/2025 9:15 AM EDT" at bounding box center [744, 88] width 157 height 19
click at [71, 59] on link "All Shipments" at bounding box center [67, 60] width 43 height 7
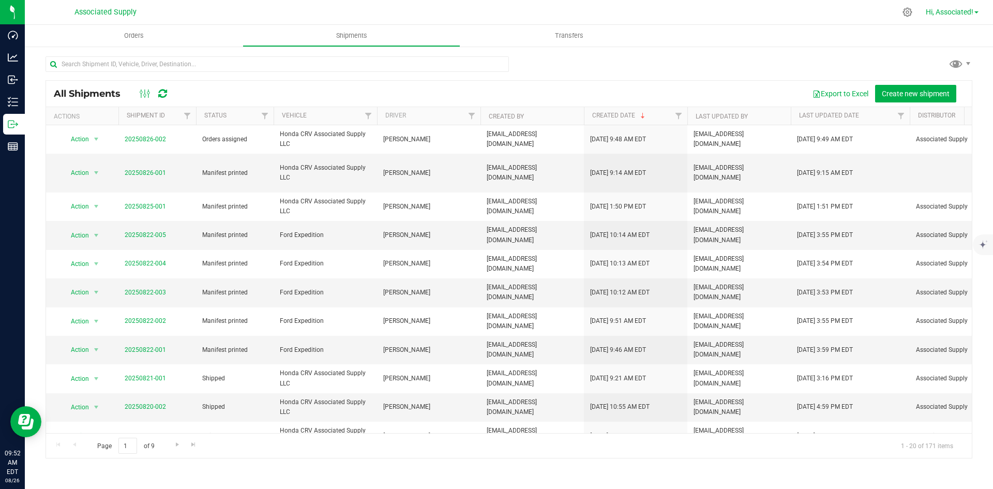
click at [947, 11] on span "Hi, Associated!" at bounding box center [950, 12] width 48 height 8
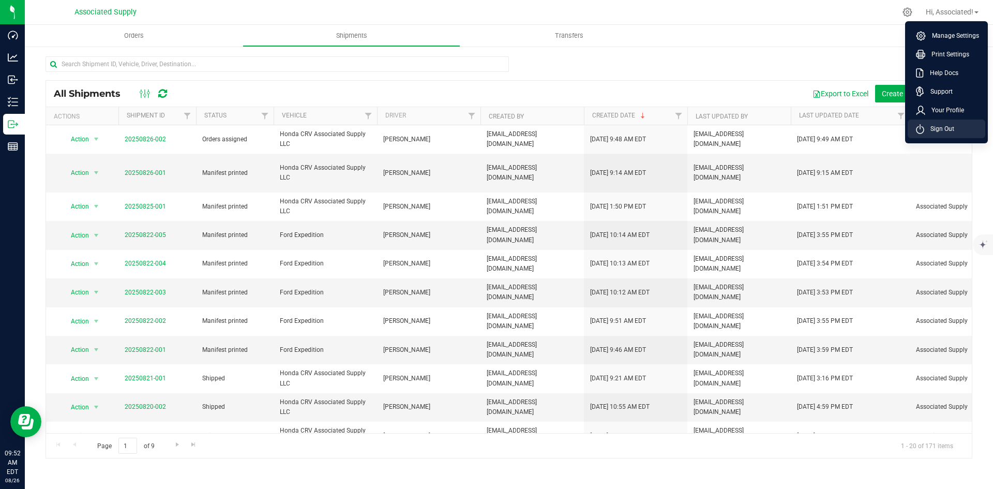
click at [934, 128] on span "Sign Out" at bounding box center [939, 129] width 30 height 10
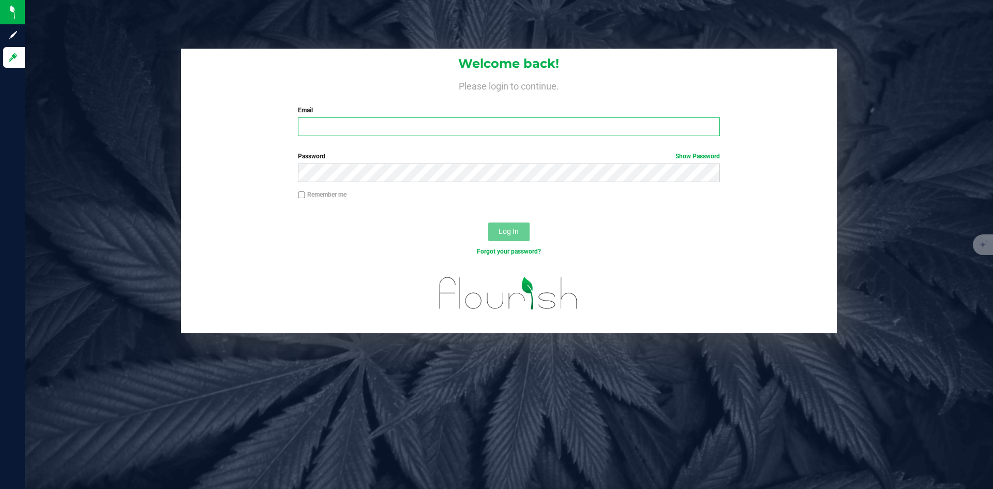
type input "[EMAIL_ADDRESS][DOMAIN_NAME]"
click at [510, 235] on span "Log In" at bounding box center [509, 231] width 20 height 8
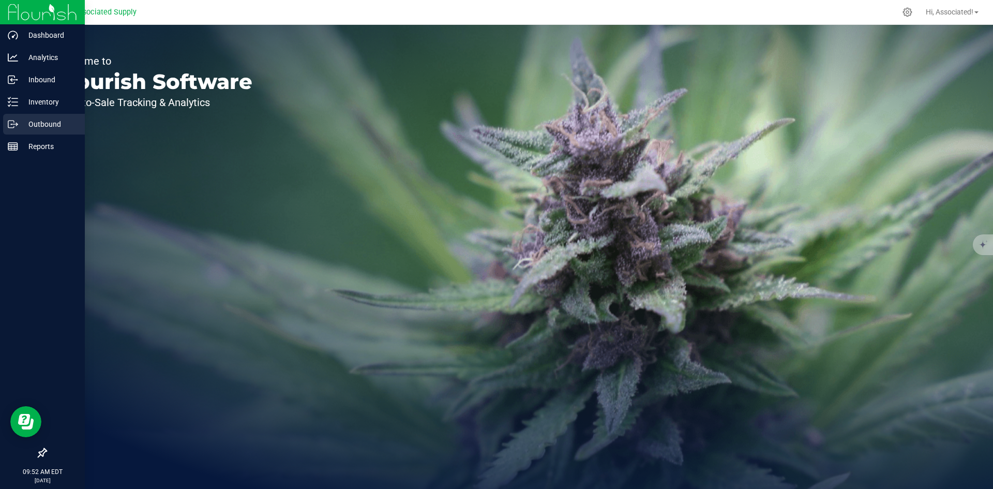
click at [42, 122] on p "Outbound" at bounding box center [49, 124] width 62 height 12
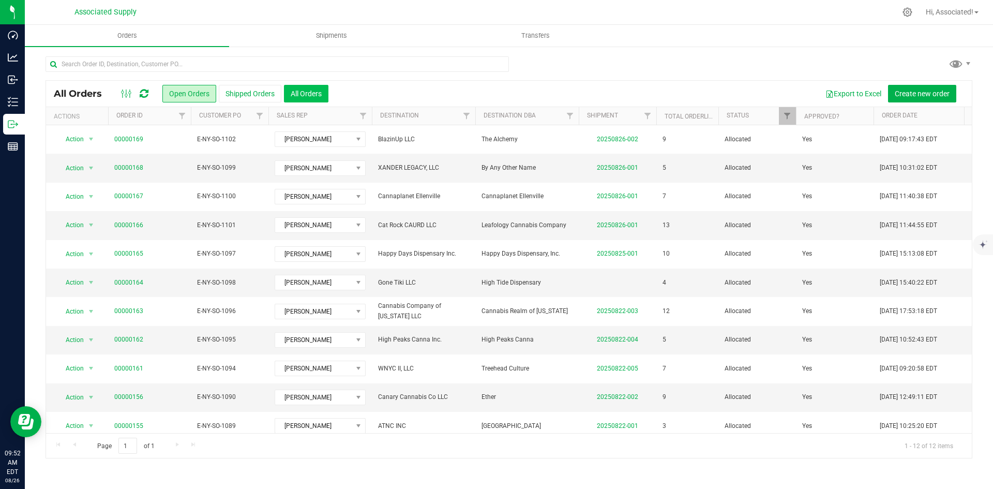
click at [304, 87] on button "All Orders" at bounding box center [306, 94] width 44 height 18
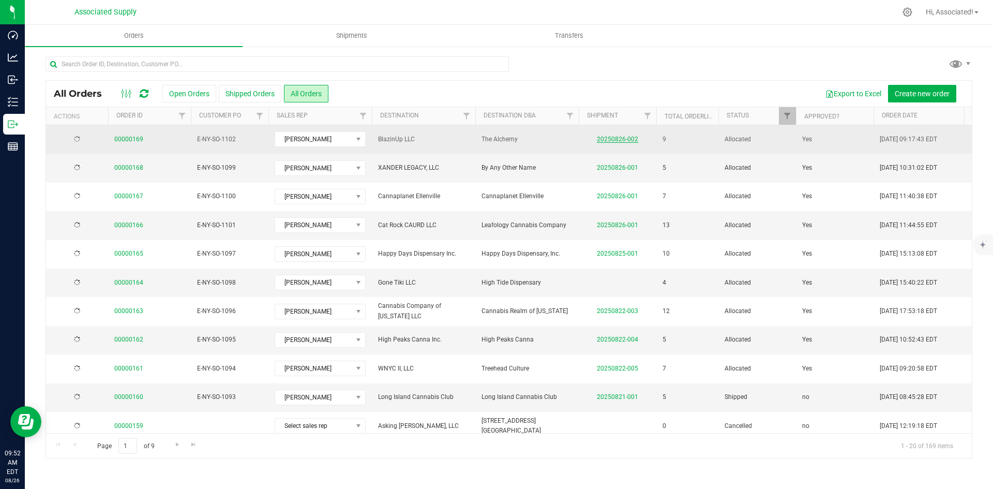
click at [629, 137] on link "20250826-002" at bounding box center [617, 139] width 41 height 7
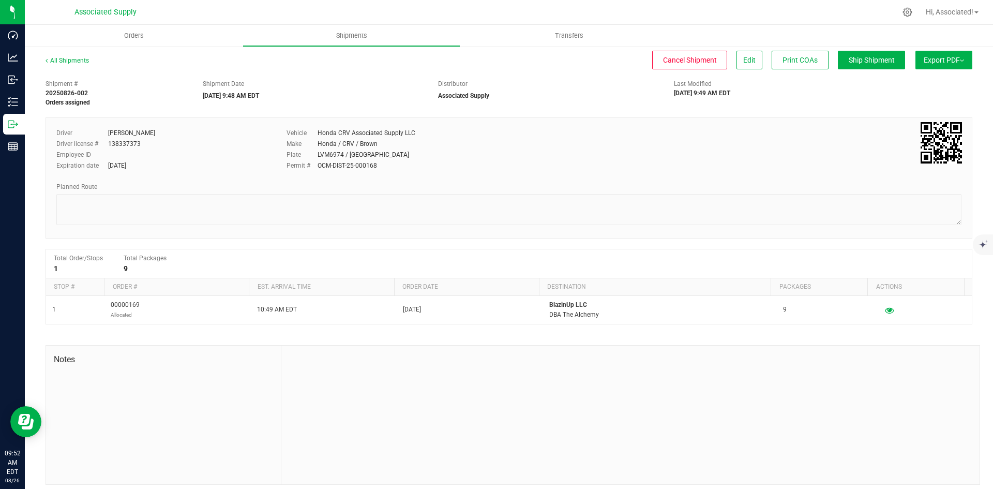
click at [937, 56] on span "Export PDF" at bounding box center [944, 60] width 40 height 8
click at [823, 93] on div "Shipment # 20250826-002 Orders assigned Shipment Date [DATE] 9:48 AM EDT Distri…" at bounding box center [509, 90] width 943 height 33
click at [761, 83] on div "Last Modified 08/26/2025 9:49 AM EDT" at bounding box center [744, 88] width 157 height 19
click at [801, 91] on div "[DATE] 9:49 AM EDT" at bounding box center [745, 92] width 142 height 9
click at [615, 96] on div "Distributor Associated Supply" at bounding box center [548, 89] width 236 height 21
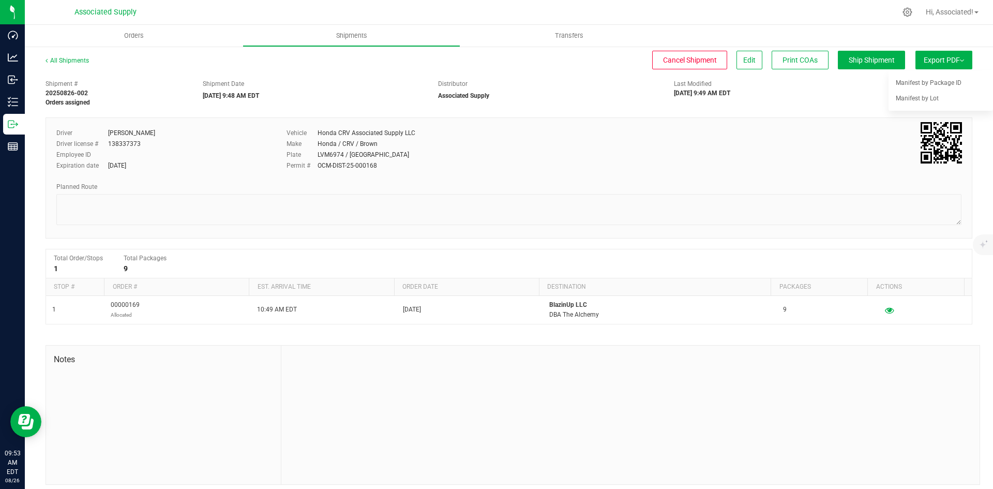
click at [848, 92] on div "Shipment # 20250826-002 Orders assigned Shipment Date [DATE] 9:48 AM EDT Distri…" at bounding box center [509, 90] width 943 height 33
click at [594, 91] on div "Distributor Associated Supply" at bounding box center [548, 89] width 236 height 21
click at [825, 92] on div "Shipment # 20250826-002 Orders assigned Shipment Date [DATE] 9:48 AM EDT Distri…" at bounding box center [509, 90] width 943 height 33
click at [945, 56] on span "Export PDF" at bounding box center [944, 60] width 40 height 8
click at [794, 106] on div "Shipment # 20250826-002 Orders assigned Shipment Date [DATE] 9:48 AM EDT Distri…" at bounding box center [509, 90] width 943 height 33
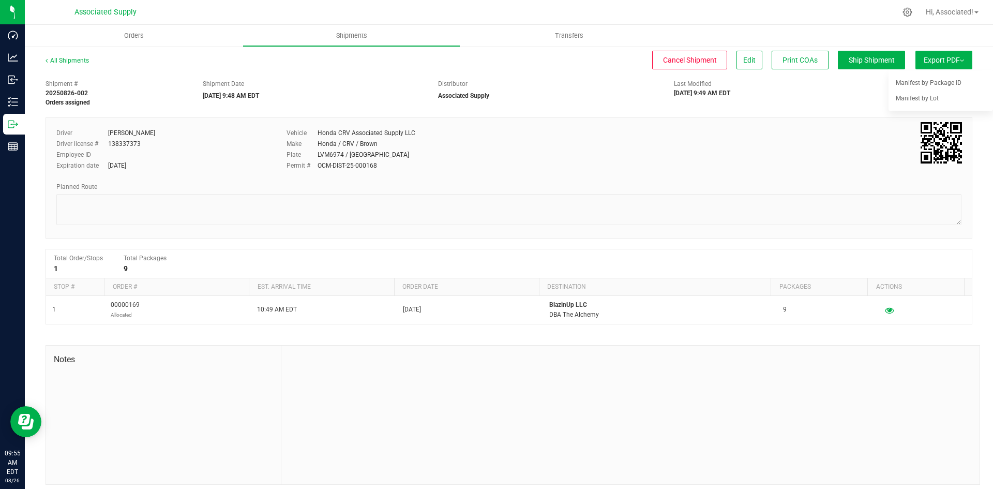
click at [845, 96] on div "Shipment # 20250826-002 Orders assigned Shipment Date [DATE] 9:48 AM EDT Distri…" at bounding box center [509, 90] width 943 height 33
click at [565, 66] on div "Cancel Shipment Edit Print COAs Ship Shipment" at bounding box center [507, 60] width 798 height 19
click at [942, 62] on span "Export PDF" at bounding box center [944, 60] width 40 height 8
click at [828, 98] on div "Shipment # 20250826-002 Orders assigned Shipment Date [DATE] 9:48 AM EDT Distri…" at bounding box center [509, 90] width 943 height 33
click at [313, 71] on div "All Shipments Cancel Shipment Edit Print COAs Ship Shipment Export PDF Manifest…" at bounding box center [509, 65] width 927 height 19
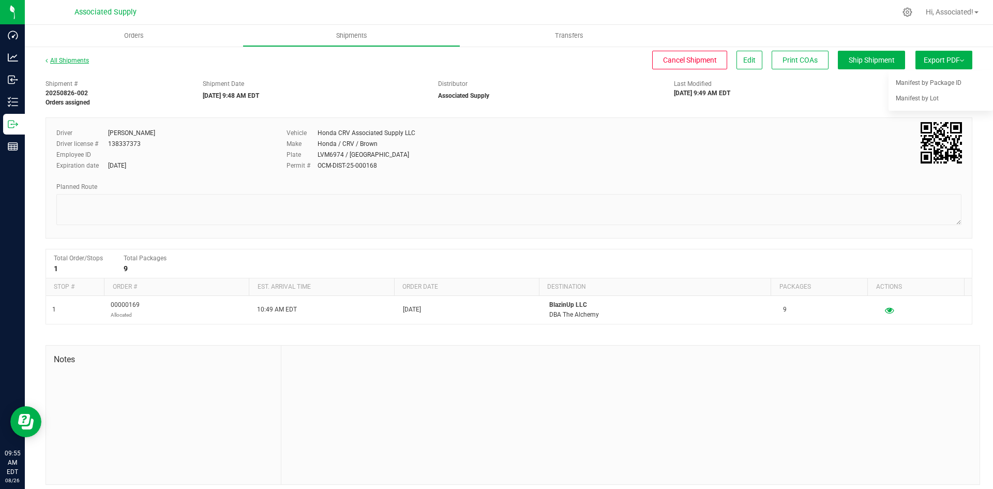
click at [74, 59] on link "All Shipments" at bounding box center [67, 60] width 43 height 7
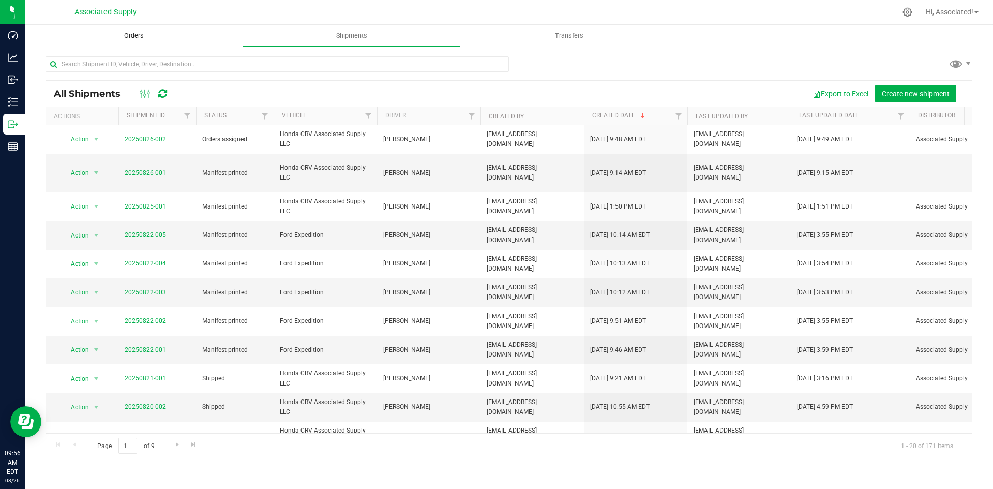
click at [132, 33] on span "Orders" at bounding box center [134, 35] width 48 height 9
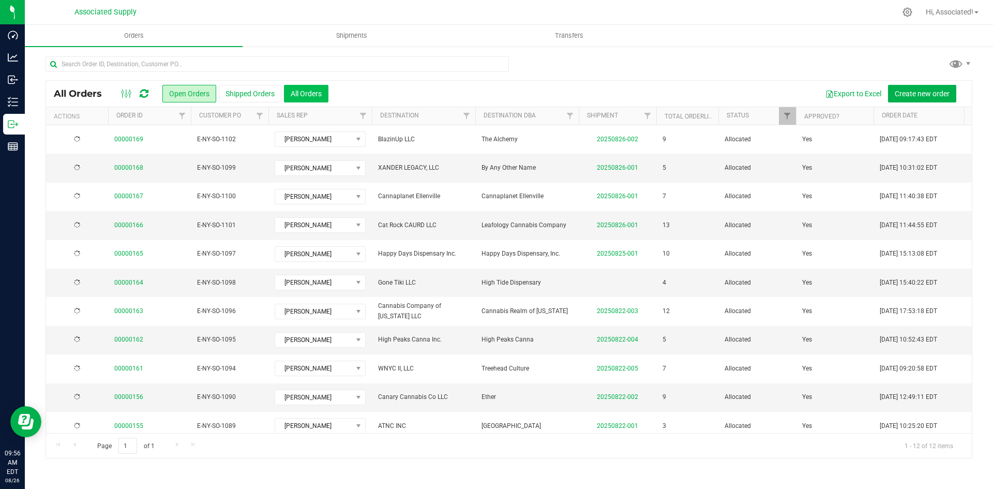
click at [317, 91] on button "All Orders" at bounding box center [306, 94] width 44 height 18
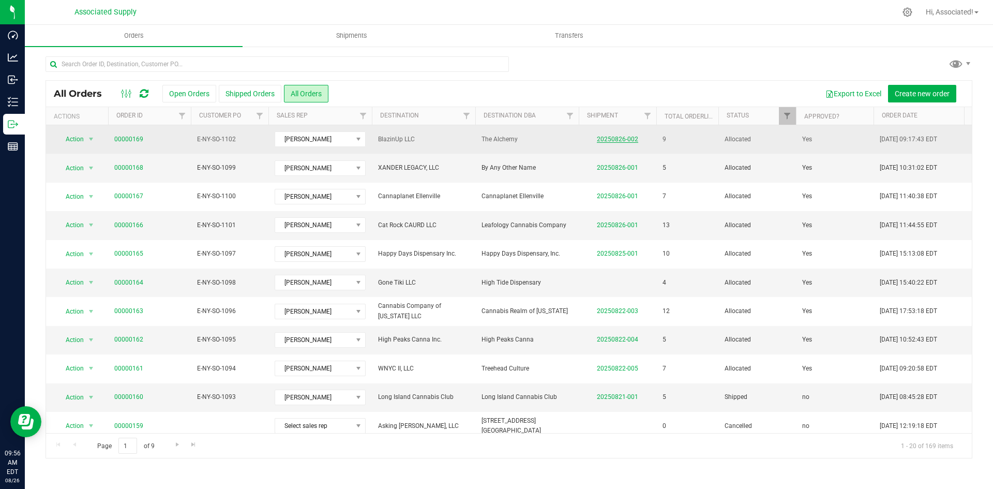
click at [609, 139] on link "20250826-002" at bounding box center [617, 139] width 41 height 7
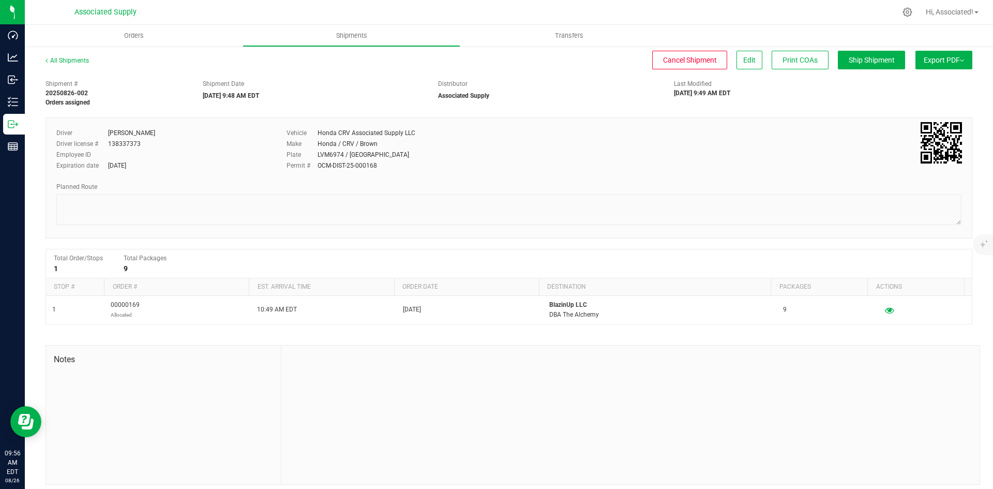
click at [942, 58] on span "Export PDF" at bounding box center [944, 60] width 40 height 8
click at [928, 84] on span "Manifest by Package ID" at bounding box center [929, 82] width 66 height 7
click at [935, 64] on span "Export PDF" at bounding box center [944, 60] width 40 height 8
click at [828, 87] on div "Shipment # 20250826-002 Manifest printed Shipment Date [DATE] 9:48 AM EDT Distr…" at bounding box center [509, 90] width 943 height 33
click at [930, 85] on span "Manifest by Package ID" at bounding box center [929, 82] width 66 height 7
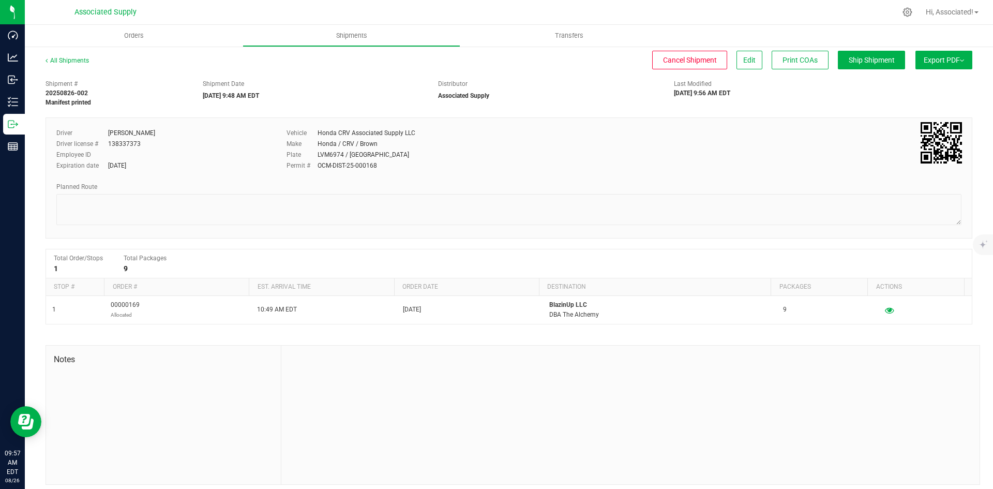
click at [952, 54] on button "Export PDF" at bounding box center [944, 60] width 57 height 19
click at [939, 78] on li "Manifest by Package ID" at bounding box center [941, 83] width 105 height 16
click at [945, 63] on span "Export PDF" at bounding box center [944, 60] width 40 height 8
click at [915, 83] on span "Manifest by Package ID" at bounding box center [929, 82] width 66 height 7
click at [73, 58] on link "All Shipments" at bounding box center [67, 60] width 43 height 7
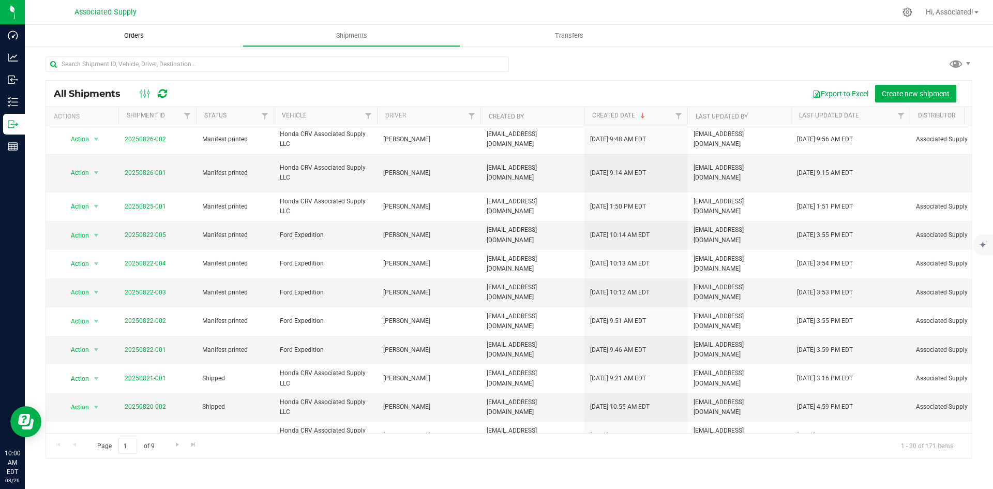
click at [138, 39] on span "Orders" at bounding box center [134, 35] width 48 height 9
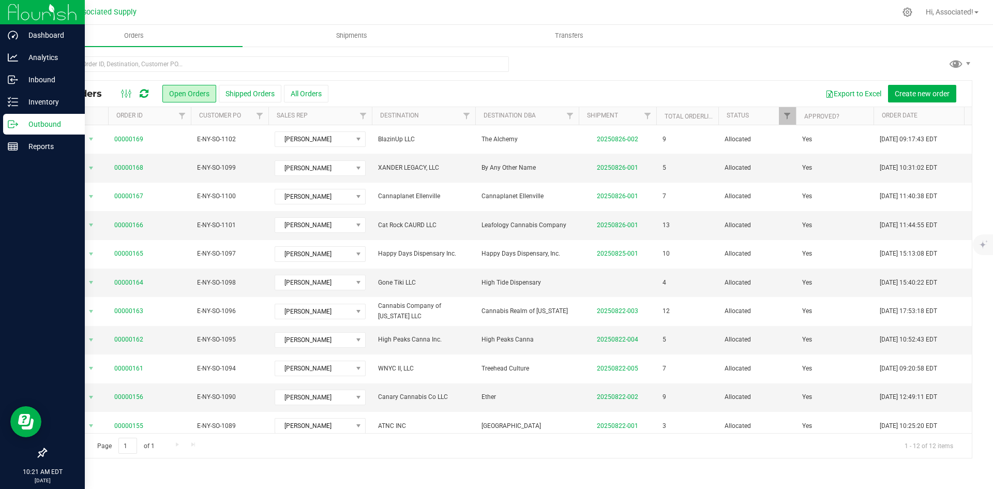
click at [12, 123] on icon at bounding box center [13, 124] width 10 height 10
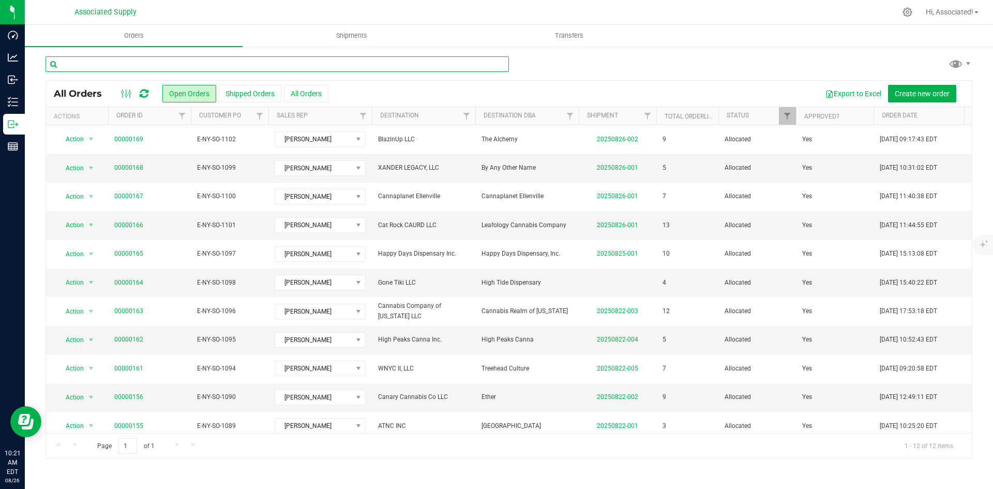
click at [133, 61] on input "text" at bounding box center [278, 64] width 464 height 16
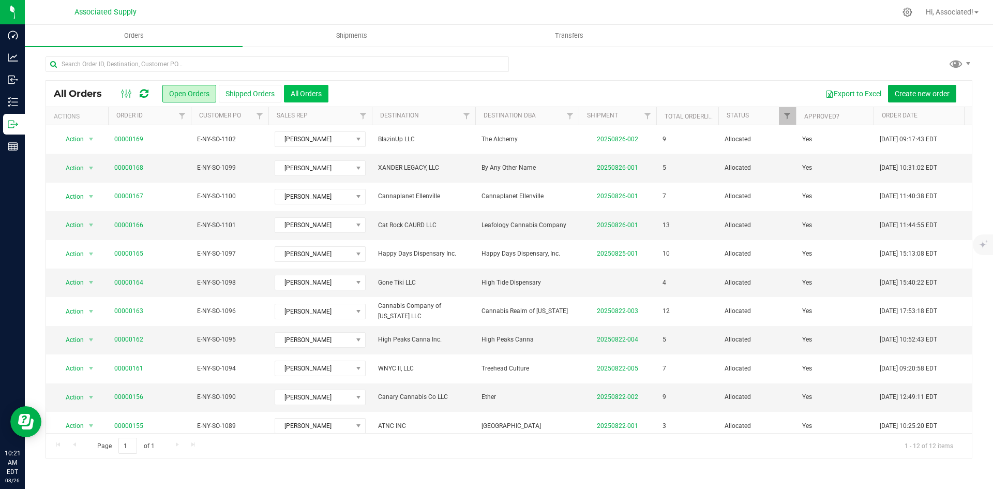
click at [294, 90] on button "All Orders" at bounding box center [306, 94] width 44 height 18
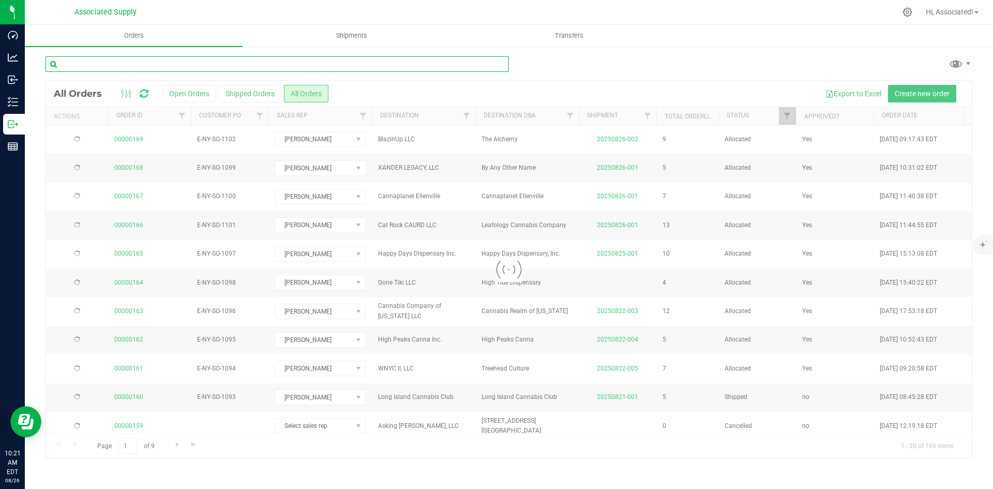
click at [172, 63] on input "text" at bounding box center [278, 64] width 464 height 16
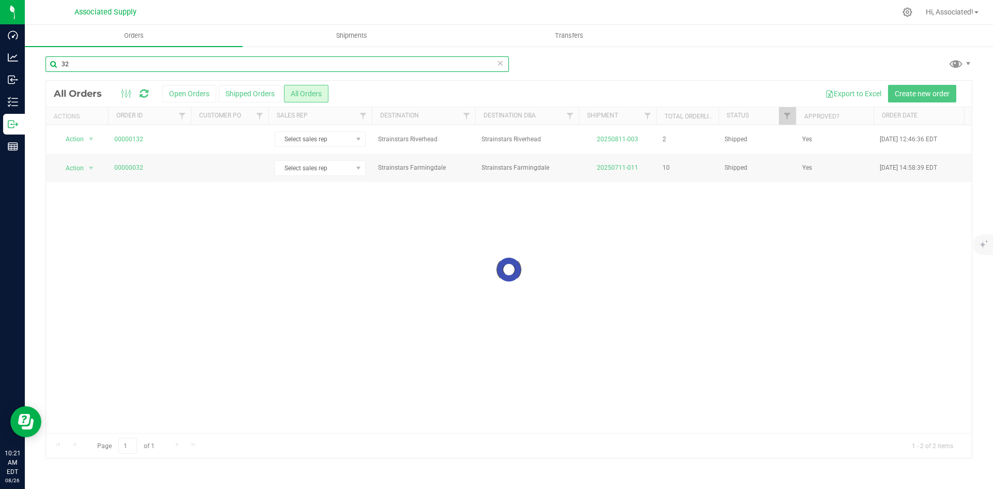
type input "32"
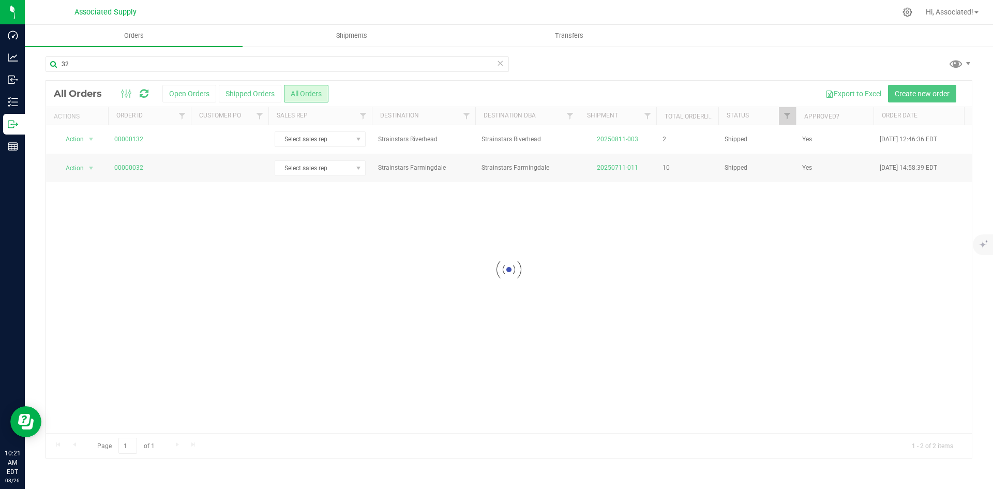
click at [130, 169] on div at bounding box center [509, 269] width 926 height 377
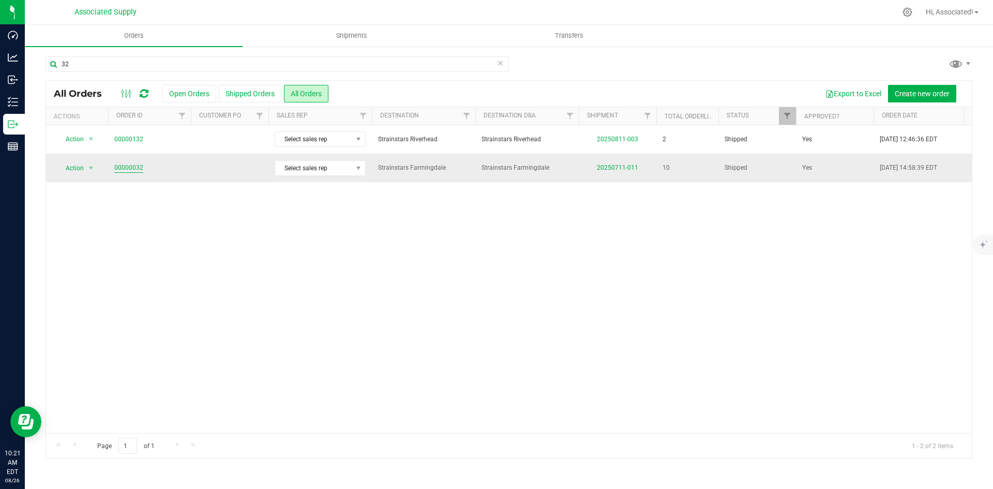
click at [129, 167] on link "00000032" at bounding box center [128, 168] width 29 height 10
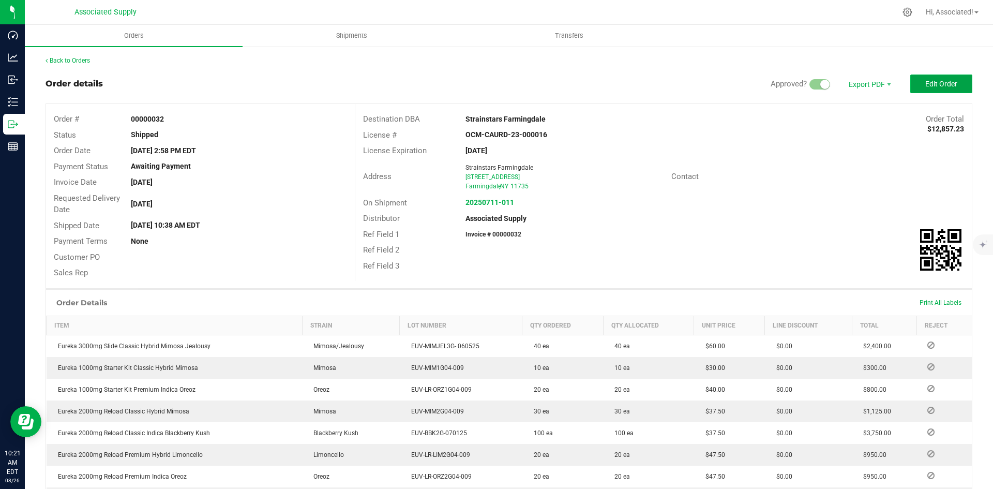
click at [945, 82] on span "Edit Order" at bounding box center [942, 84] width 32 height 8
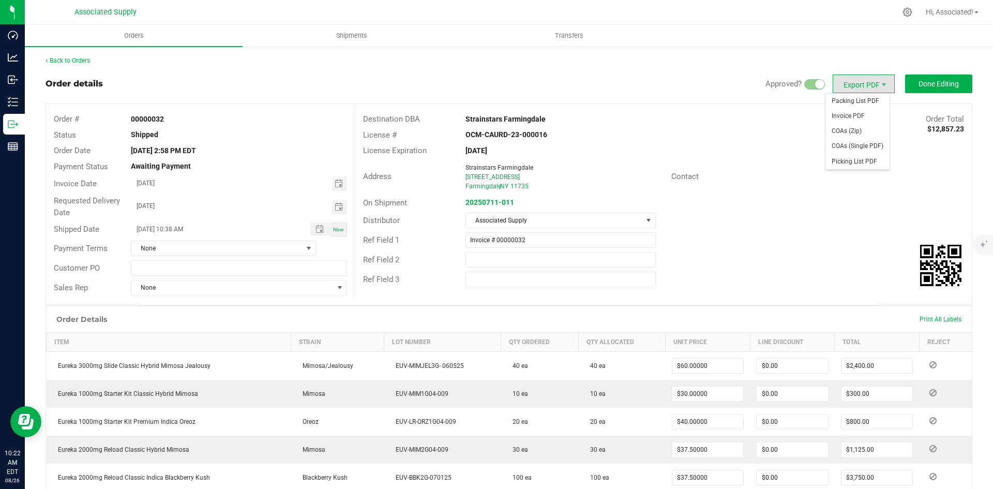
click at [854, 78] on span "Export PDF" at bounding box center [864, 83] width 62 height 19
click at [852, 117] on span "Invoice PDF" at bounding box center [858, 116] width 64 height 15
click at [804, 175] on div "Contact" at bounding box center [818, 177] width 308 height 16
click at [68, 62] on link "Back to Orders" at bounding box center [68, 60] width 44 height 7
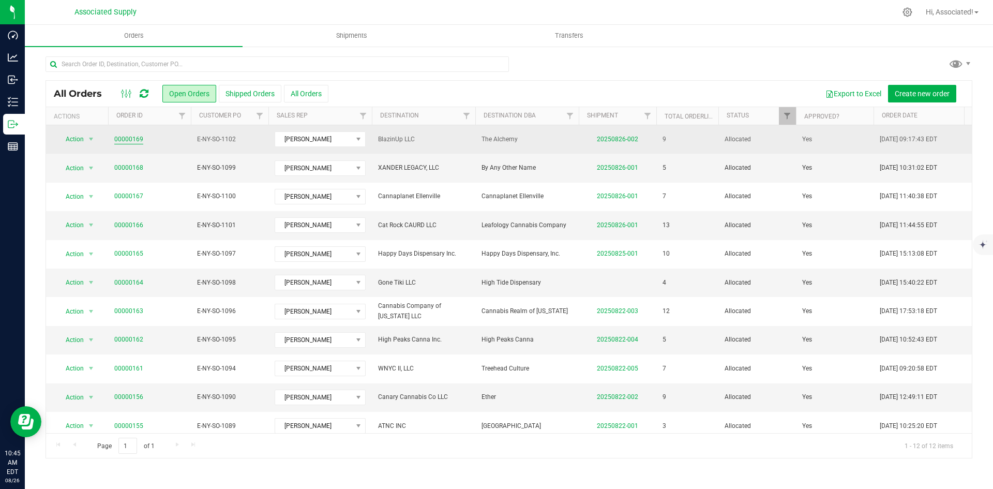
click at [129, 138] on link "00000169" at bounding box center [128, 140] width 29 height 10
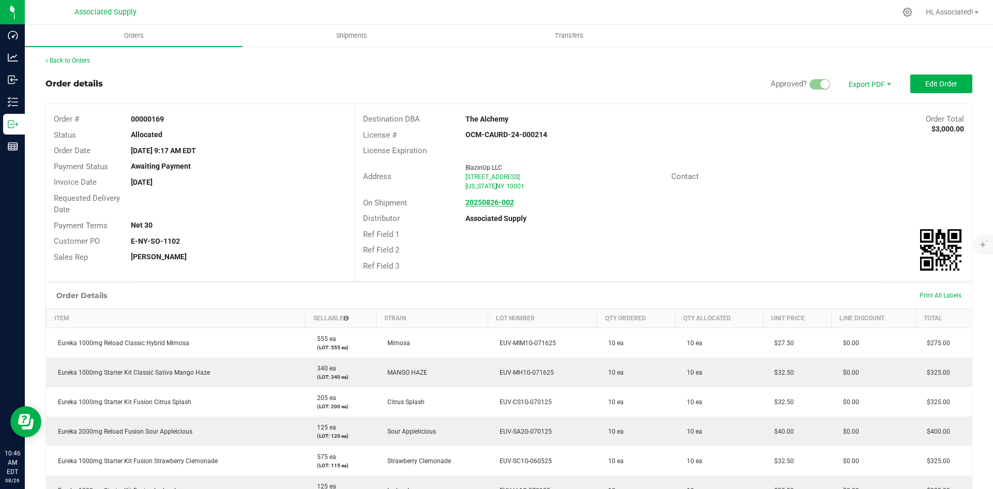
click at [486, 204] on strong "20250826-002" at bounding box center [490, 202] width 49 height 8
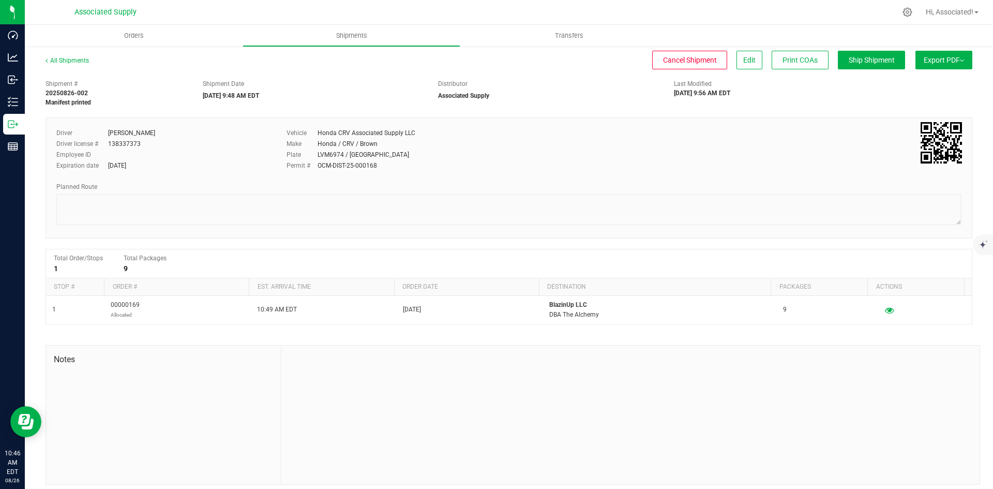
click at [932, 57] on span "Export PDF" at bounding box center [944, 60] width 40 height 8
click at [930, 81] on span "Manifest by Package ID" at bounding box center [929, 82] width 66 height 7
click at [946, 60] on span "Export PDF" at bounding box center [944, 60] width 40 height 8
click at [915, 97] on span "Manifest by Lot" at bounding box center [917, 98] width 43 height 7
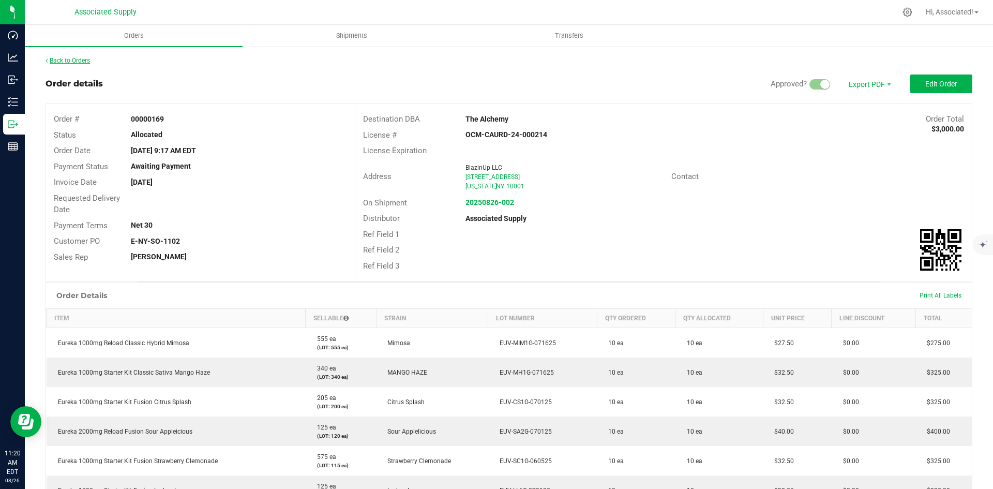
click at [63, 58] on link "Back to Orders" at bounding box center [68, 60] width 44 height 7
